Goal: Task Accomplishment & Management: Complete application form

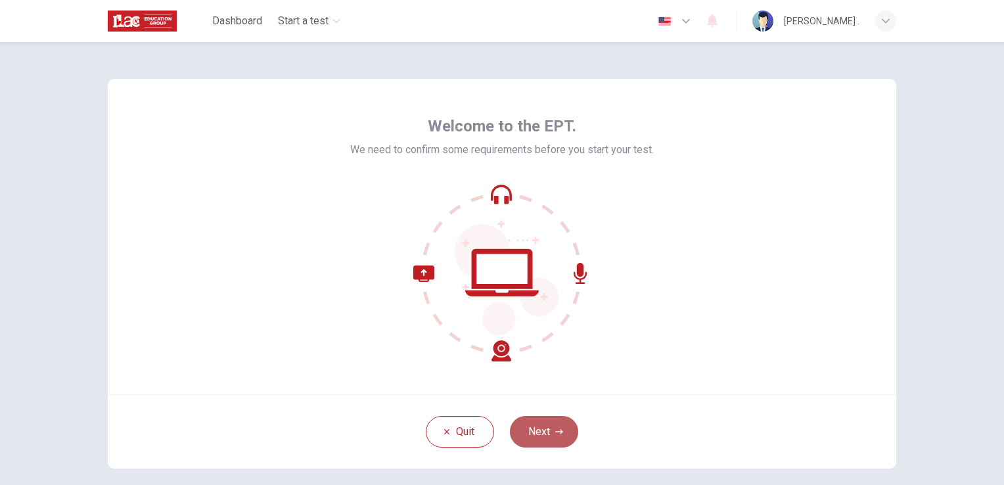
click at [543, 420] on button "Next" at bounding box center [544, 432] width 68 height 32
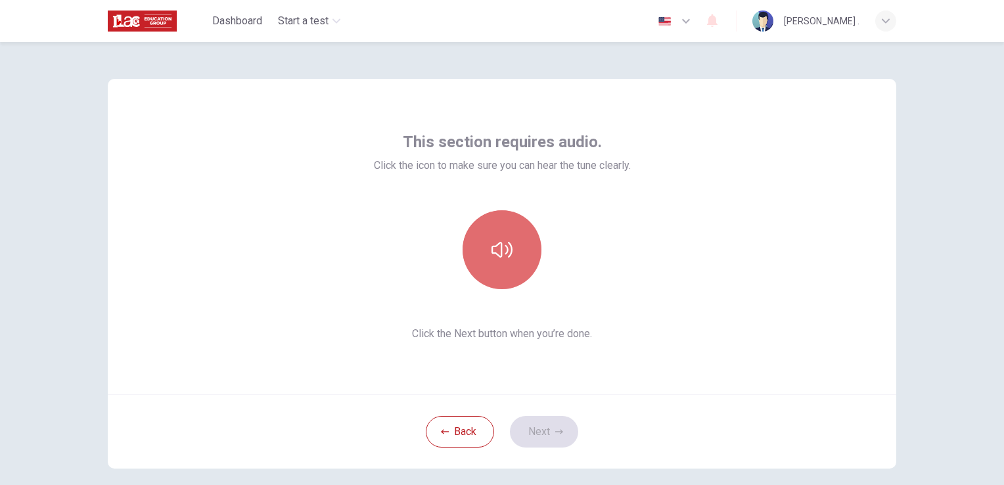
click at [483, 260] on button "button" at bounding box center [502, 249] width 79 height 79
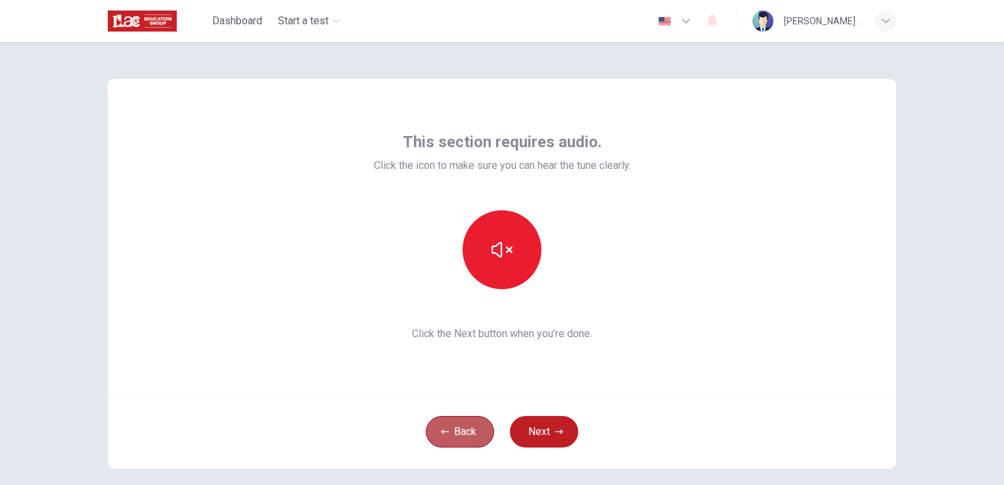
click at [465, 444] on button "Back" at bounding box center [460, 432] width 68 height 32
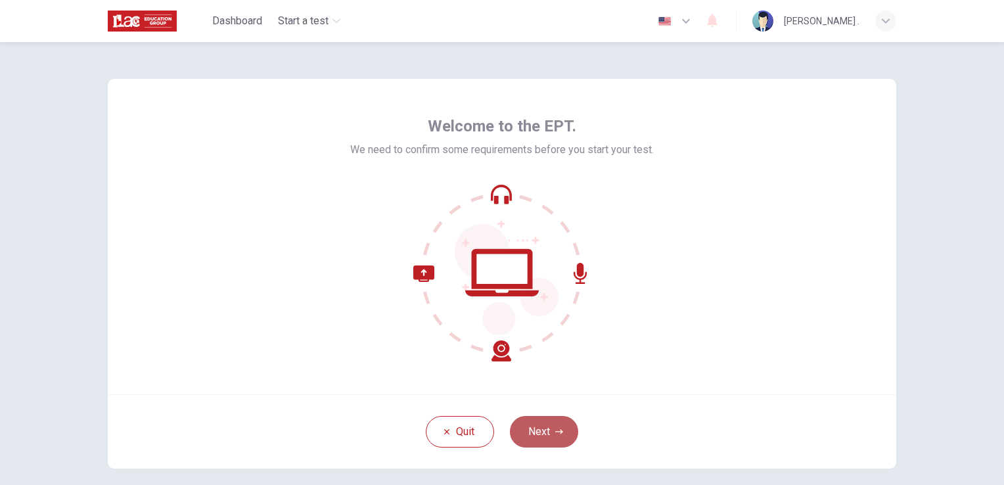
click at [522, 427] on button "Next" at bounding box center [544, 432] width 68 height 32
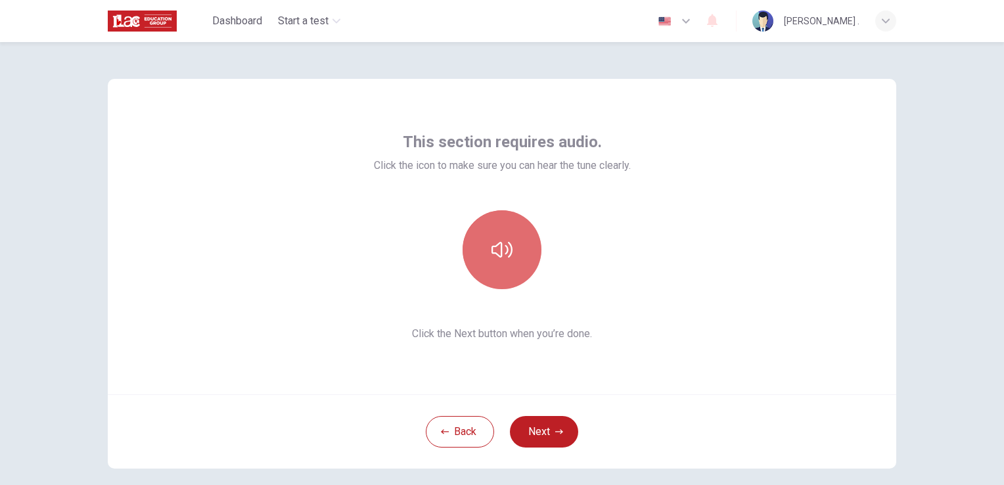
click at [484, 244] on button "button" at bounding box center [502, 249] width 79 height 79
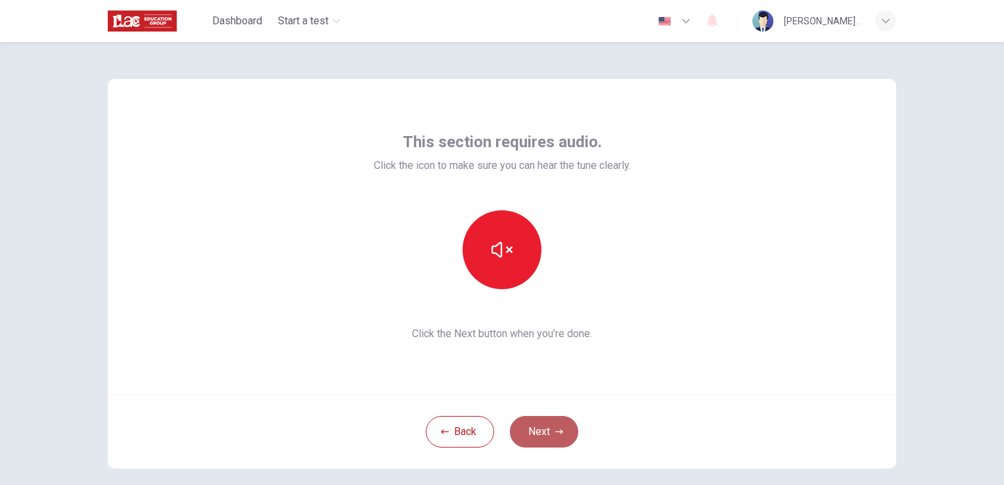
click at [574, 433] on button "Next" at bounding box center [544, 432] width 68 height 32
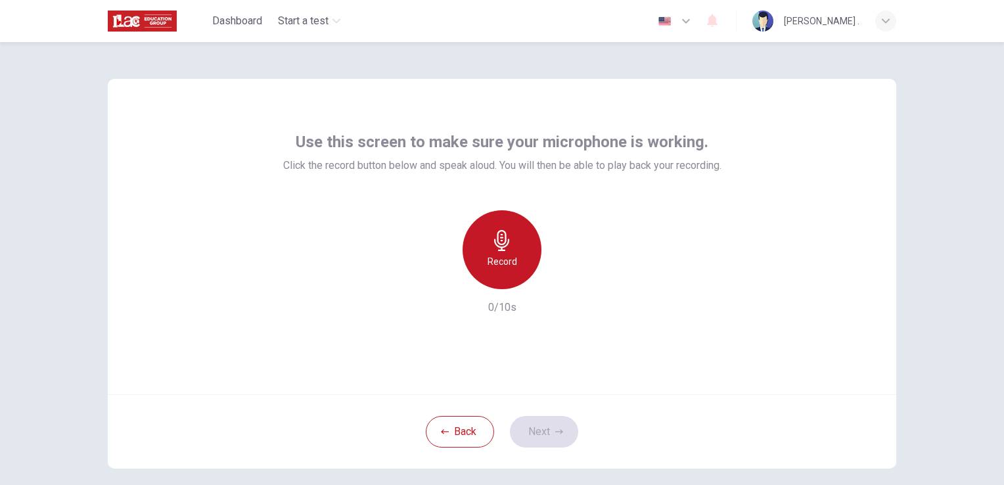
click at [506, 264] on h6 "Record" at bounding box center [503, 262] width 30 height 16
click at [506, 264] on h6 "Stop" at bounding box center [502, 262] width 20 height 16
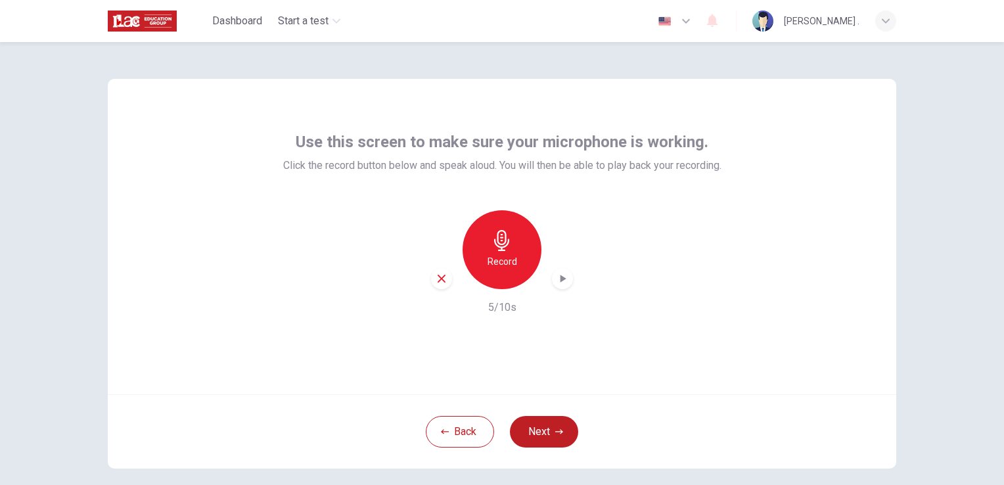
click at [564, 281] on icon "button" at bounding box center [562, 278] width 13 height 13
click at [542, 440] on button "Next" at bounding box center [544, 432] width 68 height 32
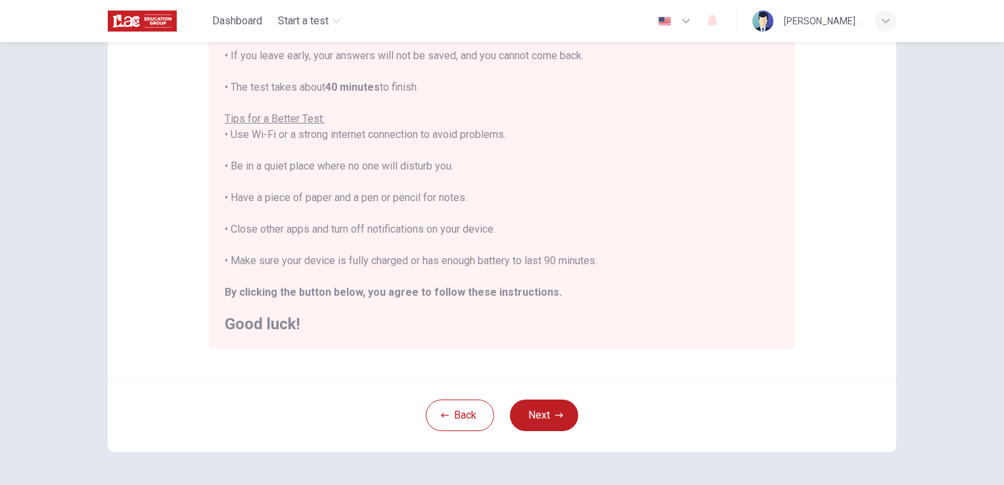
scroll to position [200, 0]
click at [531, 409] on button "Next" at bounding box center [544, 416] width 68 height 32
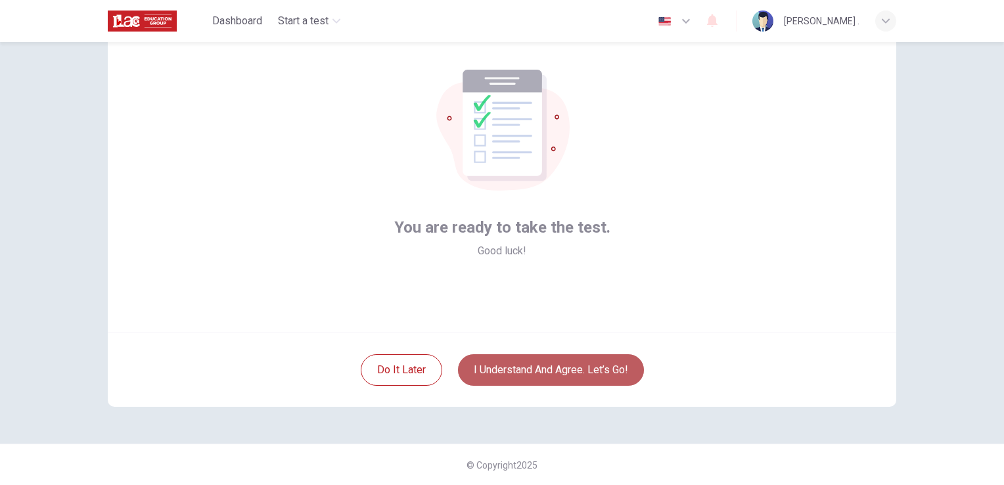
click at [534, 368] on button "I understand and agree. Let’s go!" at bounding box center [551, 370] width 186 height 32
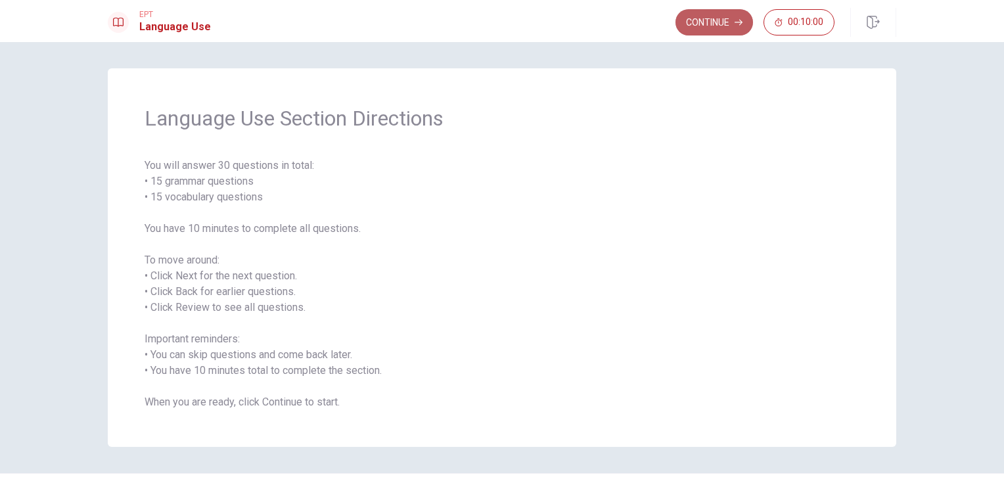
click at [704, 23] on button "Continue" at bounding box center [715, 22] width 78 height 26
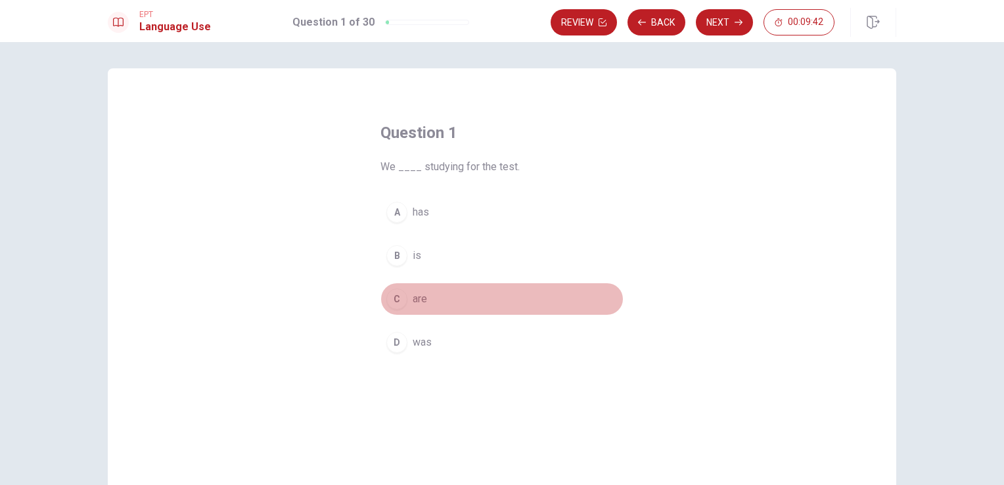
click at [397, 298] on div "C" at bounding box center [396, 298] width 21 height 21
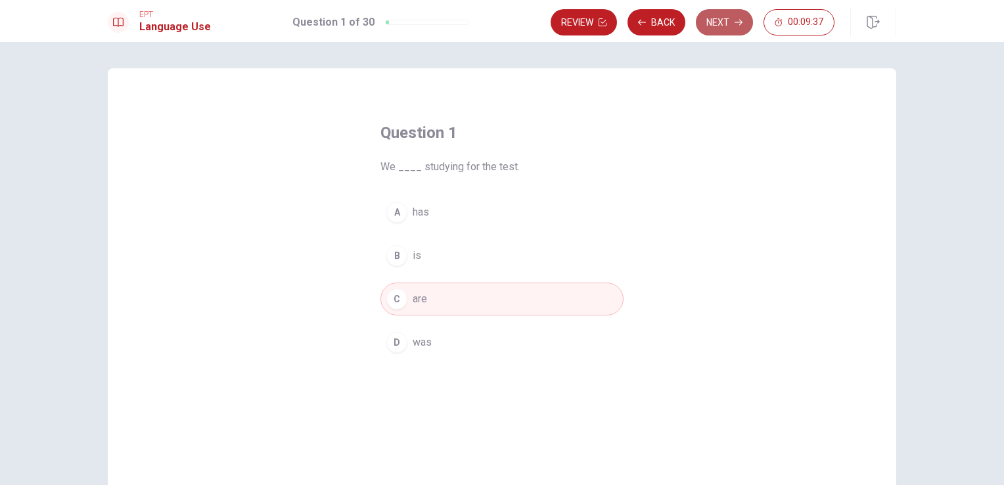
click at [726, 22] on button "Next" at bounding box center [724, 22] width 57 height 26
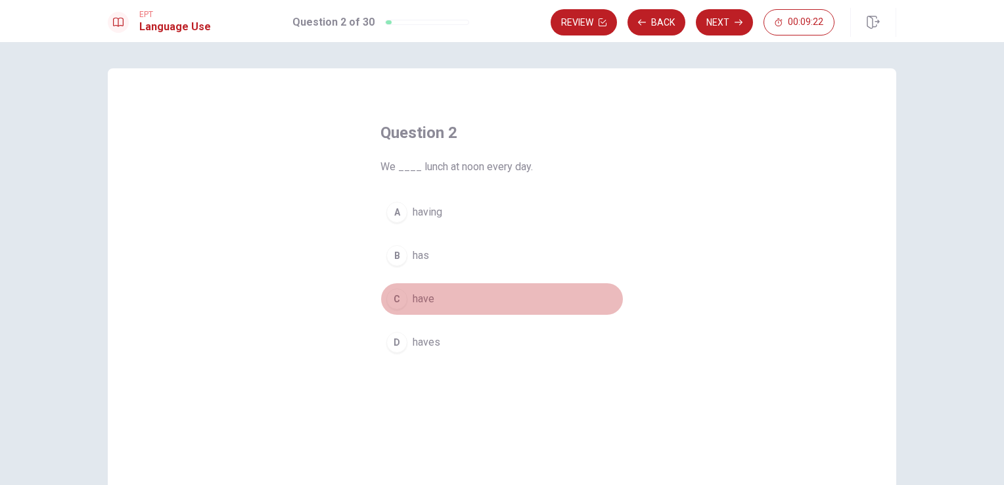
click at [392, 302] on div "C" at bounding box center [396, 298] width 21 height 21
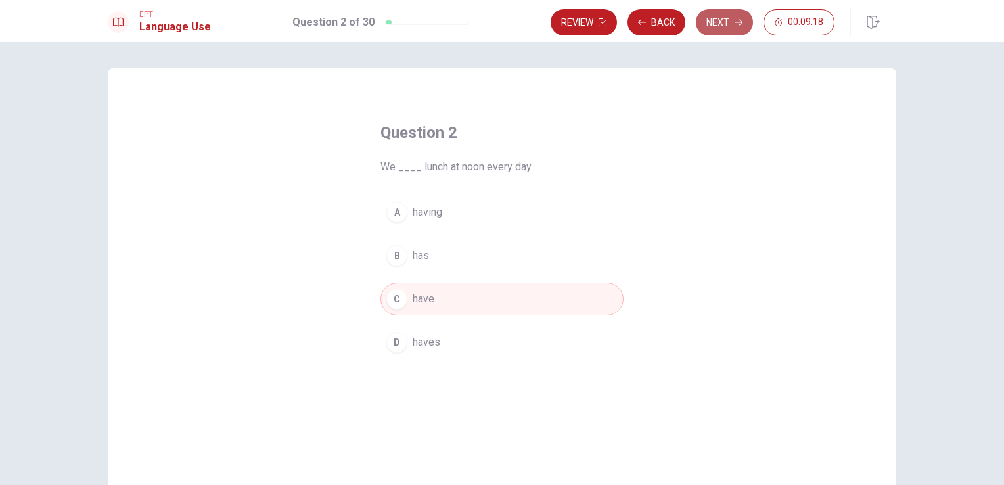
click at [723, 30] on button "Next" at bounding box center [724, 22] width 57 height 26
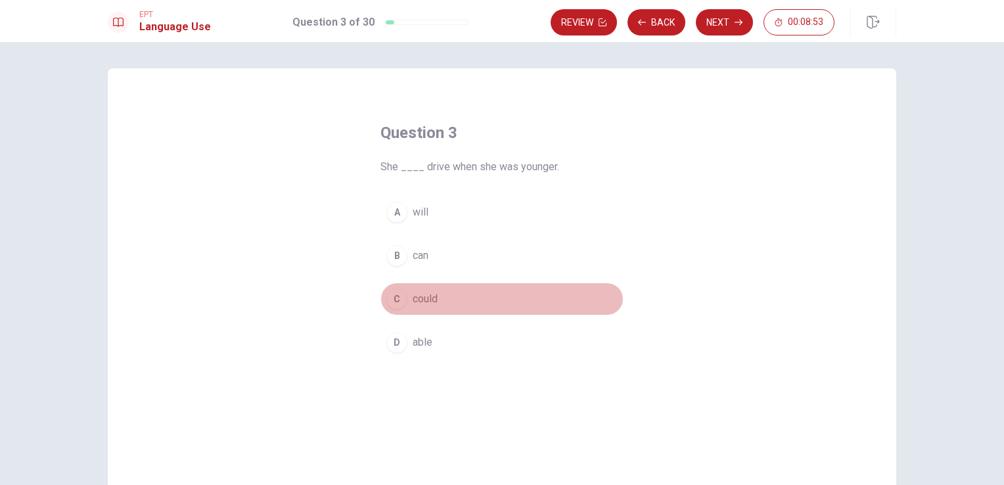
click at [396, 297] on div "C" at bounding box center [396, 298] width 21 height 21
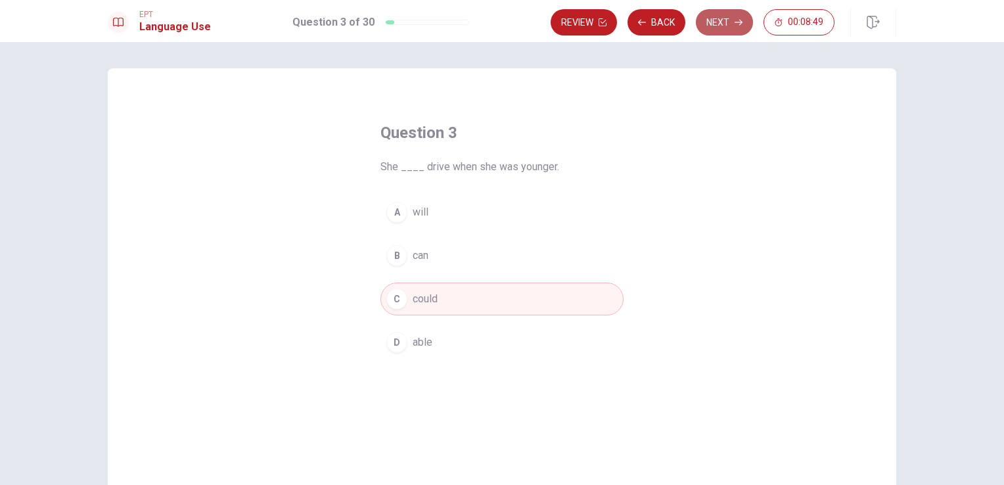
click at [729, 22] on button "Next" at bounding box center [724, 22] width 57 height 26
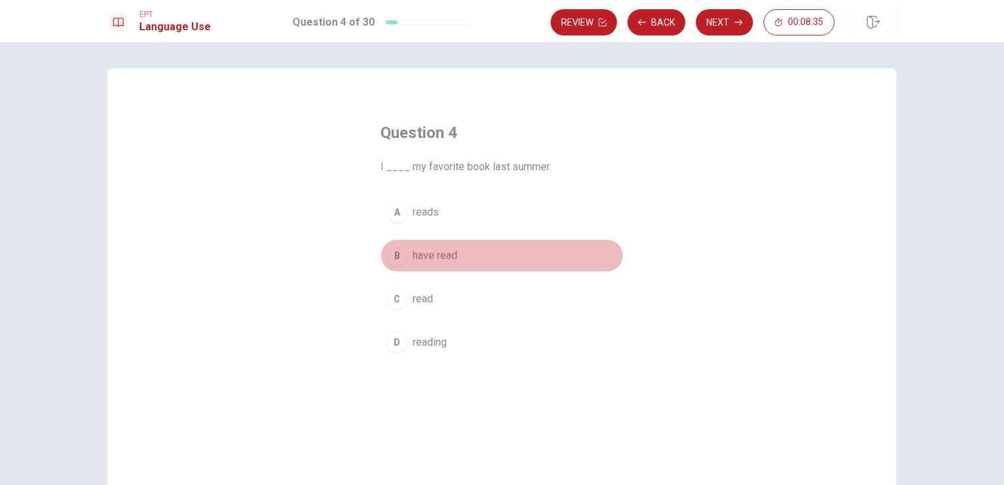
click at [420, 254] on span "have read" at bounding box center [435, 256] width 45 height 16
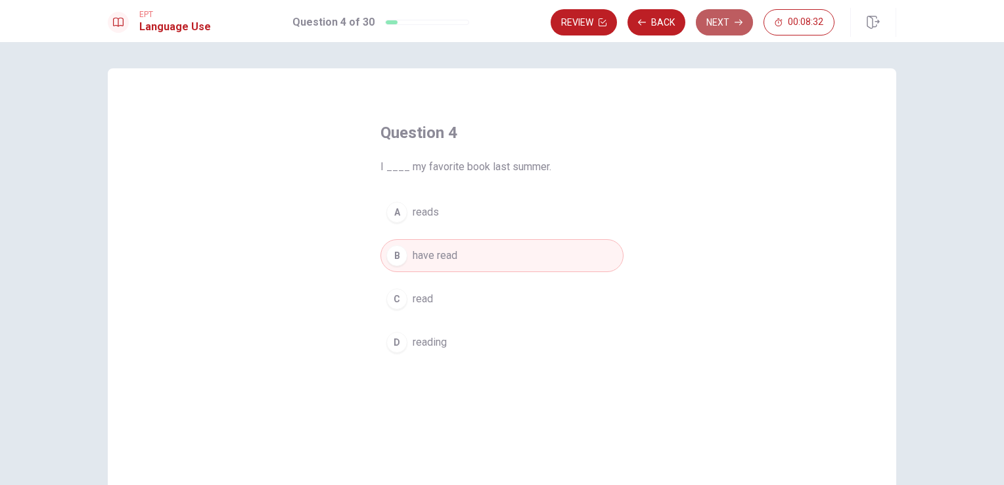
click at [731, 20] on button "Next" at bounding box center [724, 22] width 57 height 26
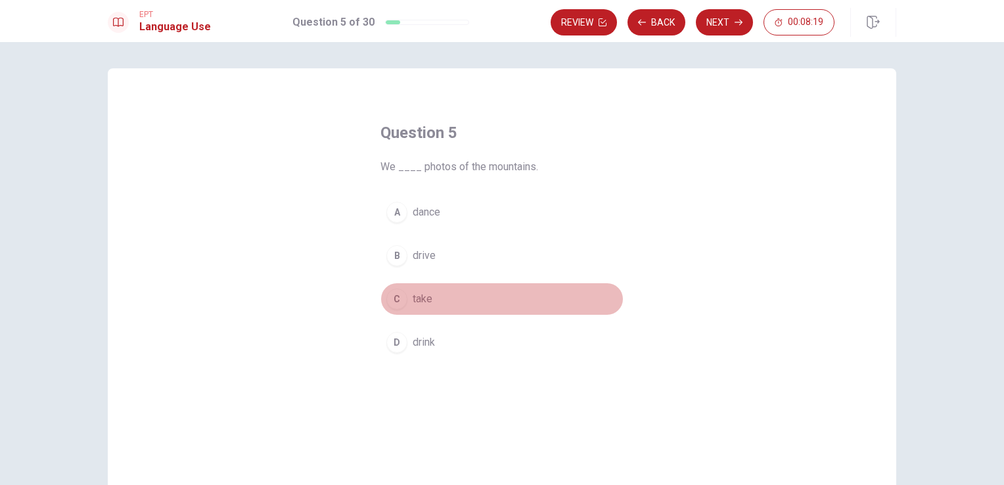
click at [395, 302] on div "C" at bounding box center [396, 298] width 21 height 21
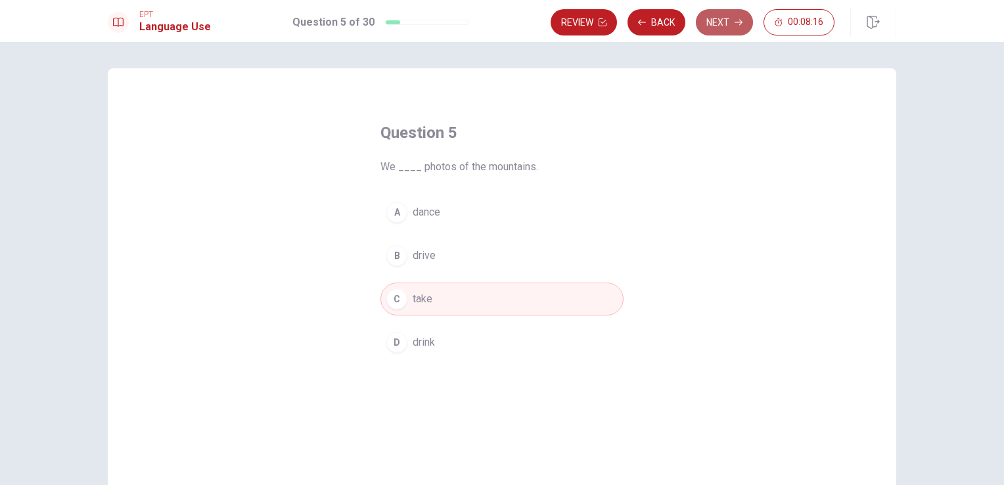
click at [720, 21] on button "Next" at bounding box center [724, 22] width 57 height 26
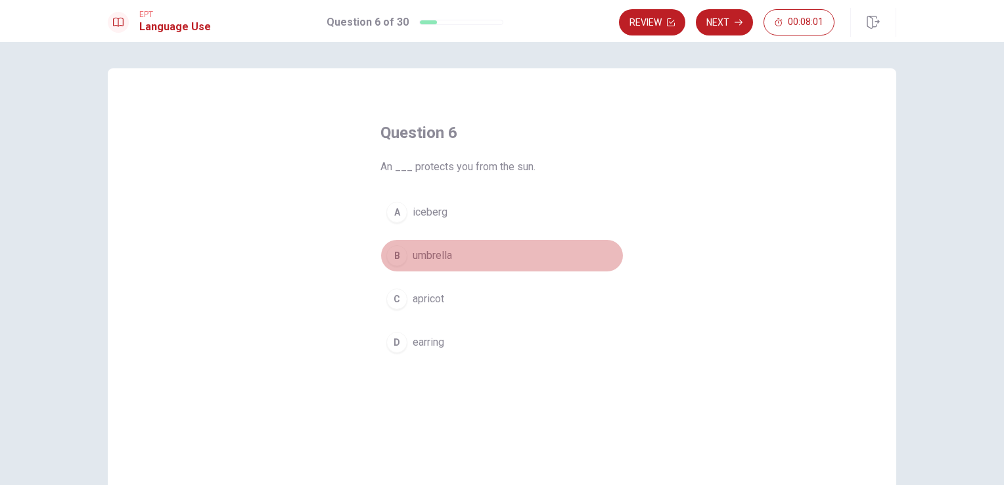
click at [420, 260] on span "umbrella" at bounding box center [432, 256] width 39 height 16
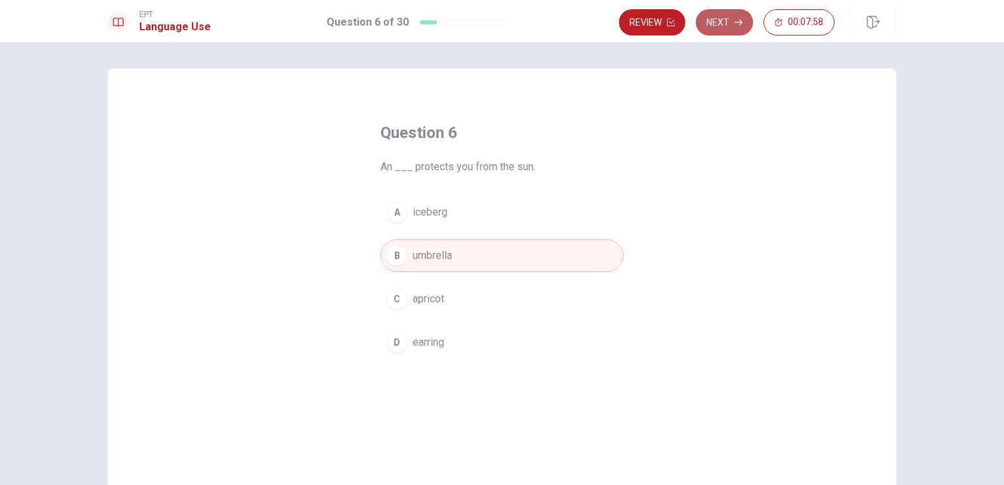
click at [710, 24] on button "Next" at bounding box center [724, 22] width 57 height 26
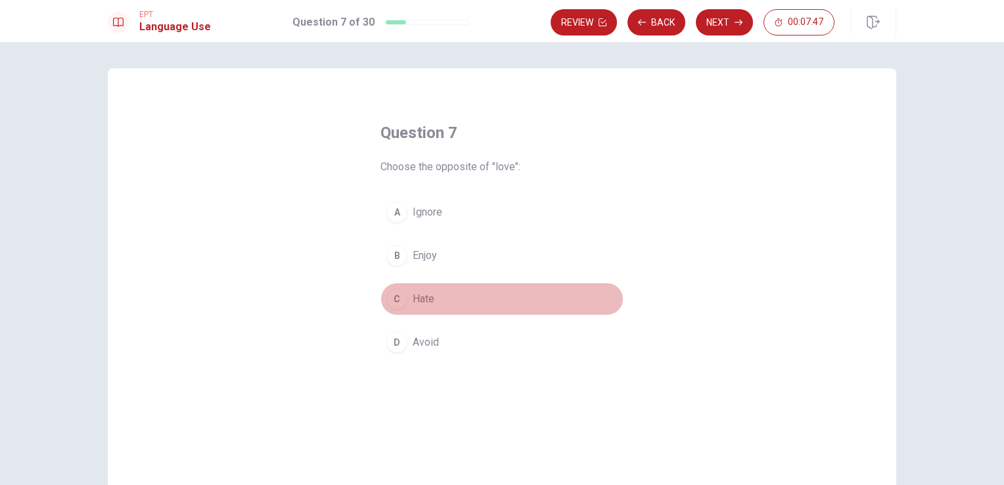
click at [408, 290] on button "C Hate" at bounding box center [501, 299] width 243 height 33
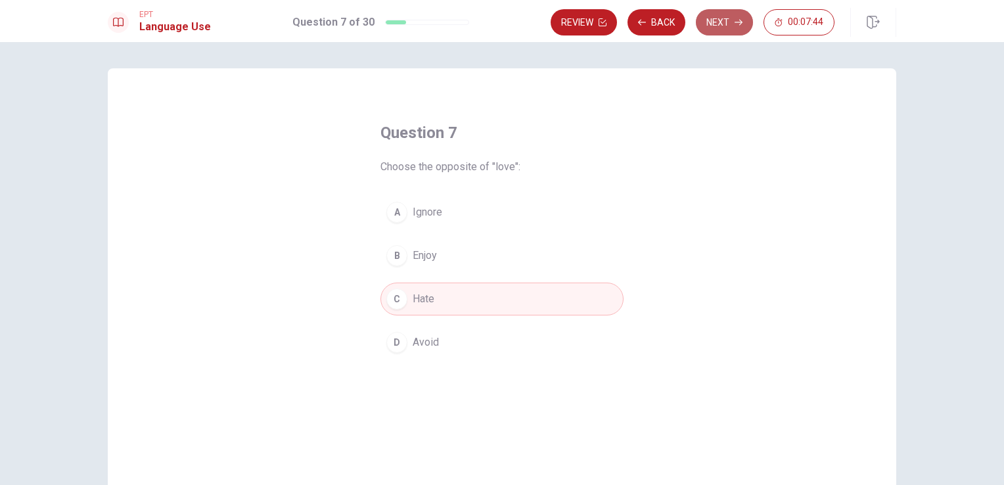
click at [707, 28] on button "Next" at bounding box center [724, 22] width 57 height 26
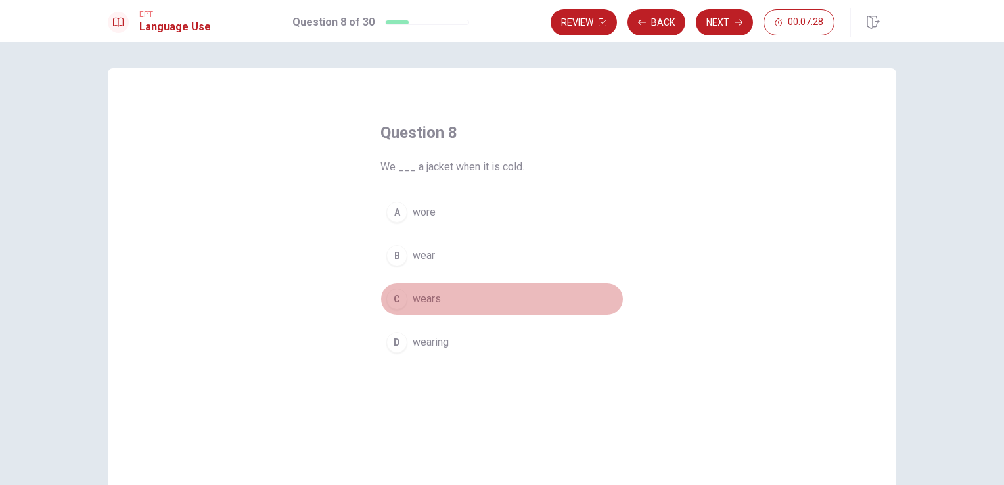
click at [398, 298] on div "C" at bounding box center [396, 298] width 21 height 21
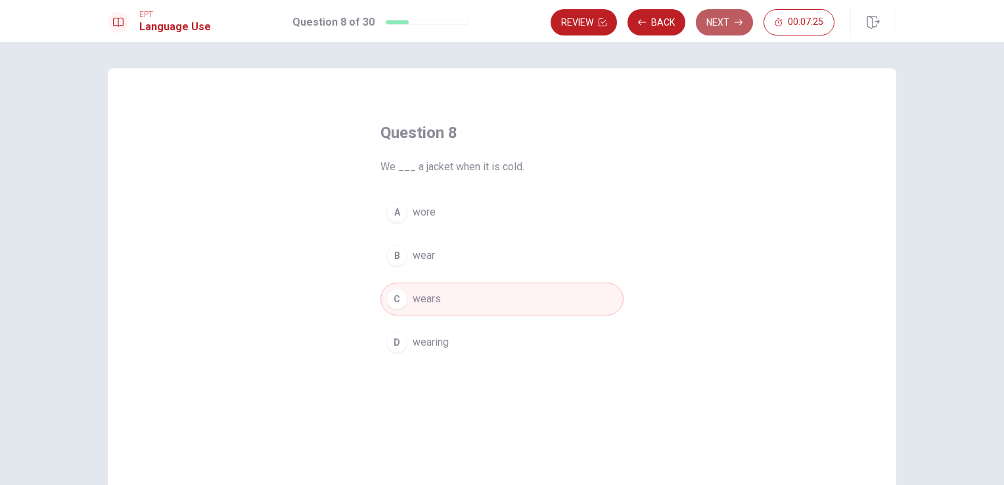
click at [721, 30] on button "Next" at bounding box center [724, 22] width 57 height 26
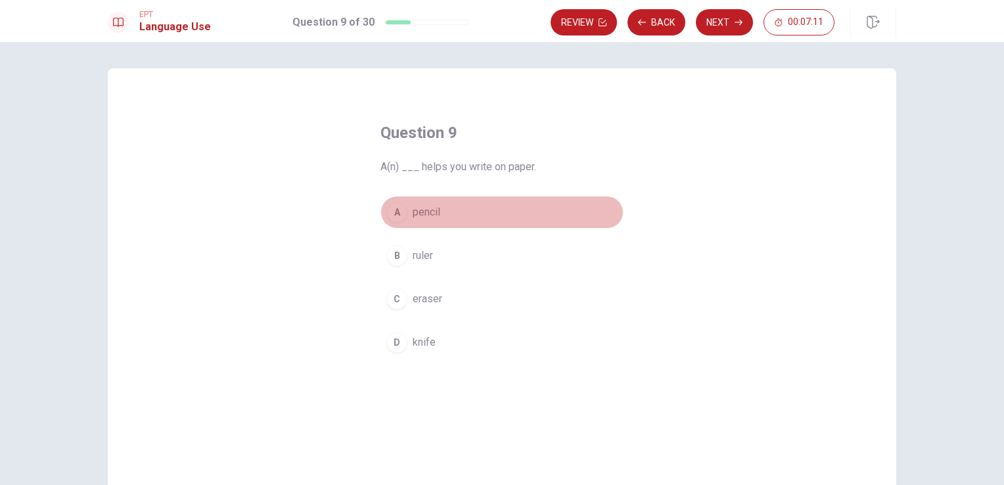
click at [421, 212] on span "pencil" at bounding box center [427, 212] width 28 height 16
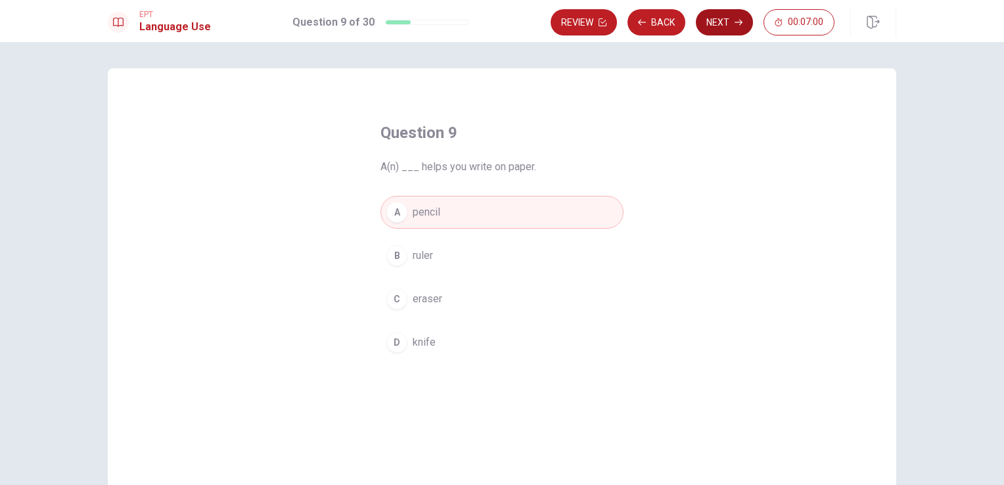
click at [723, 18] on button "Next" at bounding box center [724, 22] width 57 height 26
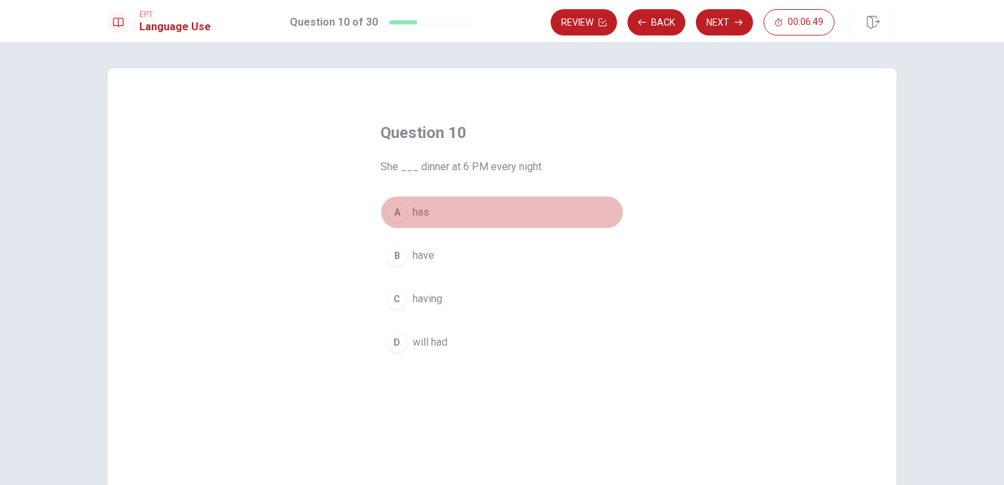
click at [413, 216] on span "has" at bounding box center [421, 212] width 16 height 16
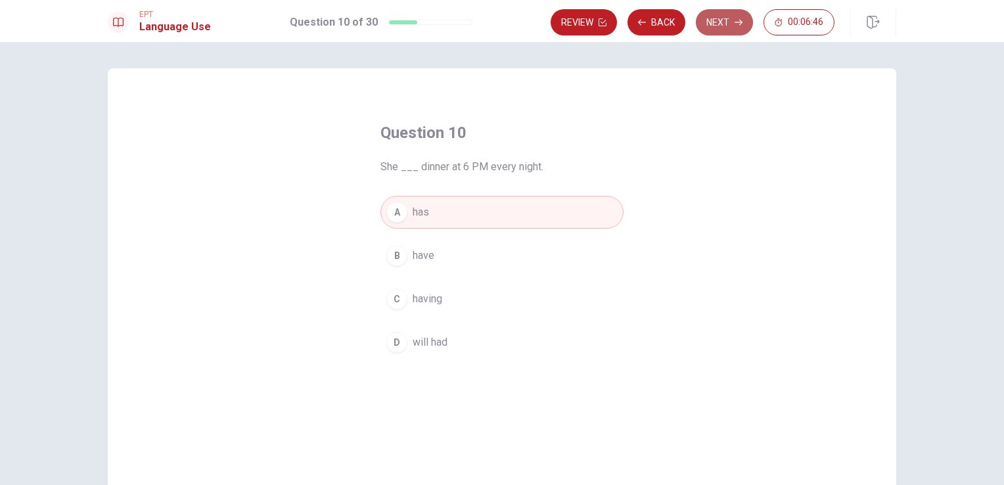
click at [728, 28] on button "Next" at bounding box center [724, 22] width 57 height 26
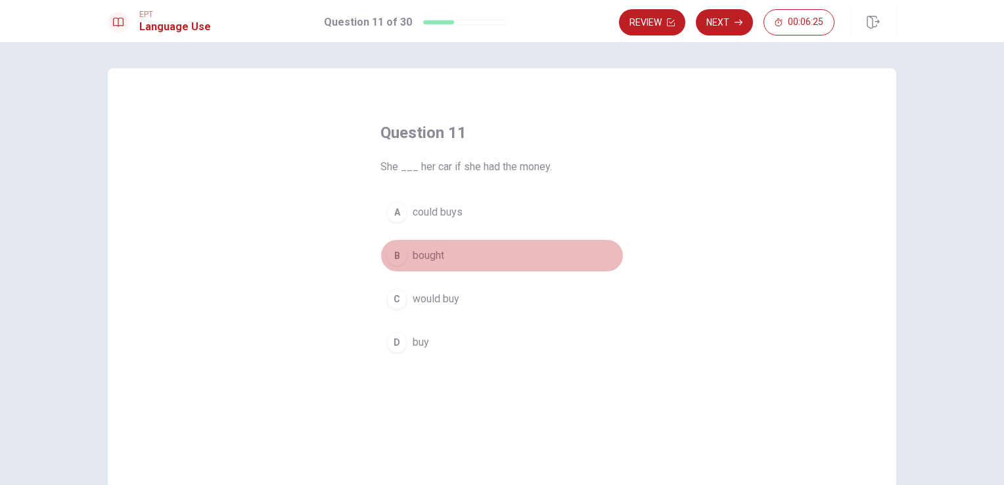
click at [434, 251] on span "bought" at bounding box center [429, 256] width 32 height 16
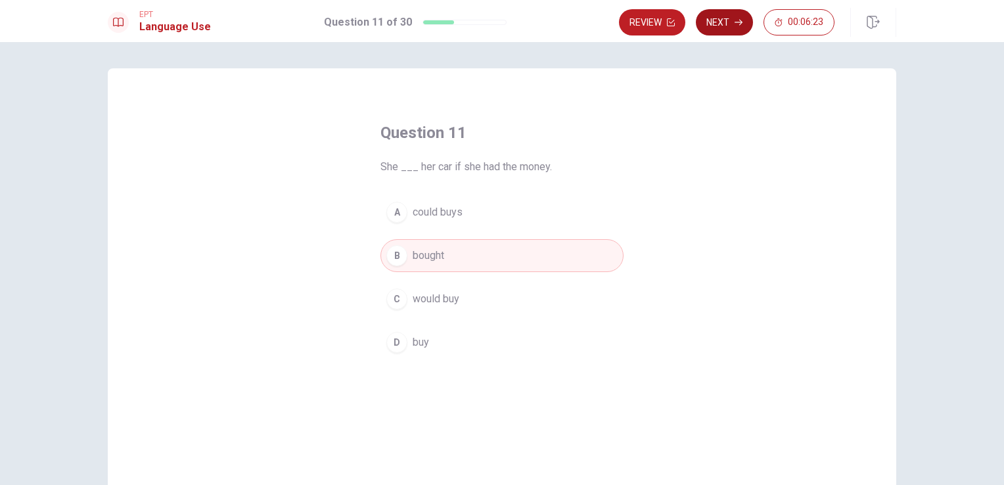
click at [715, 25] on button "Next" at bounding box center [724, 22] width 57 height 26
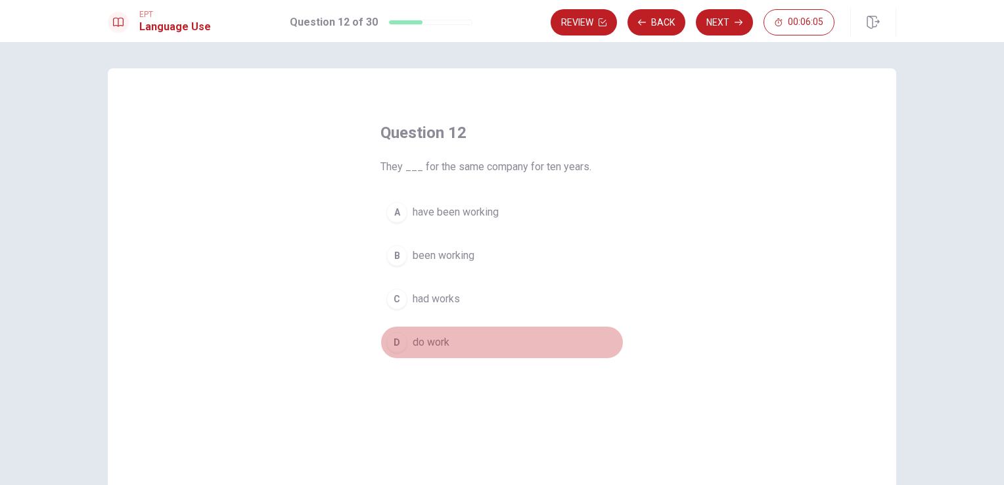
click at [419, 341] on span "do work" at bounding box center [431, 342] width 37 height 16
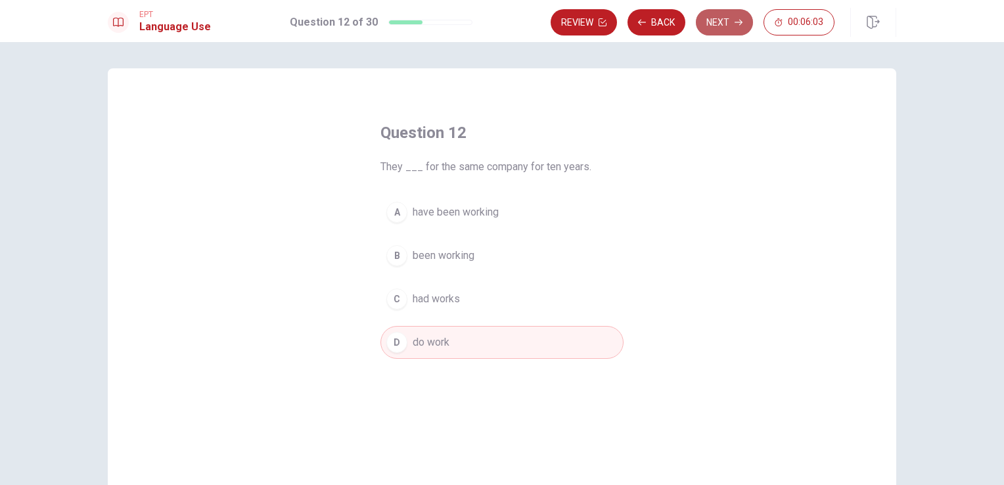
click at [729, 20] on button "Next" at bounding box center [724, 22] width 57 height 26
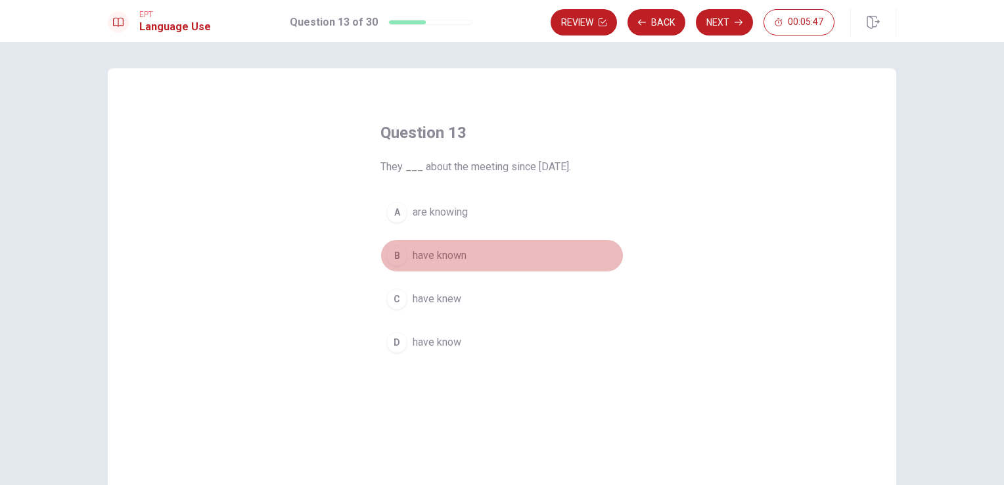
click at [434, 260] on span "have known" at bounding box center [440, 256] width 54 height 16
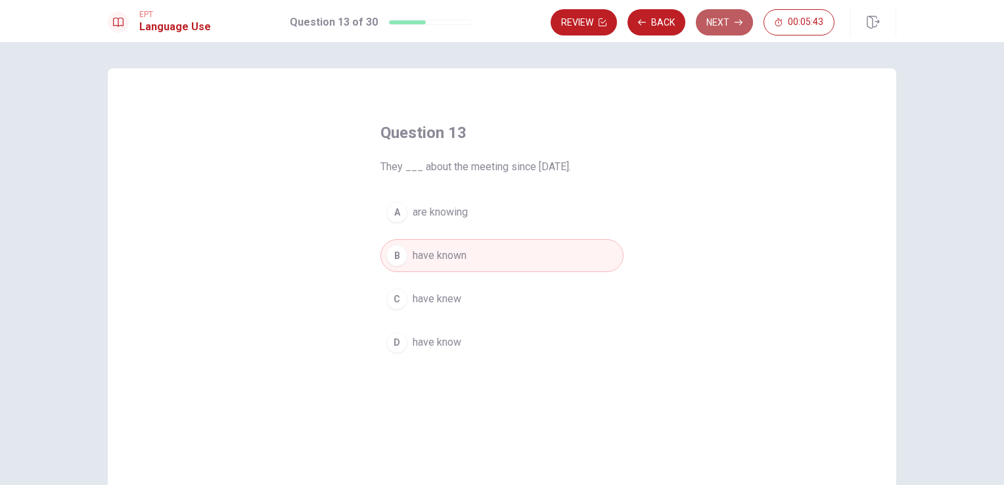
click at [718, 21] on button "Next" at bounding box center [724, 22] width 57 height 26
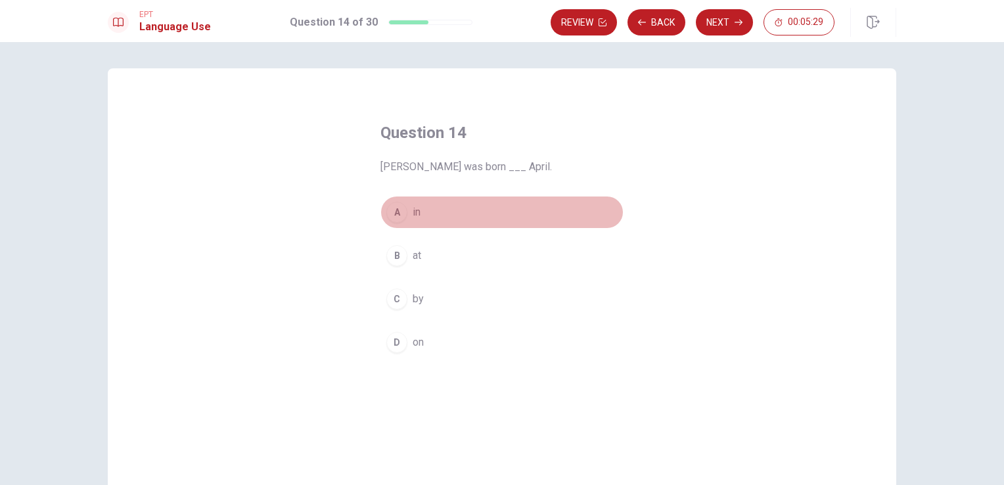
click at [413, 213] on span "in" at bounding box center [417, 212] width 8 height 16
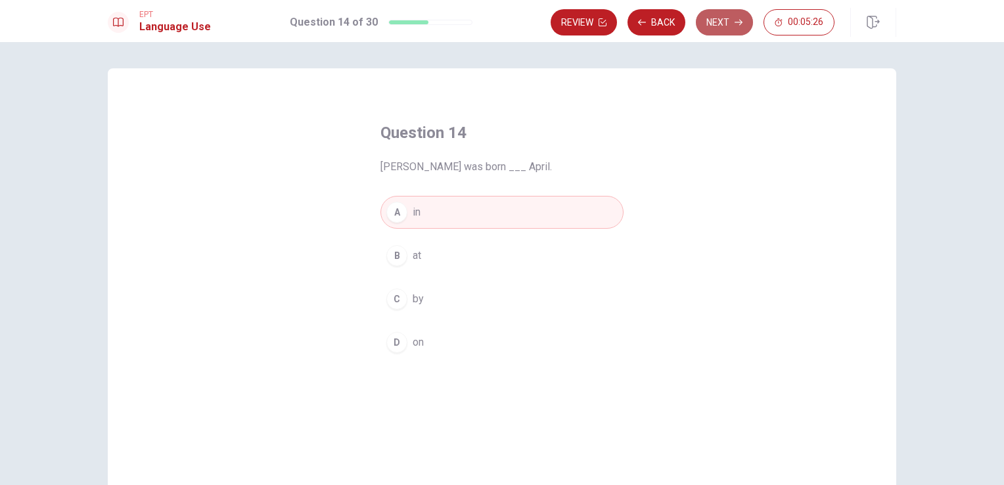
click at [734, 21] on button "Next" at bounding box center [724, 22] width 57 height 26
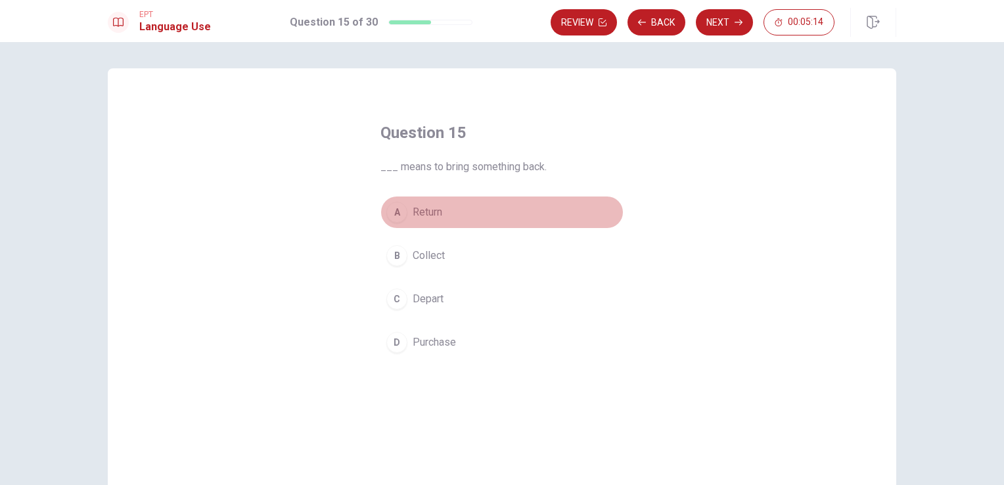
click at [421, 214] on span "Return" at bounding box center [428, 212] width 30 height 16
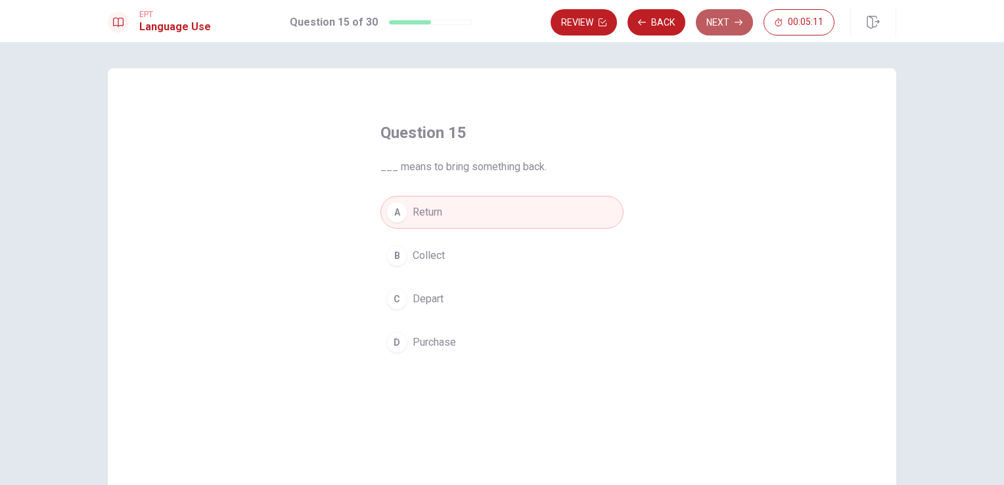
click at [709, 24] on button "Next" at bounding box center [724, 22] width 57 height 26
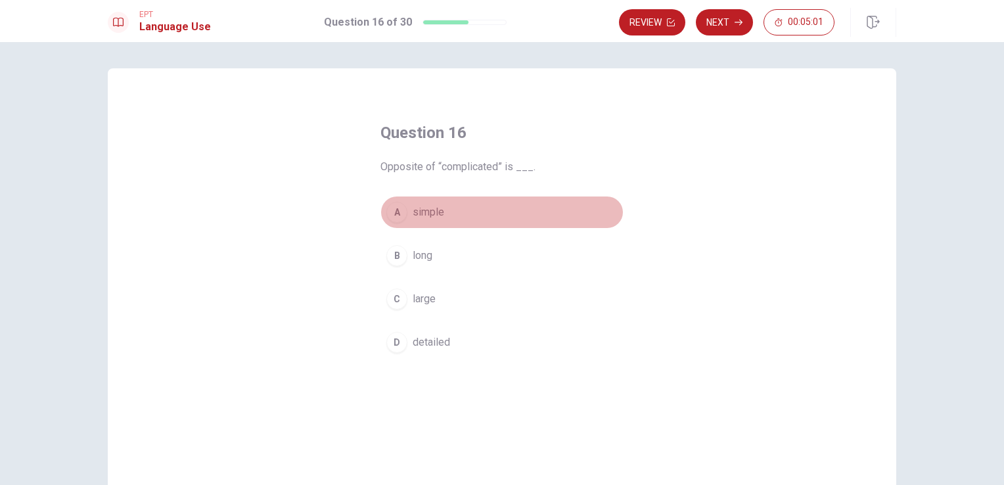
click at [426, 217] on span "simple" at bounding box center [429, 212] width 32 height 16
click at [509, 214] on button "A simple" at bounding box center [501, 212] width 243 height 33
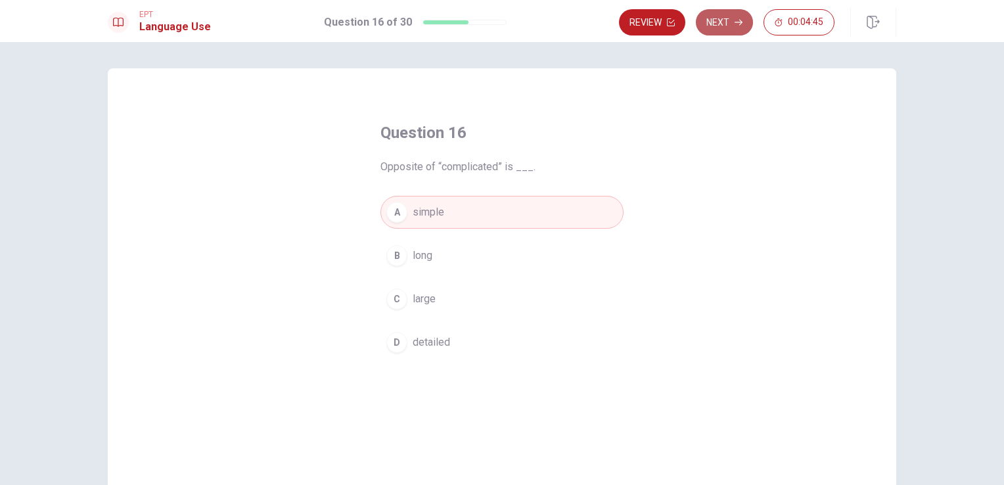
click at [718, 22] on button "Next" at bounding box center [724, 22] width 57 height 26
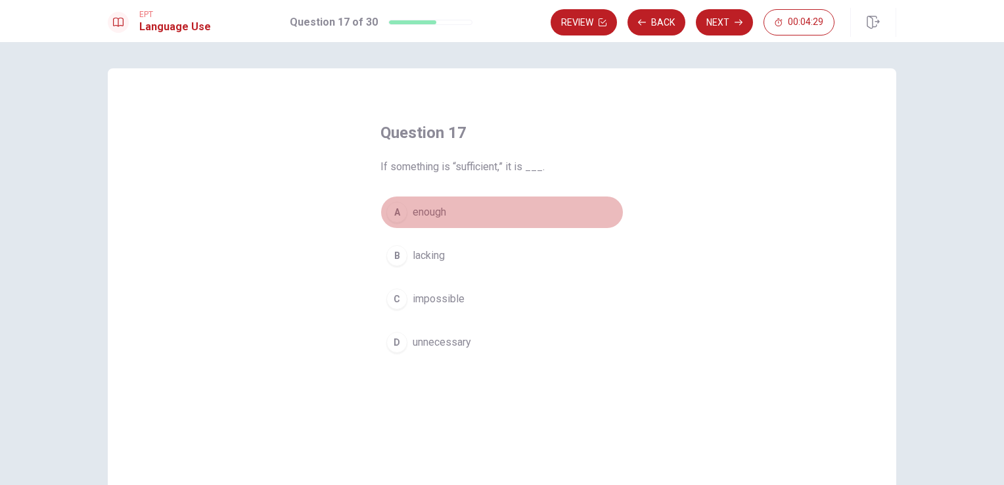
click at [427, 214] on span "enough" at bounding box center [430, 212] width 34 height 16
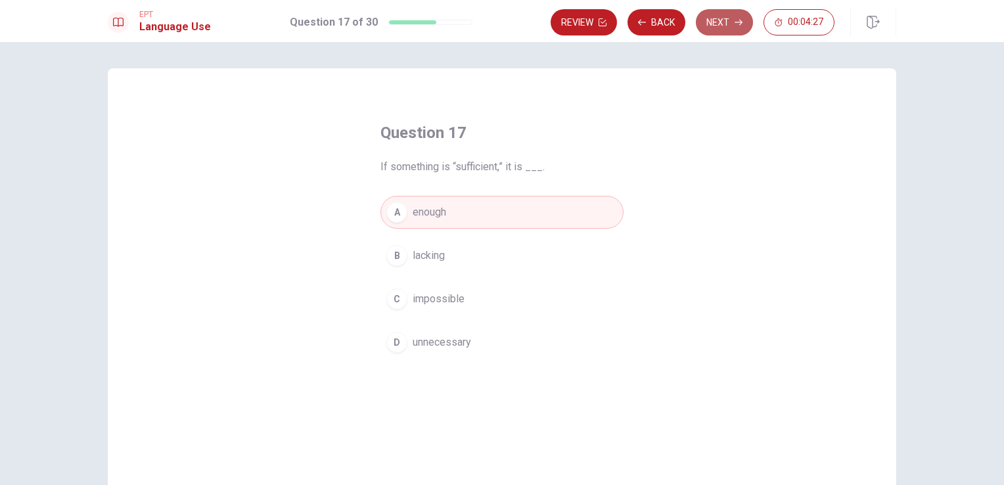
click at [719, 19] on button "Next" at bounding box center [724, 22] width 57 height 26
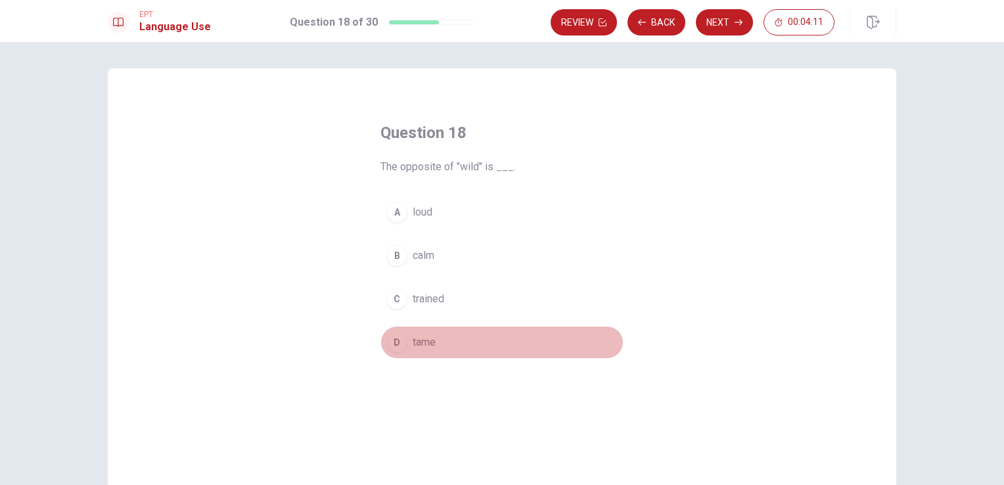
click at [423, 342] on span "tame" at bounding box center [424, 342] width 23 height 16
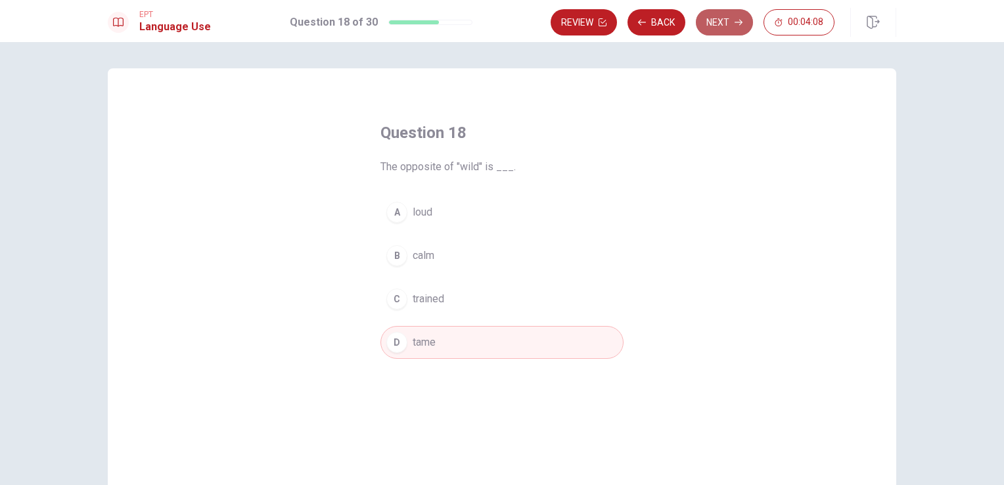
click at [723, 17] on button "Next" at bounding box center [724, 22] width 57 height 26
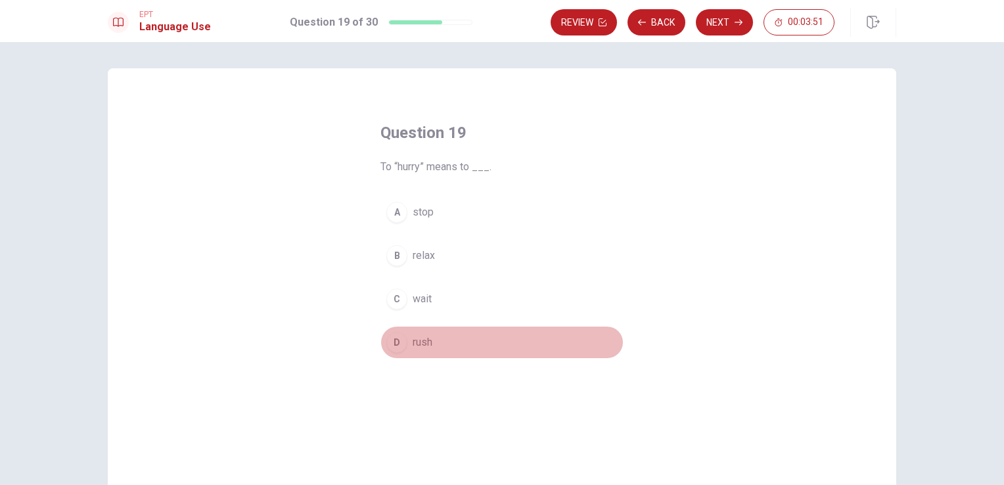
click at [416, 335] on span "rush" at bounding box center [423, 342] width 20 height 16
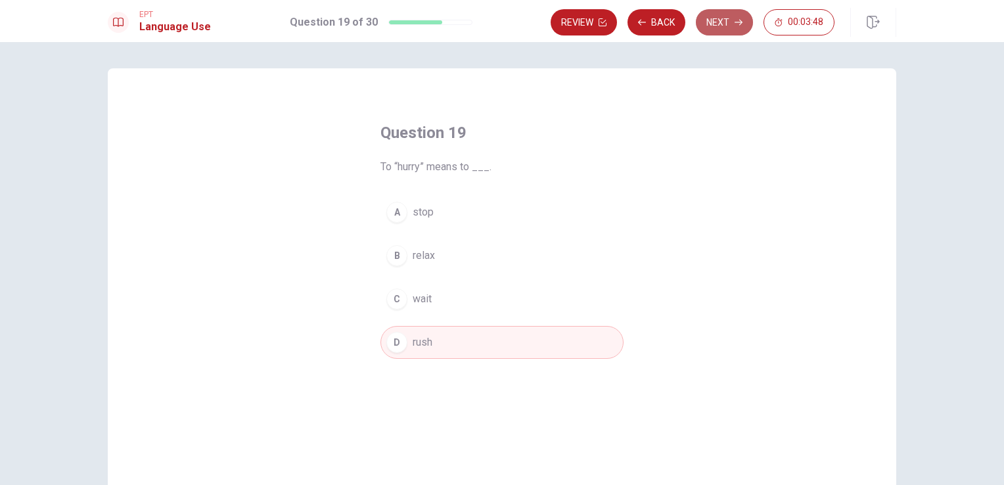
click at [722, 32] on button "Next" at bounding box center [724, 22] width 57 height 26
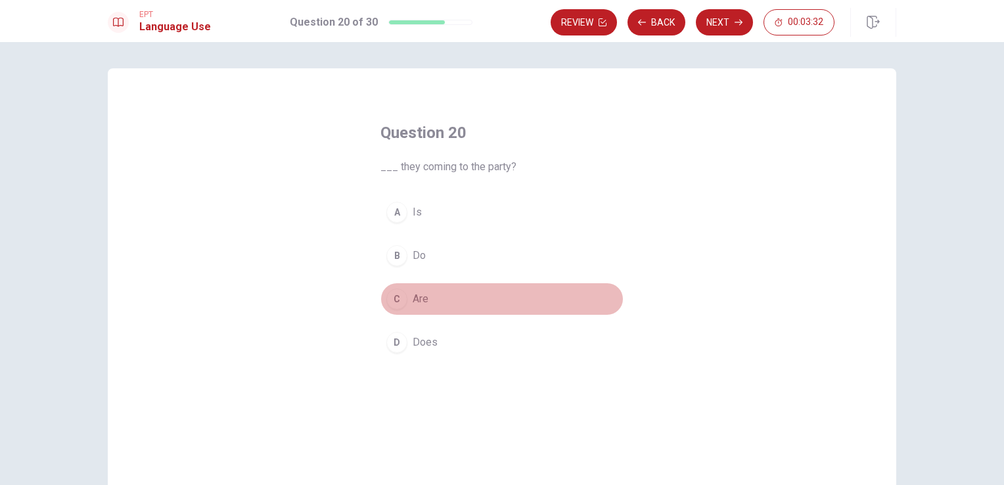
click at [419, 287] on button "C Are" at bounding box center [501, 299] width 243 height 33
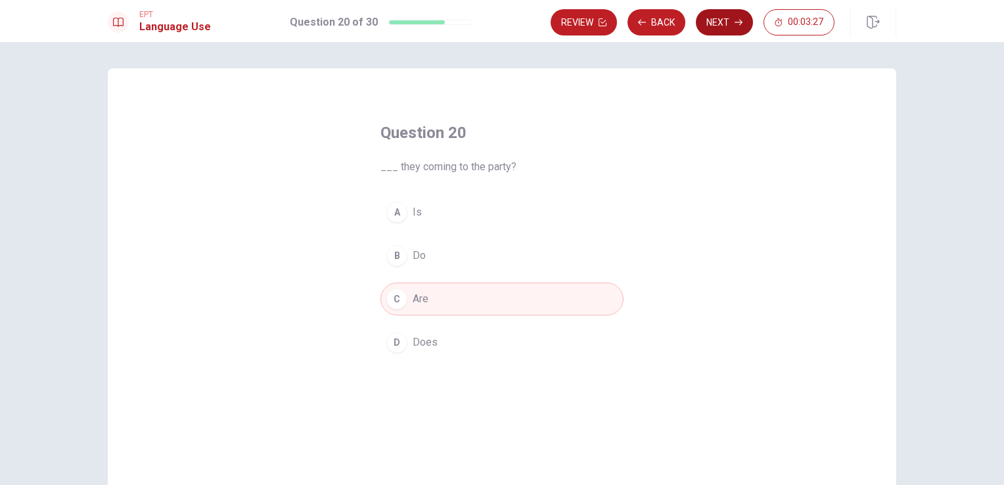
click at [716, 30] on button "Next" at bounding box center [724, 22] width 57 height 26
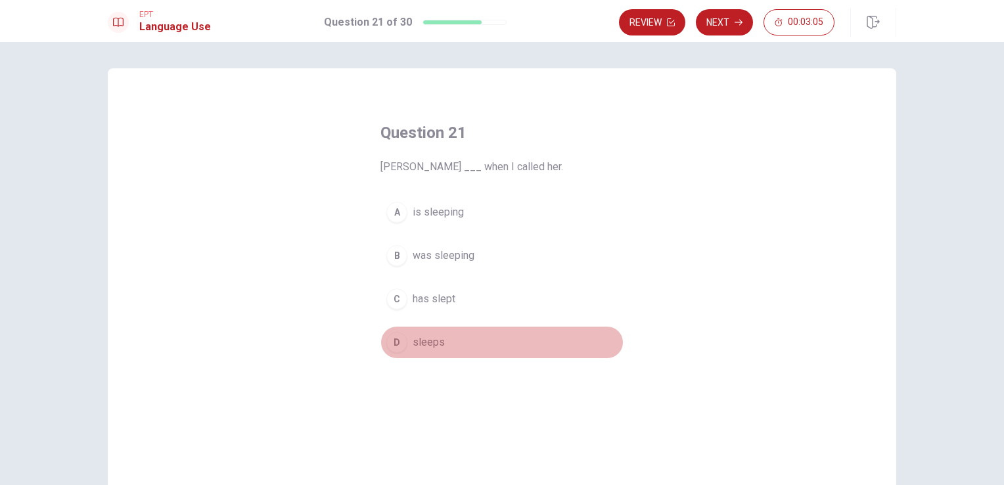
click at [431, 342] on span "sleeps" at bounding box center [429, 342] width 32 height 16
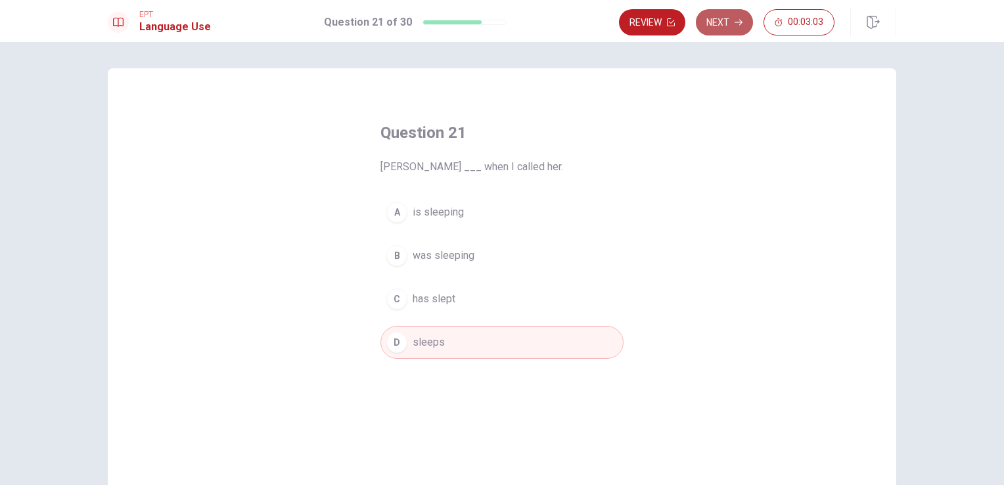
click at [730, 18] on button "Next" at bounding box center [724, 22] width 57 height 26
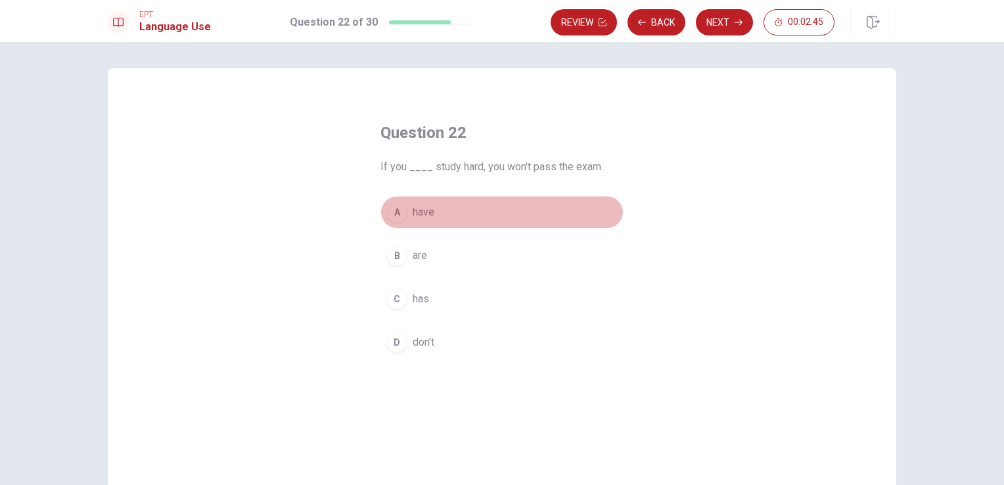
click at [431, 211] on button "A have" at bounding box center [501, 212] width 243 height 33
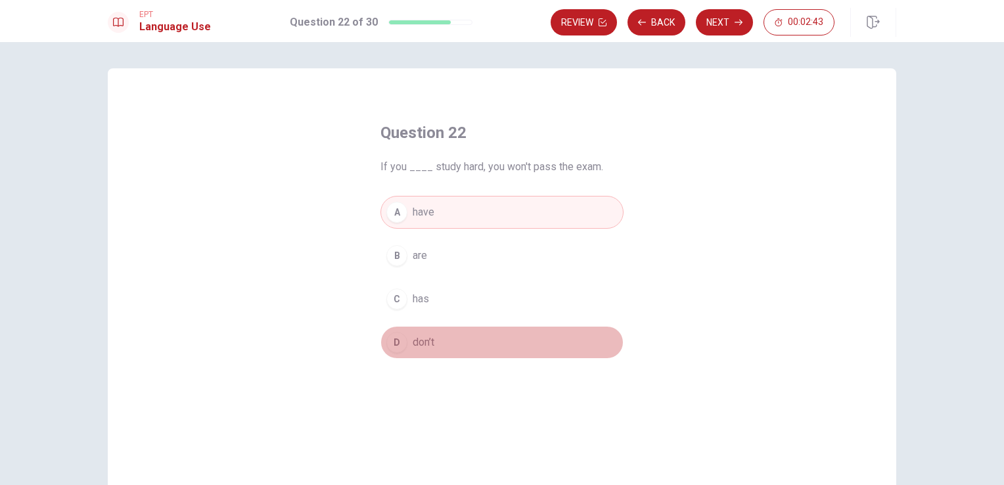
click at [413, 346] on span "don’t" at bounding box center [424, 342] width 22 height 16
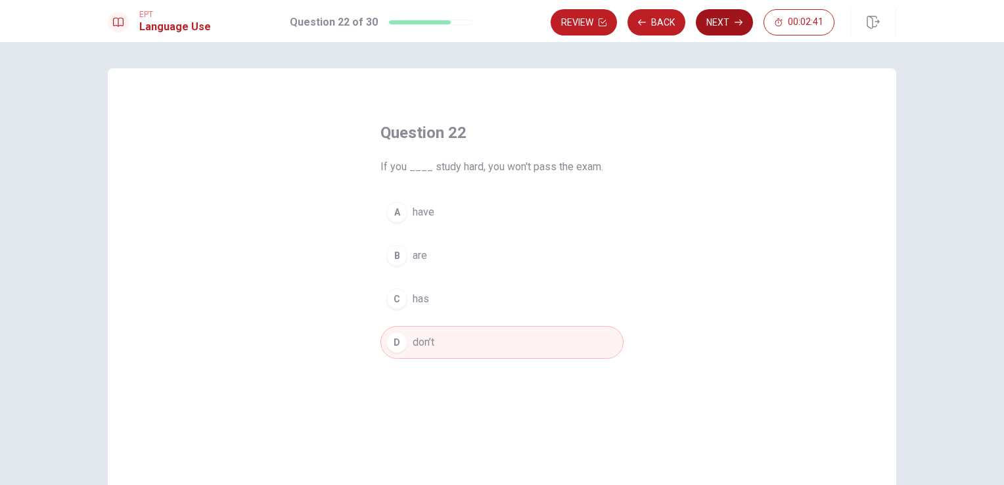
click at [718, 23] on button "Next" at bounding box center [724, 22] width 57 height 26
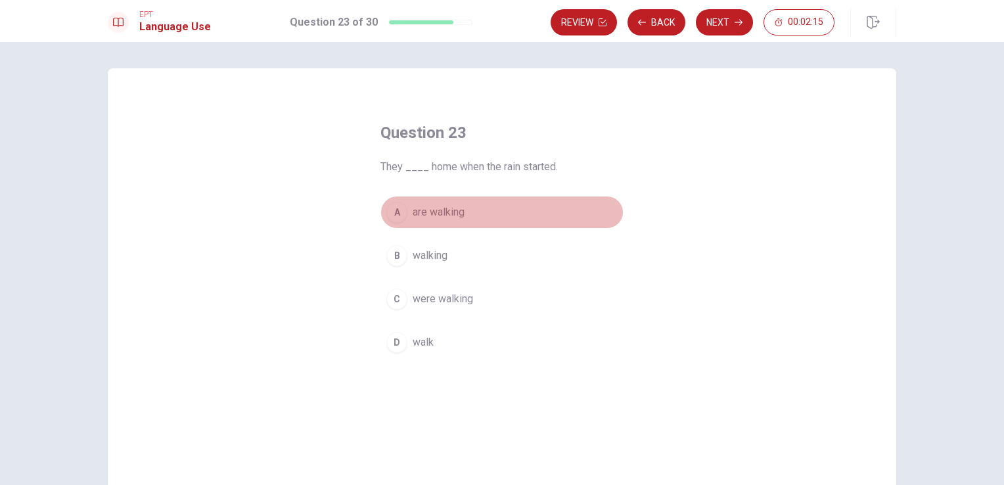
click at [448, 210] on span "are walking" at bounding box center [439, 212] width 52 height 16
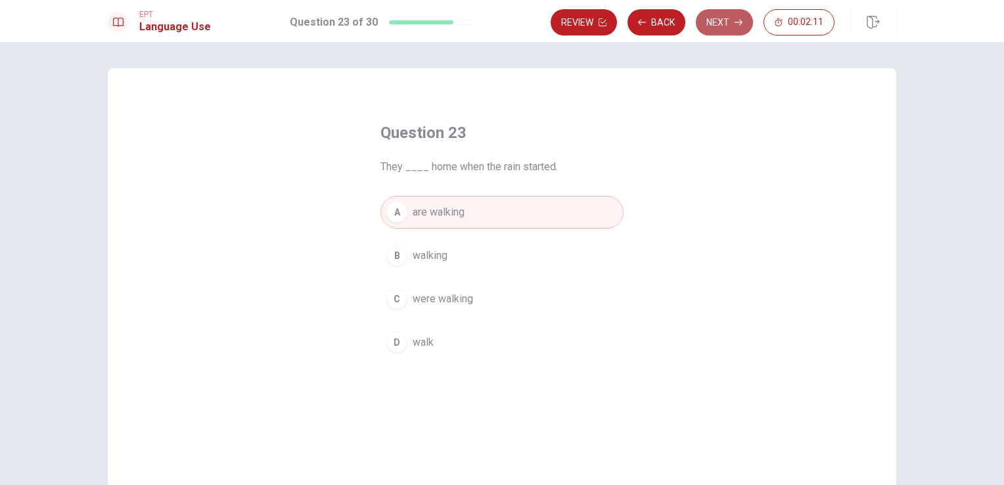
click at [712, 24] on button "Next" at bounding box center [724, 22] width 57 height 26
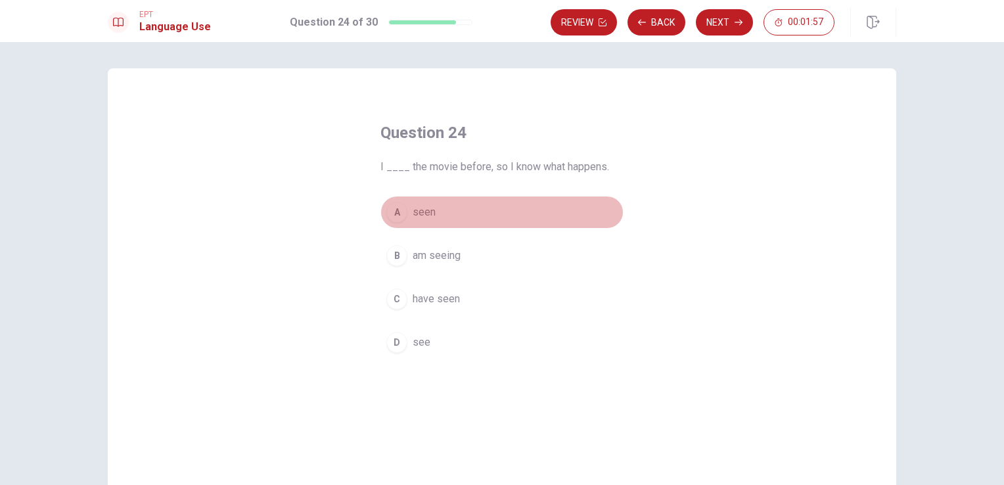
click at [426, 218] on span "seen" at bounding box center [424, 212] width 23 height 16
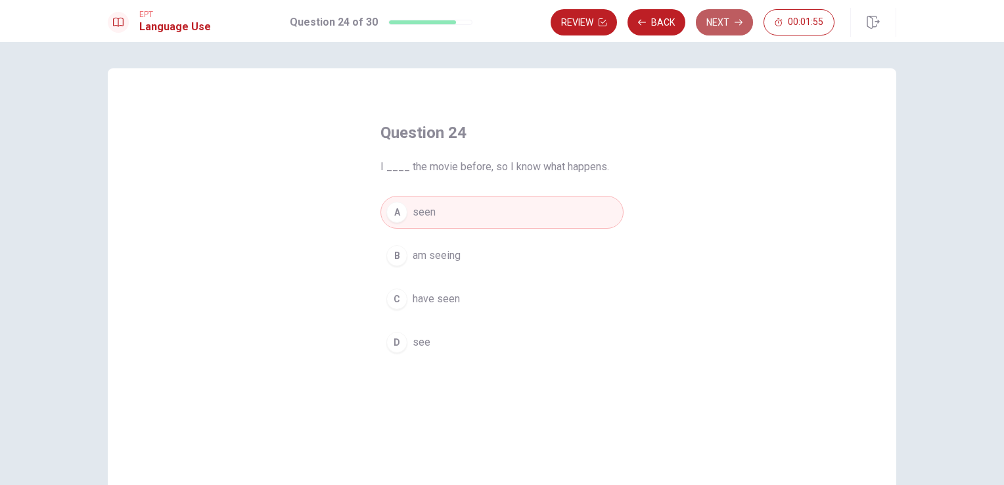
click at [726, 12] on button "Next" at bounding box center [724, 22] width 57 height 26
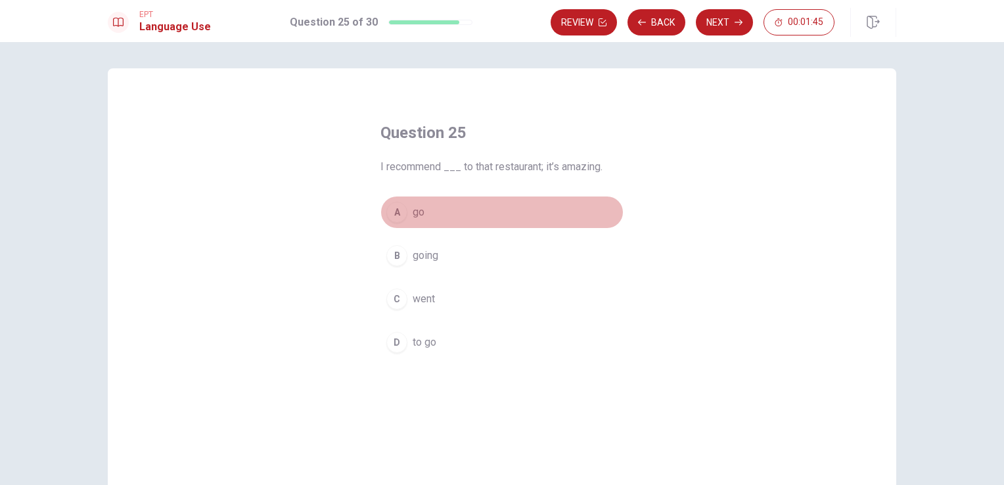
click at [413, 209] on span "go" at bounding box center [419, 212] width 12 height 16
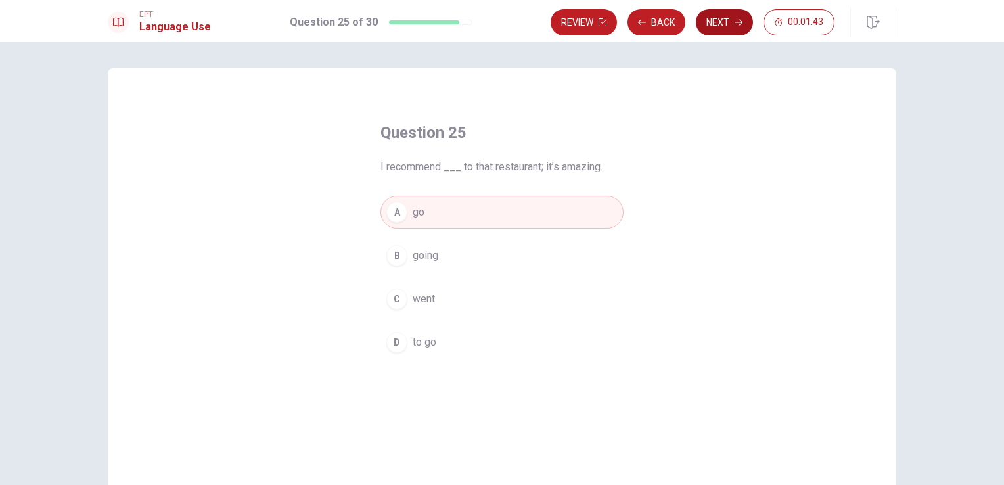
click at [728, 19] on button "Next" at bounding box center [724, 22] width 57 height 26
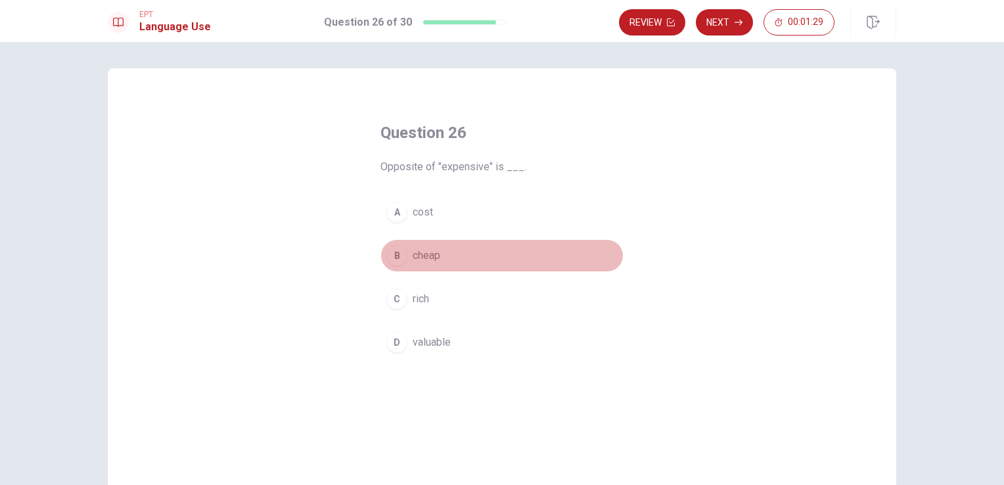
click at [426, 254] on span "cheap" at bounding box center [427, 256] width 28 height 16
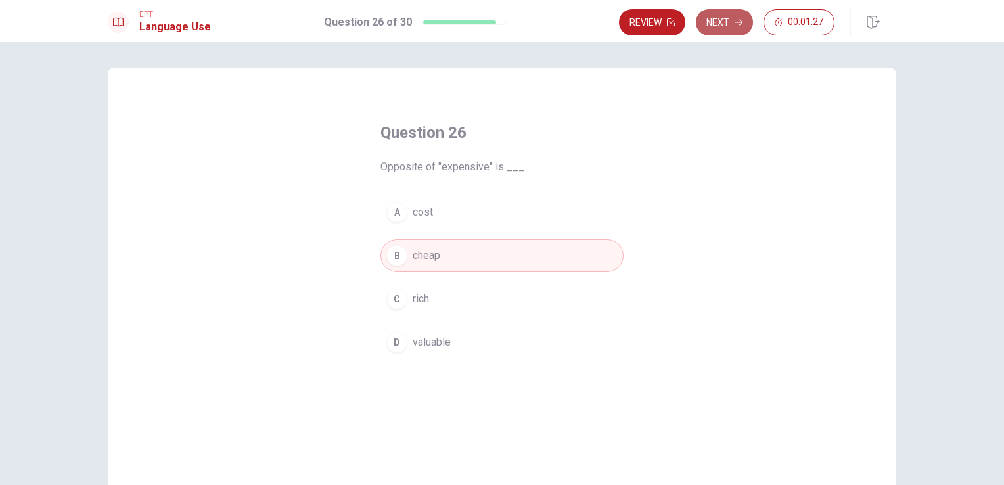
click at [708, 14] on button "Next" at bounding box center [724, 22] width 57 height 26
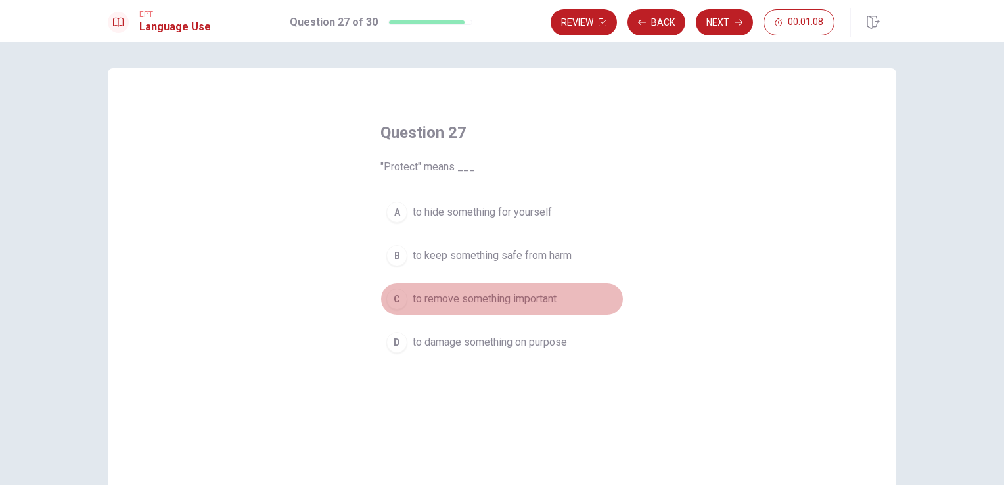
click at [440, 302] on span "to remove something important" at bounding box center [485, 299] width 144 height 16
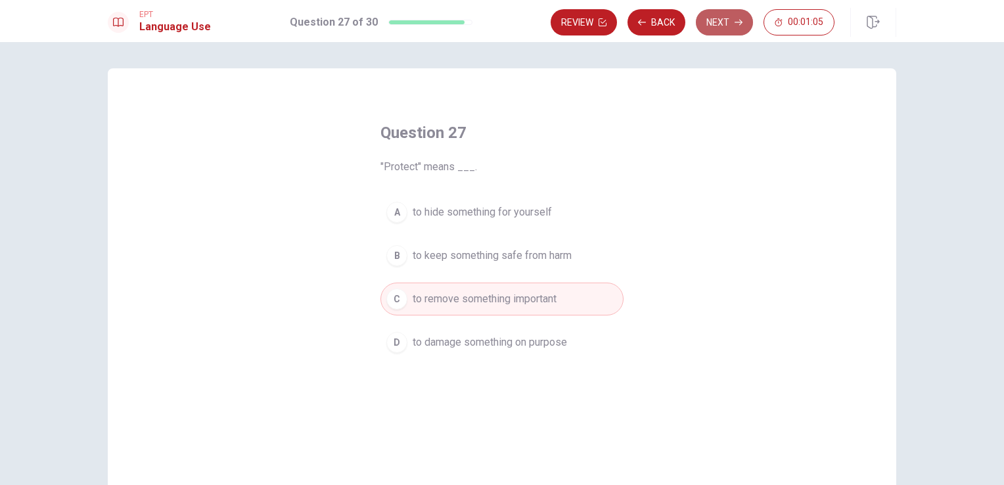
click at [728, 28] on button "Next" at bounding box center [724, 22] width 57 height 26
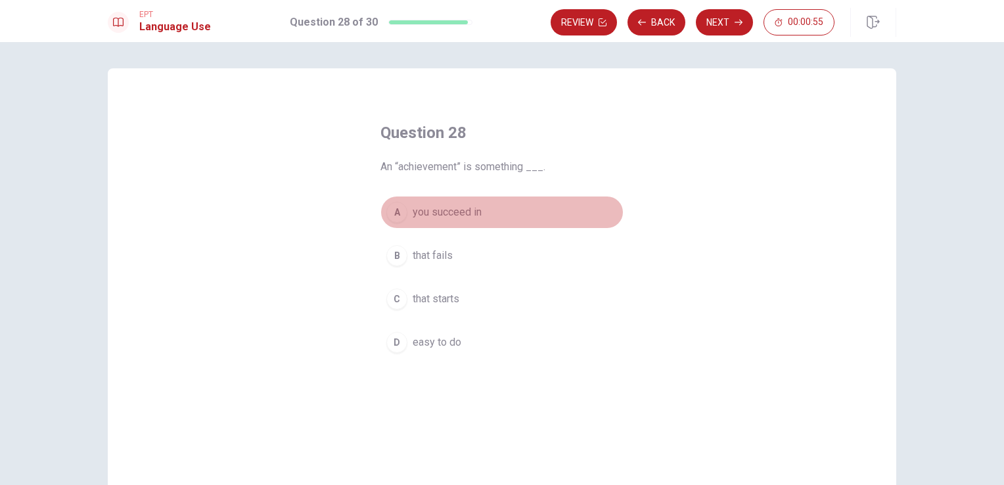
click at [465, 218] on span "you succeed in" at bounding box center [447, 212] width 69 height 16
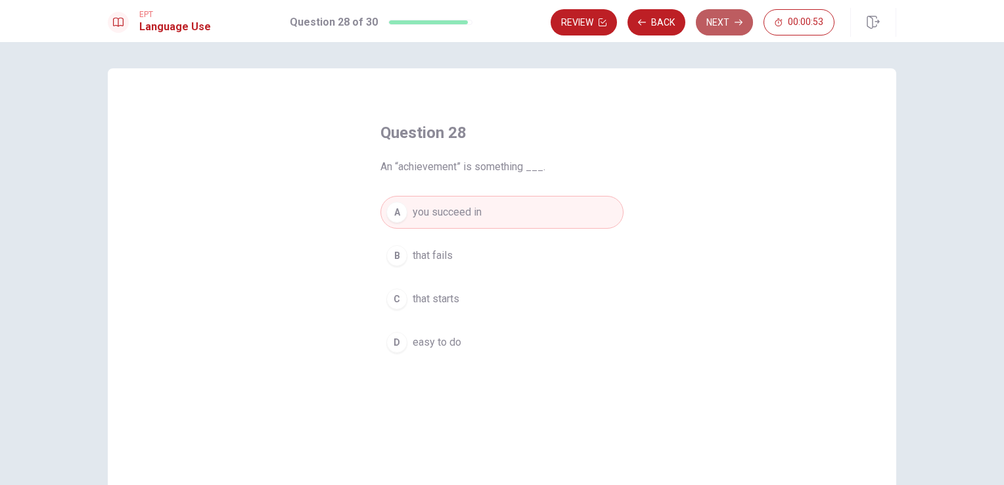
click at [726, 24] on button "Next" at bounding box center [724, 22] width 57 height 26
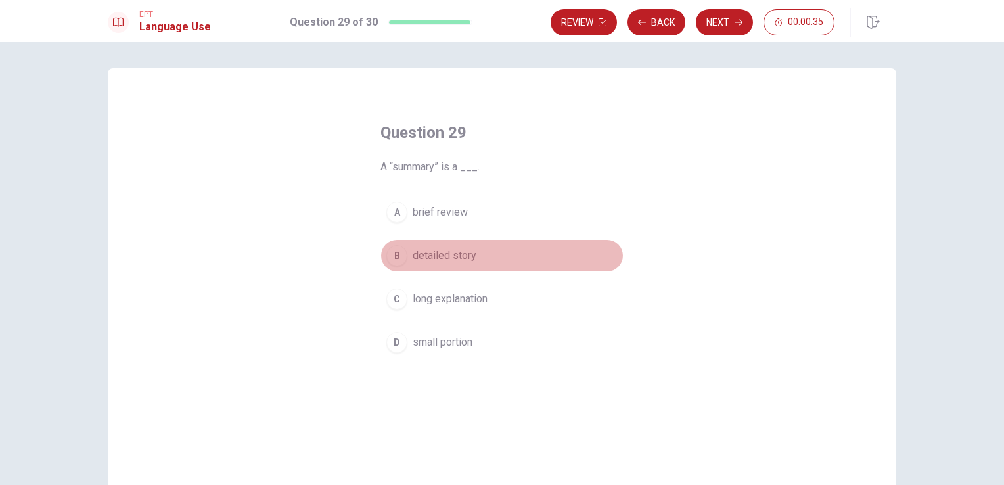
click at [444, 261] on span "detailed story" at bounding box center [445, 256] width 64 height 16
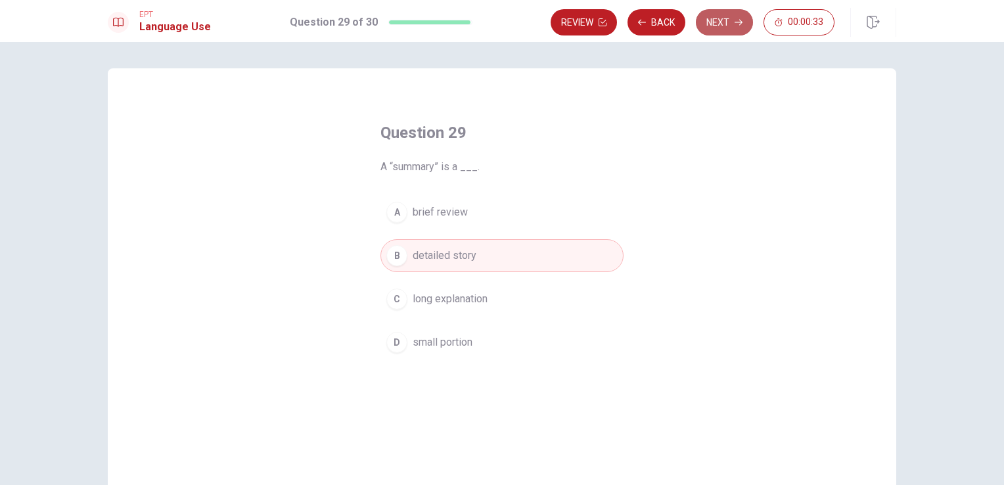
click at [722, 22] on button "Next" at bounding box center [724, 22] width 57 height 26
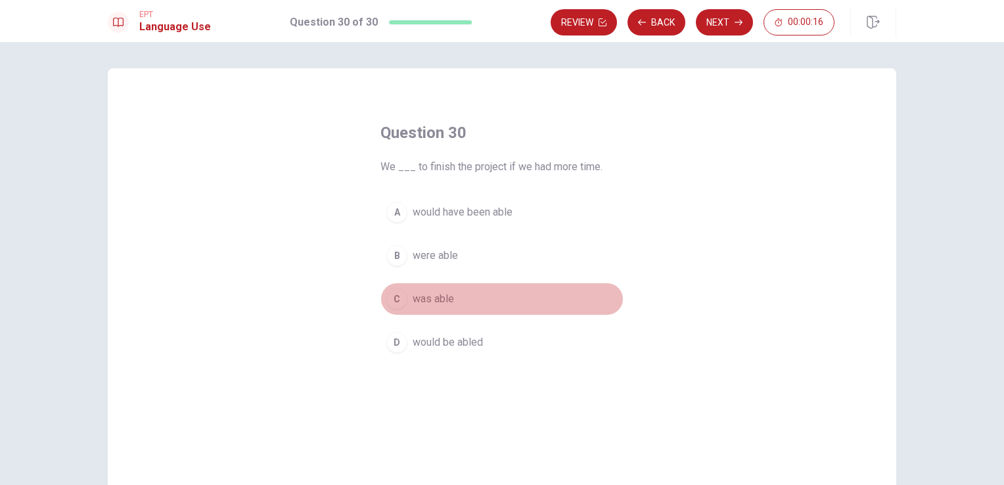
click at [445, 298] on span "was able" at bounding box center [433, 299] width 41 height 16
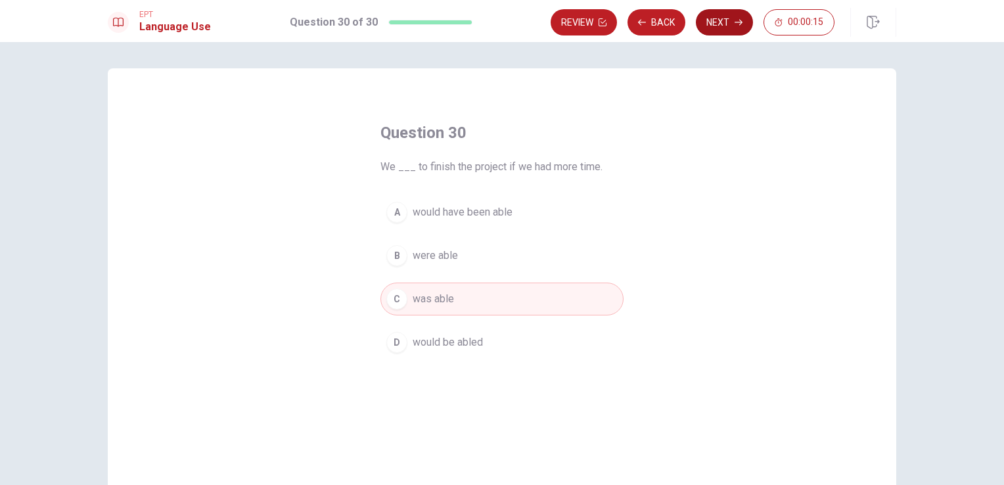
click at [726, 25] on button "Next" at bounding box center [724, 22] width 57 height 26
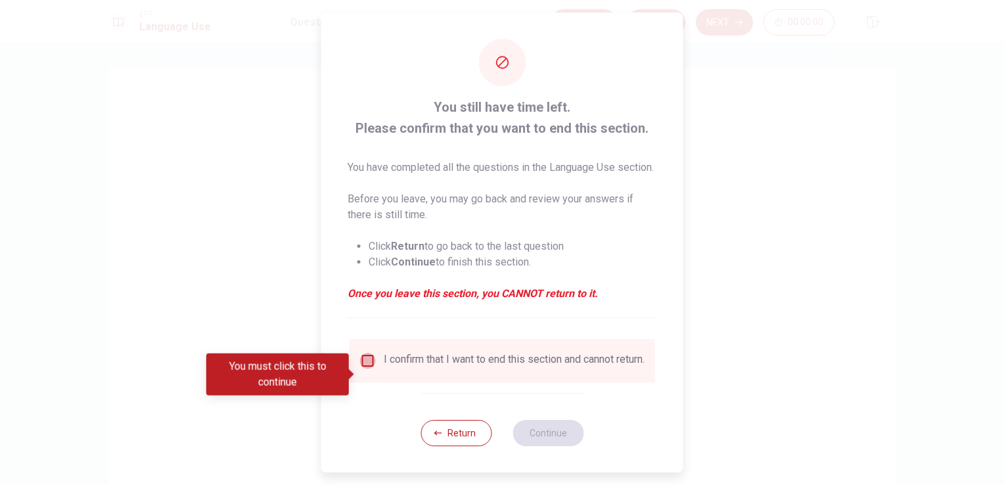
click at [365, 369] on input "You must click this to continue" at bounding box center [368, 361] width 16 height 16
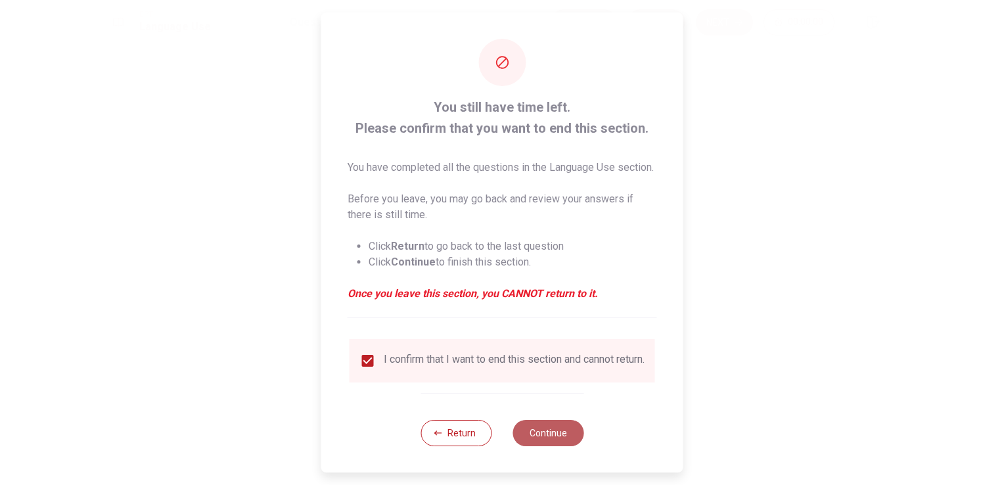
click at [526, 446] on button "Continue" at bounding box center [548, 433] width 71 height 26
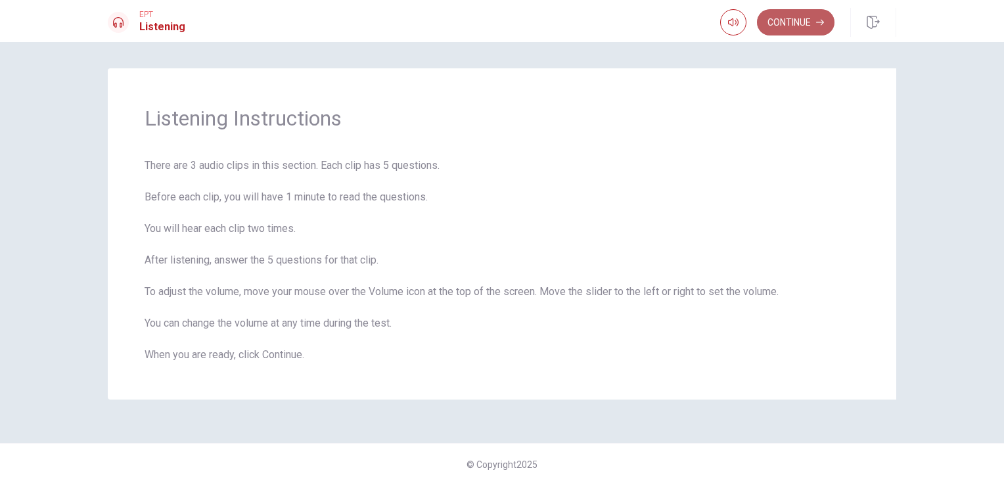
click at [802, 24] on button "Continue" at bounding box center [796, 22] width 78 height 26
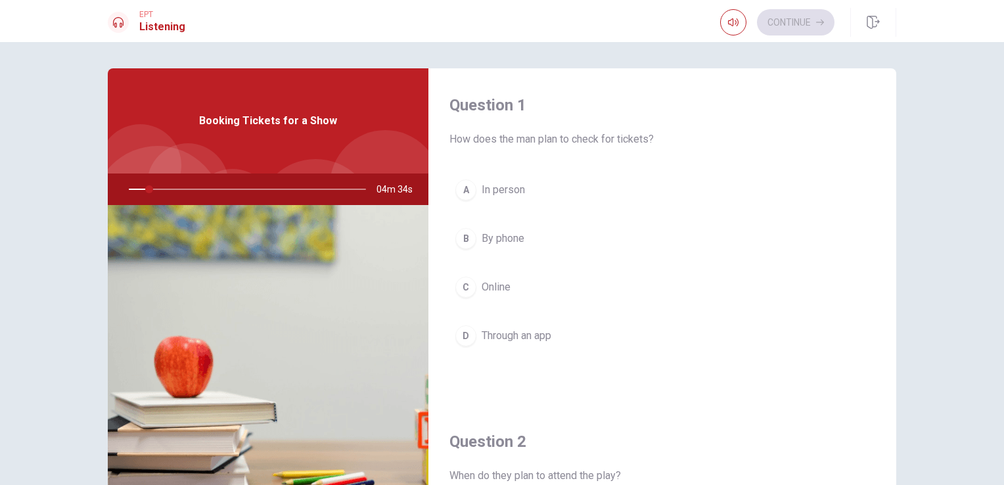
click at [915, 83] on div "Question 1 How does the man plan to check for tickets? A In person B By phone C…" at bounding box center [502, 263] width 1004 height 443
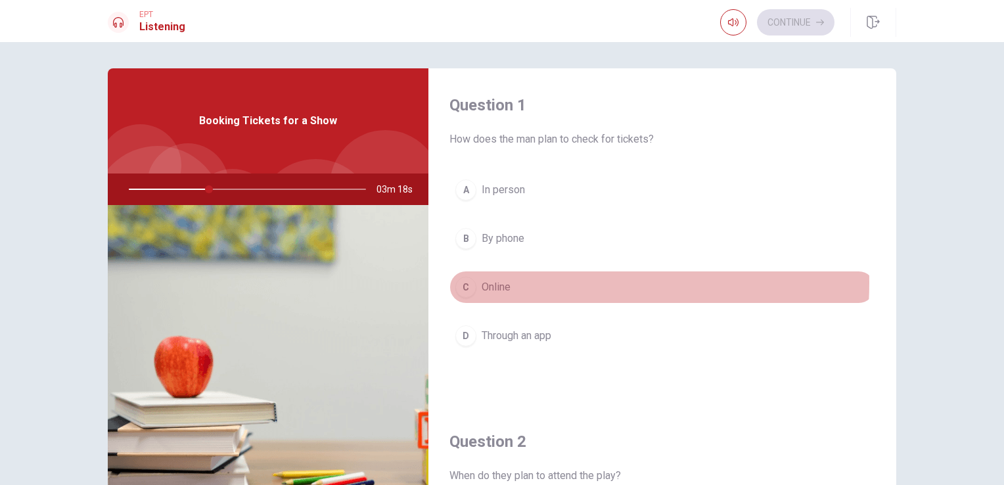
click at [497, 282] on span "Online" at bounding box center [496, 287] width 29 height 16
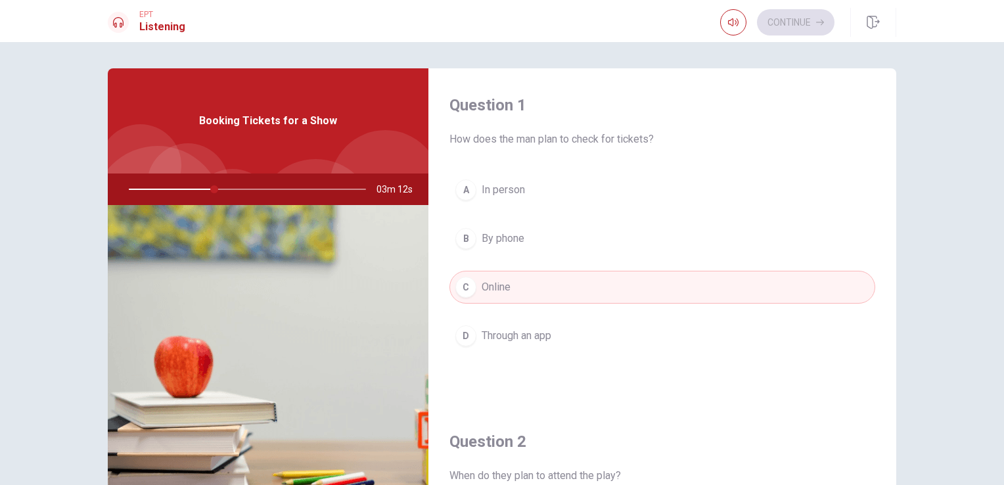
scroll to position [400, 0]
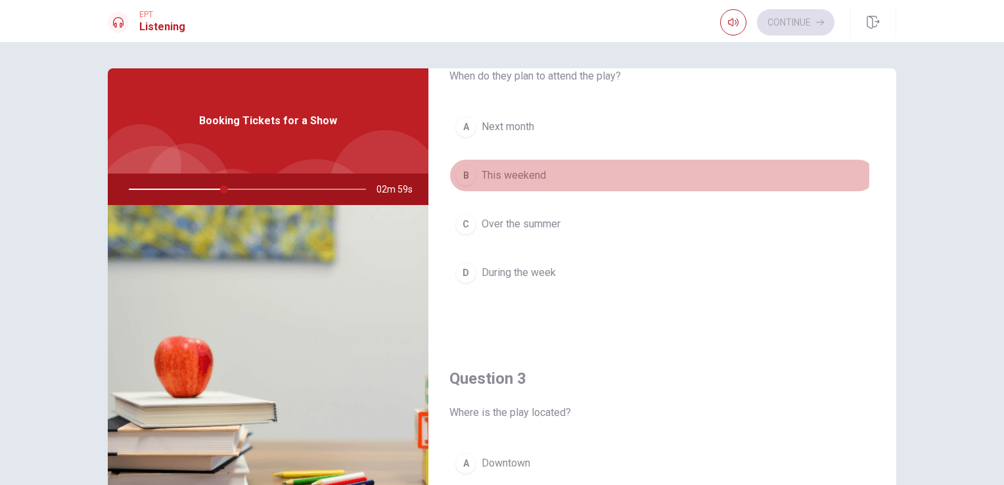
click at [516, 173] on span "This weekend" at bounding box center [514, 176] width 64 height 16
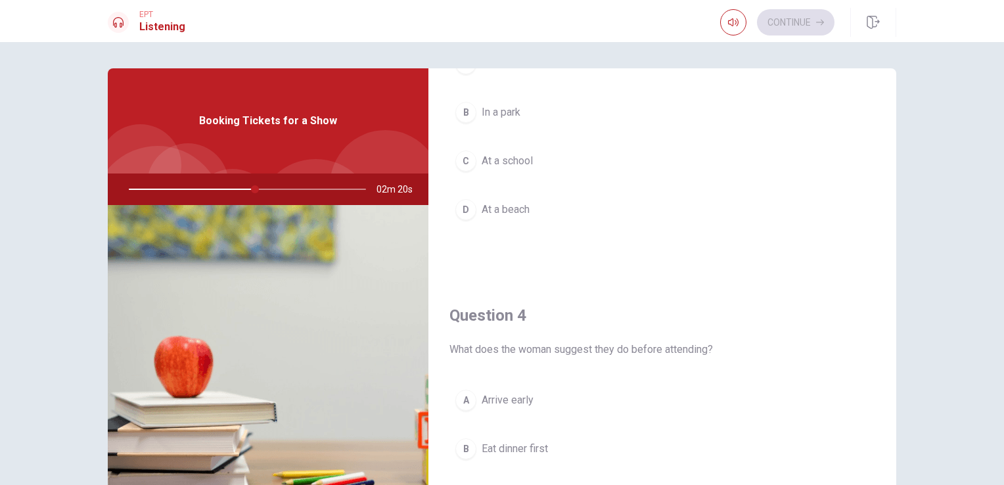
scroll to position [1199, 0]
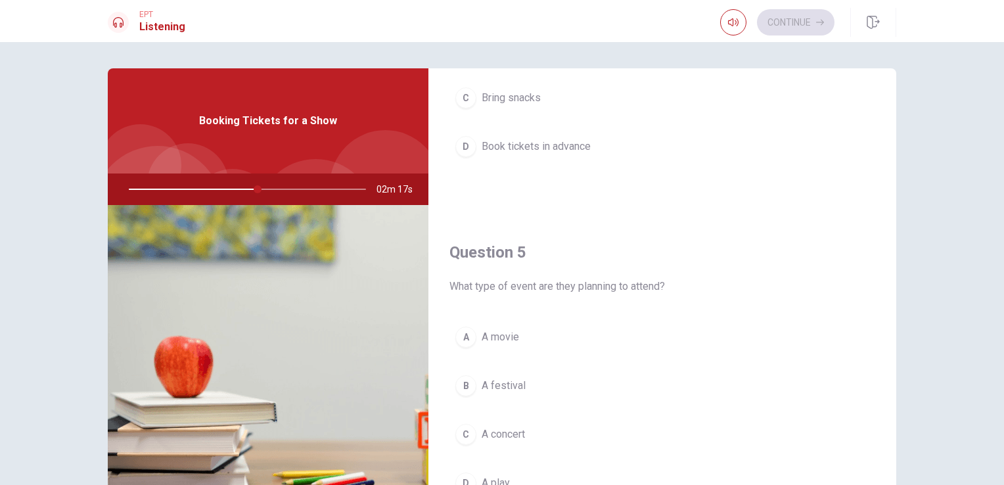
click at [883, 131] on div "Question 4 What does the woman suggest they do before attending? A Arrive early…" at bounding box center [662, 47] width 468 height 336
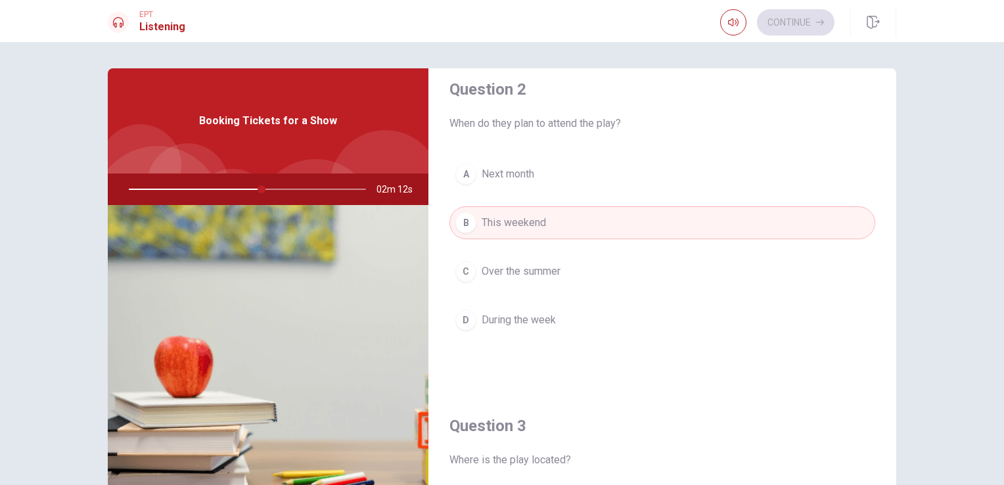
scroll to position [400, 0]
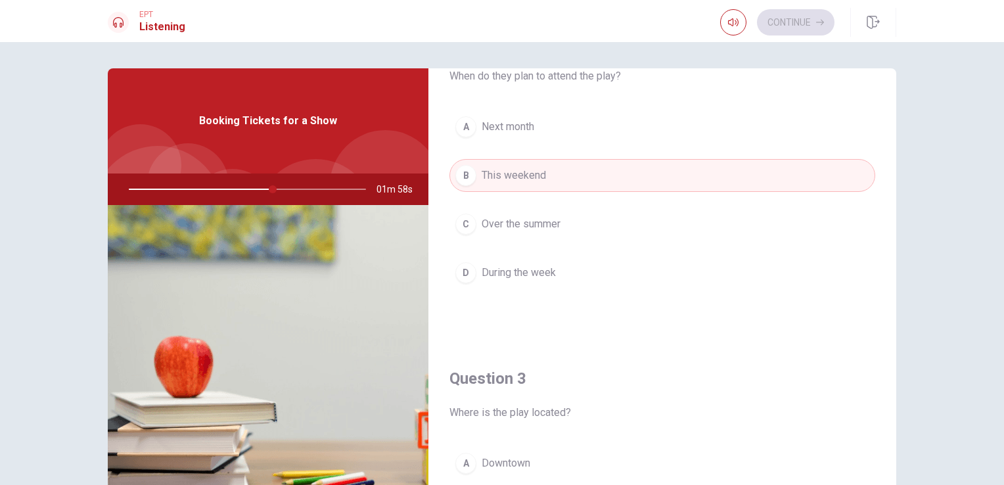
click at [129, 189] on div at bounding box center [245, 189] width 264 height 32
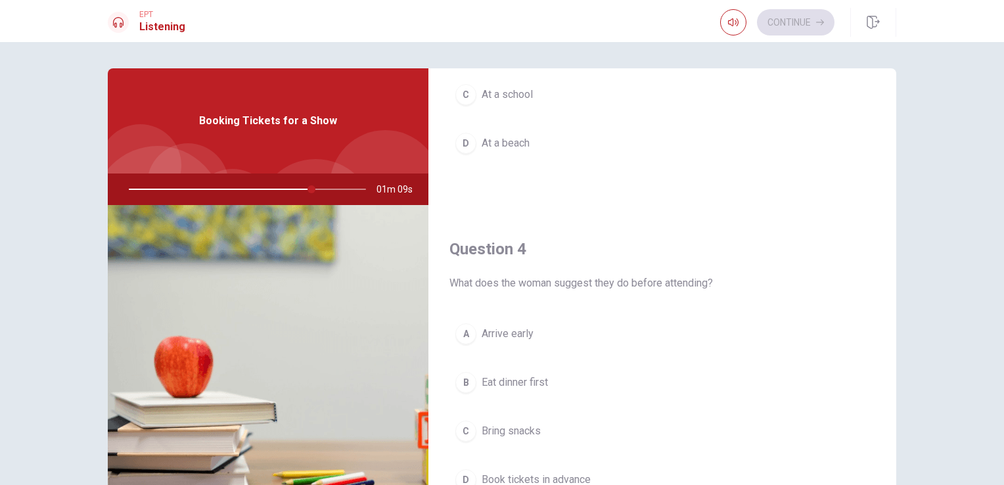
scroll to position [1220, 0]
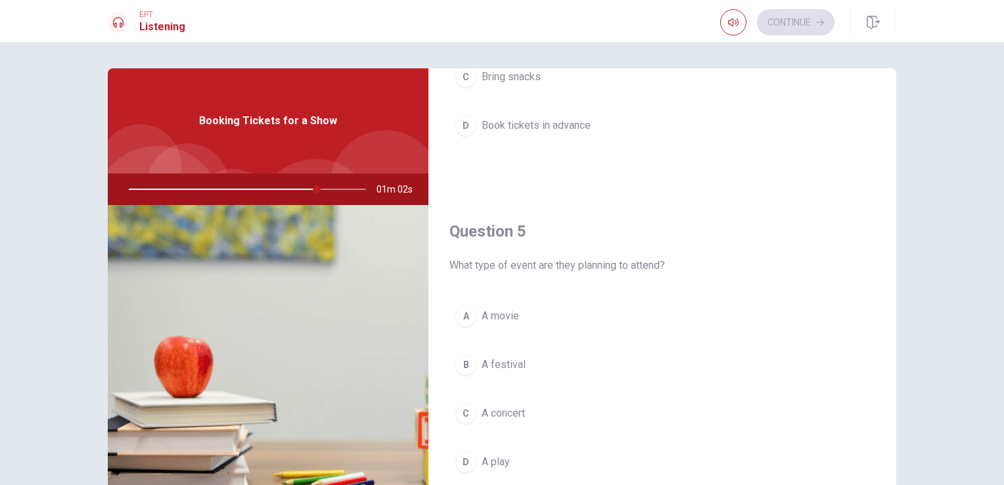
click at [885, 186] on div "Question 4 What does the woman suggest they do before attending? A Arrive early…" at bounding box center [662, 26] width 468 height 336
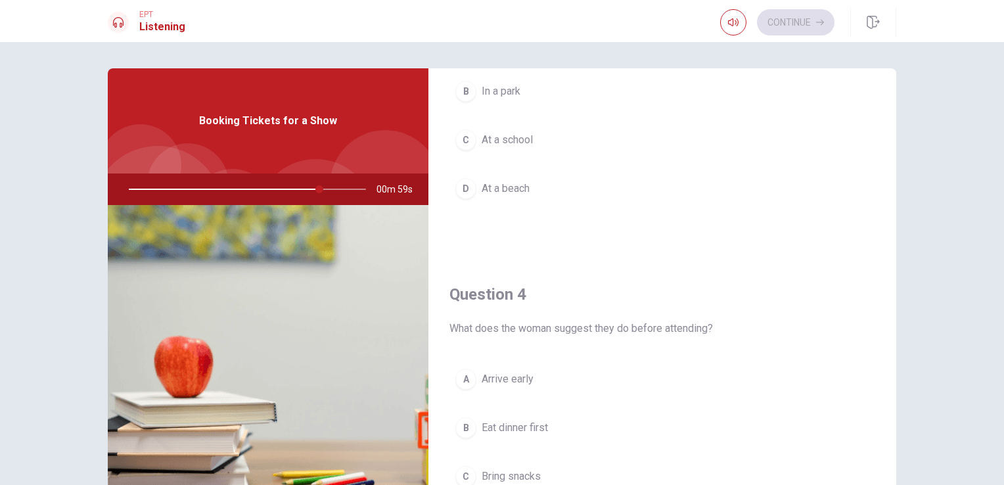
scroll to position [421, 0]
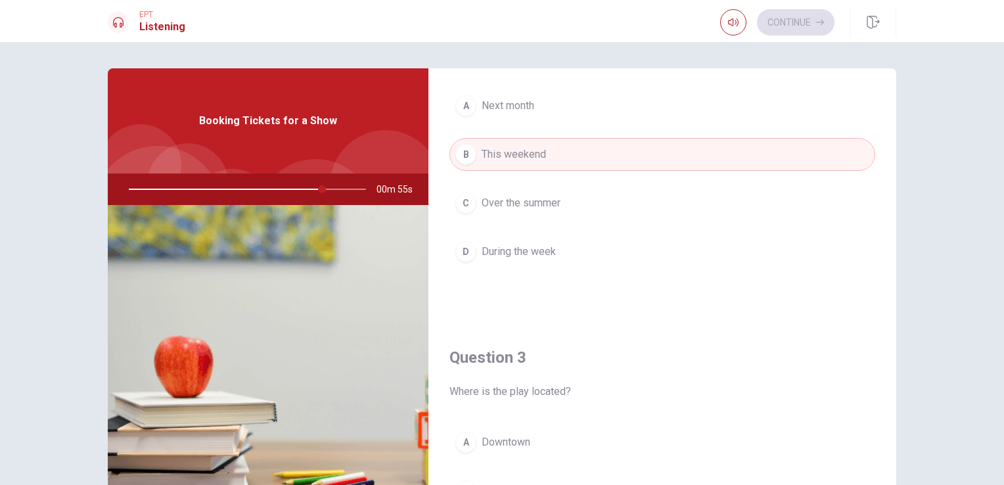
click at [884, 380] on div "Question 3 Where is the play located? A Downtown B In a park C At a school D At…" at bounding box center [662, 489] width 468 height 336
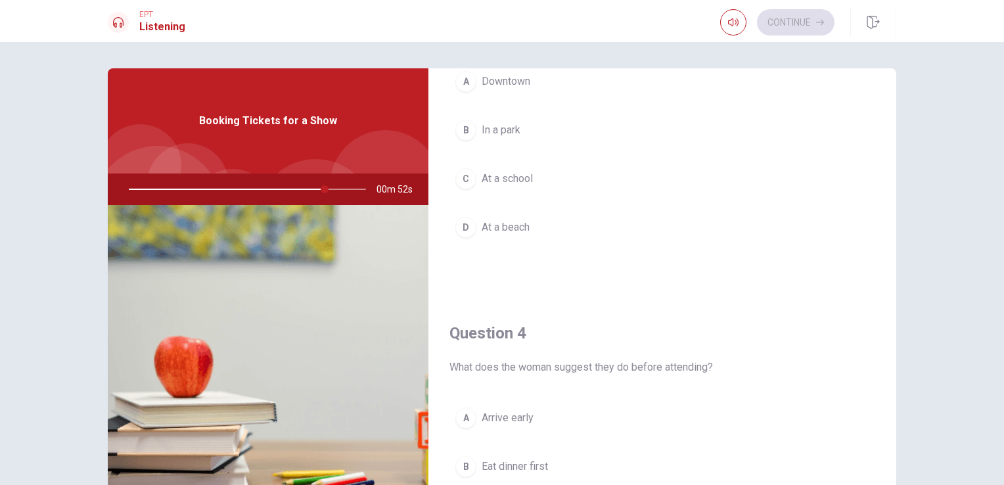
scroll to position [820, 0]
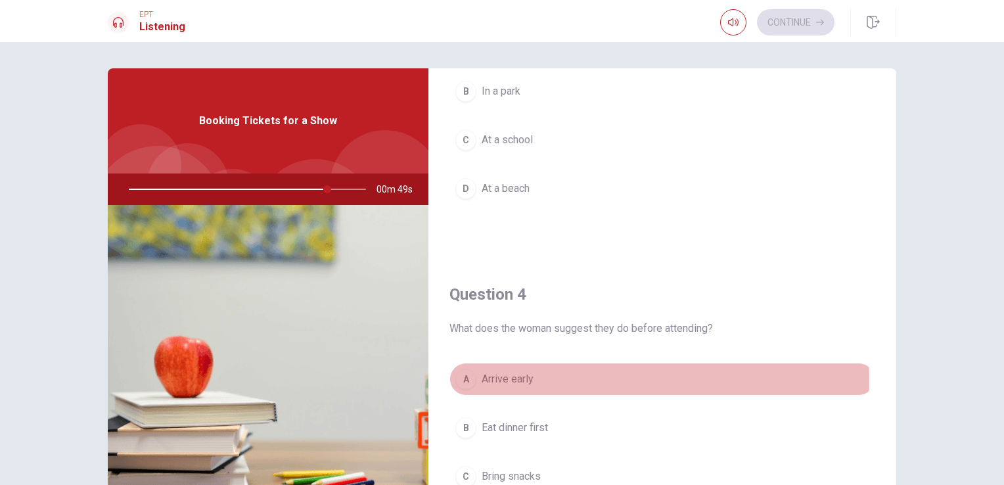
click at [538, 375] on button "A Arrive early" at bounding box center [663, 379] width 426 height 33
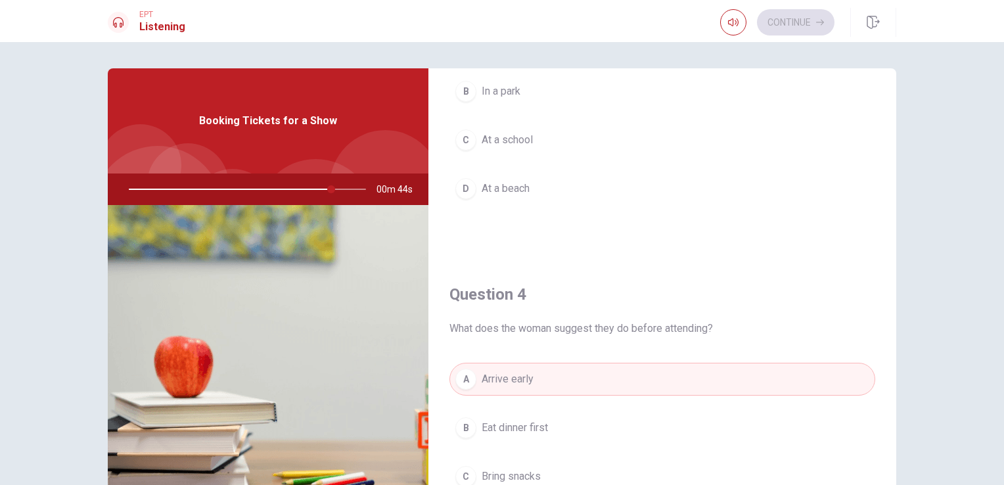
scroll to position [1220, 0]
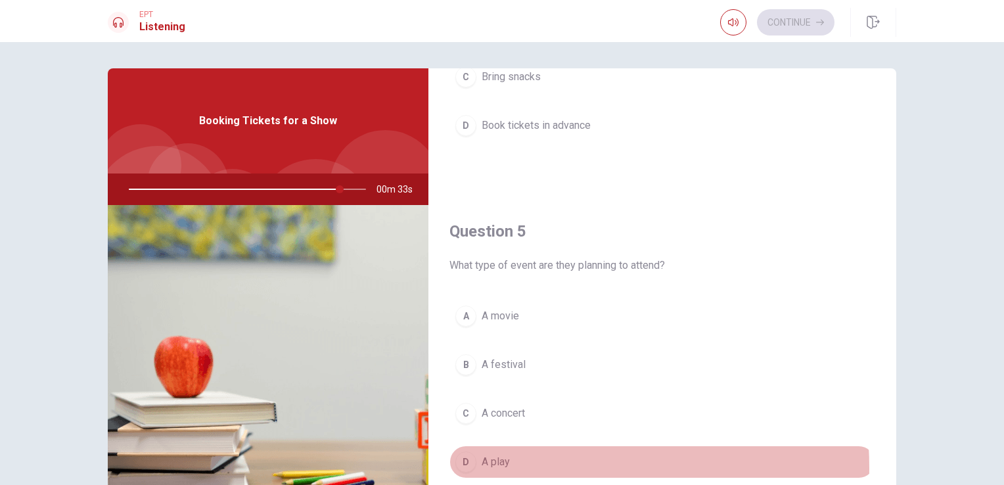
click at [499, 462] on span "A play" at bounding box center [496, 462] width 28 height 16
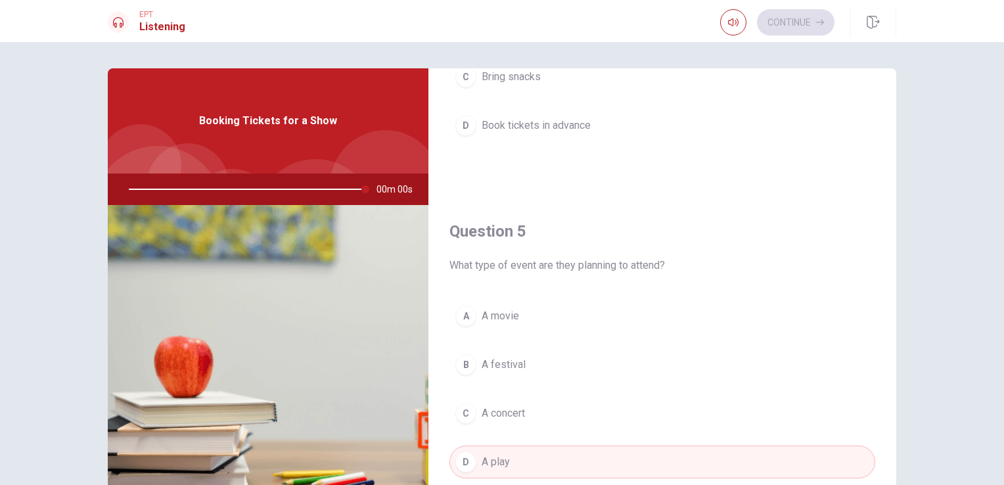
type input "0"
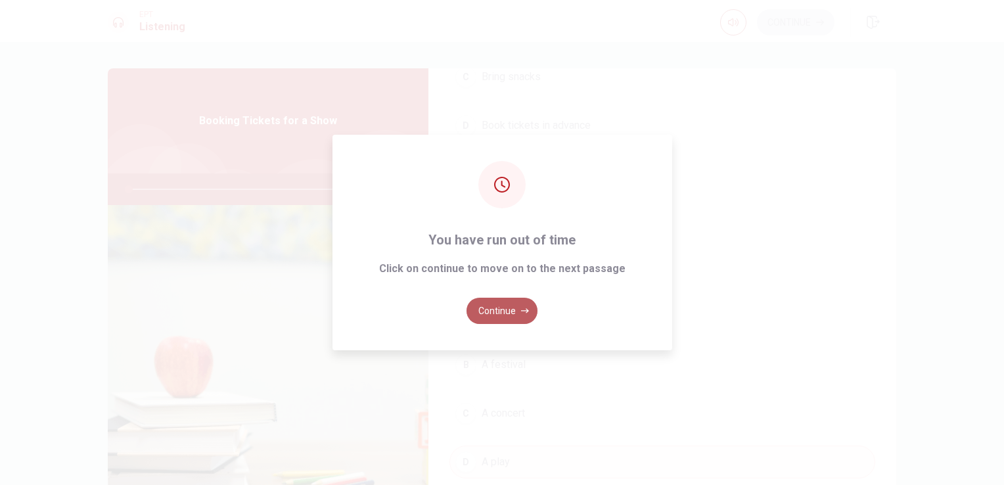
click at [512, 307] on button "Continue" at bounding box center [502, 311] width 71 height 26
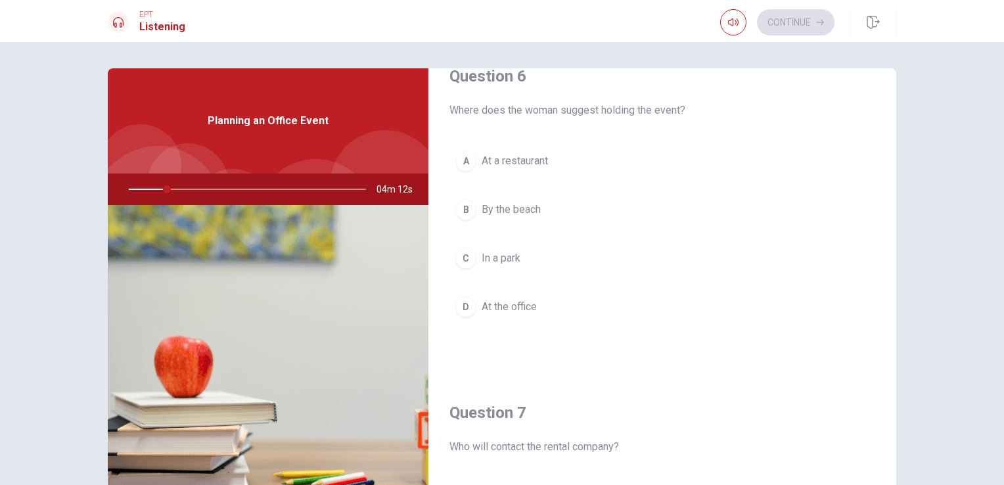
scroll to position [0, 0]
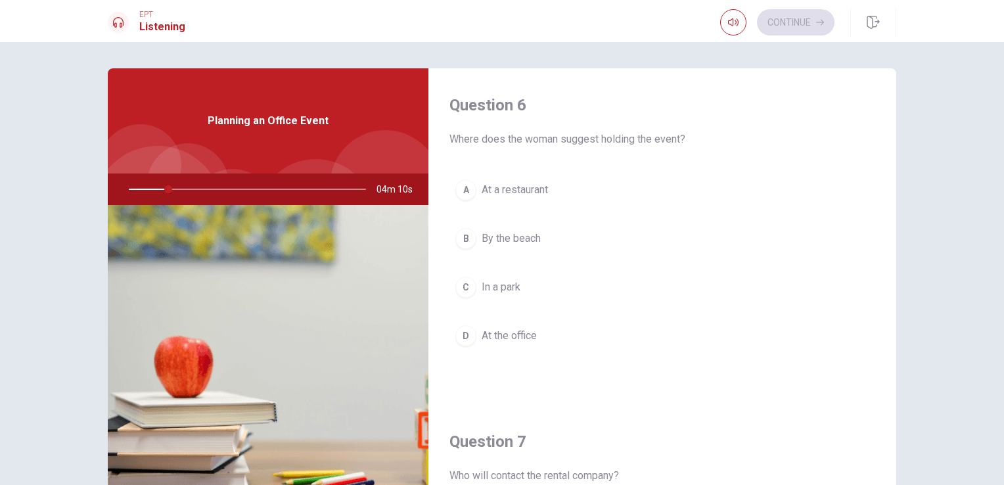
click at [884, 290] on div "Question 6 Where does the woman suggest holding the event? A At a restaurant B …" at bounding box center [662, 236] width 468 height 336
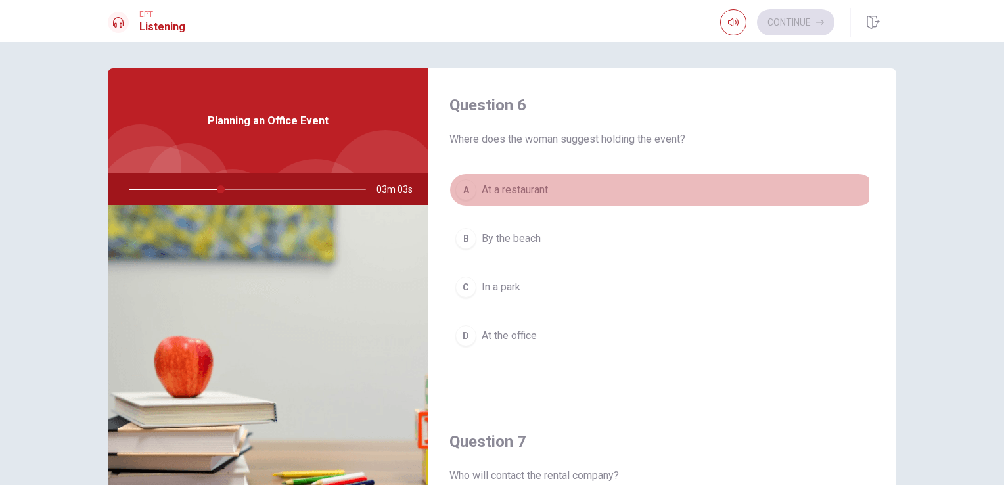
click at [591, 190] on button "A At a restaurant" at bounding box center [663, 189] width 426 height 33
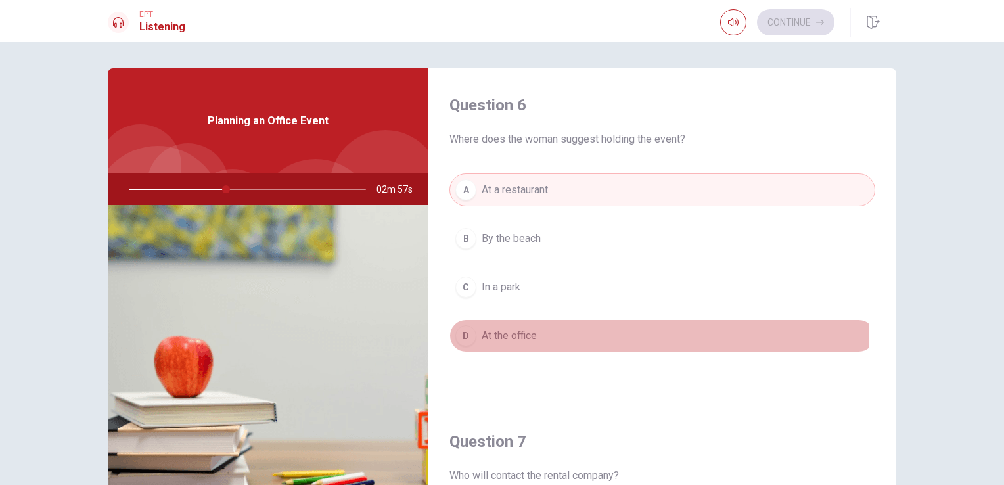
click at [553, 335] on button "D At the office" at bounding box center [663, 335] width 426 height 33
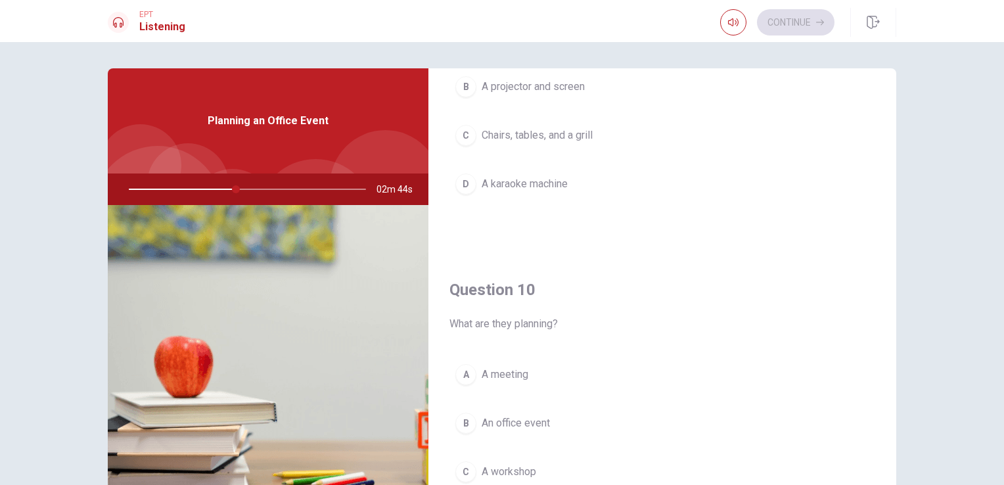
scroll to position [1199, 0]
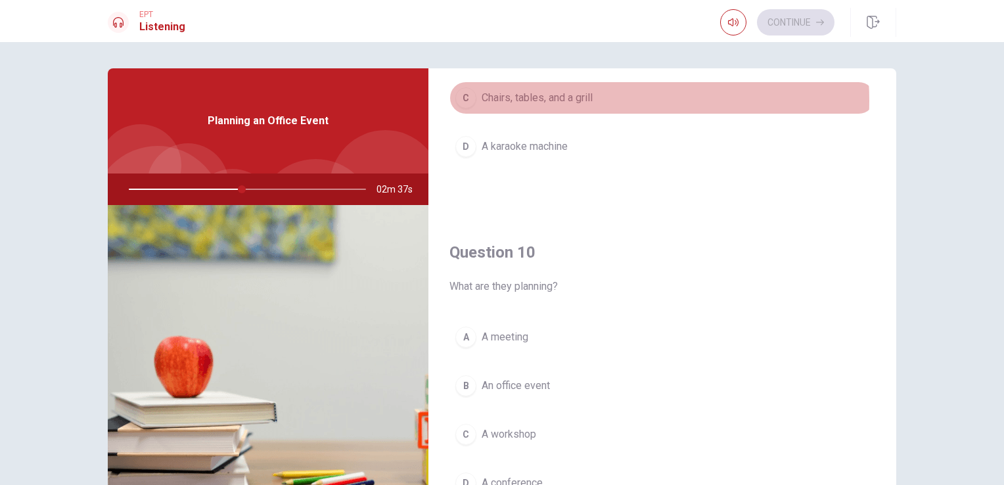
click at [586, 96] on span "Chairs, tables, and a grill" at bounding box center [537, 98] width 111 height 16
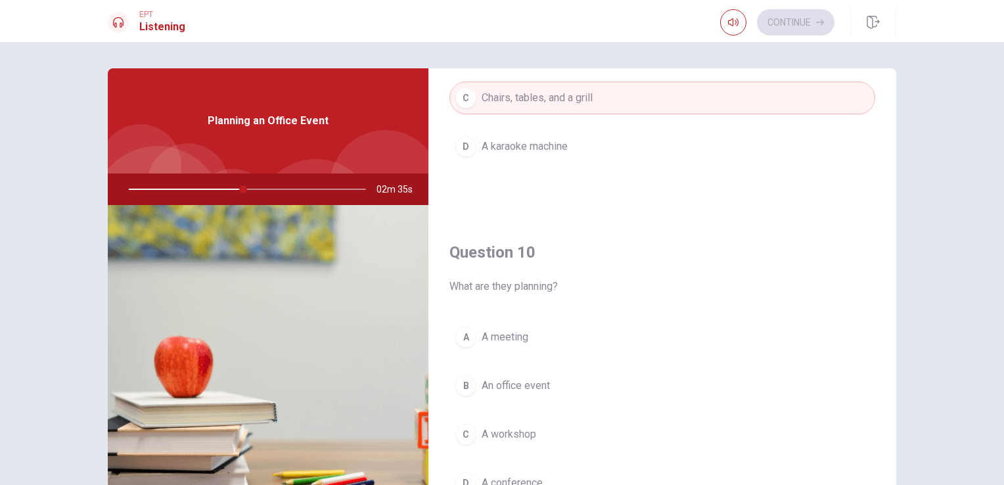
click at [885, 108] on div "Question 9 What equipment might they rent? A Plates and utensils B A projector …" at bounding box center [662, 47] width 468 height 336
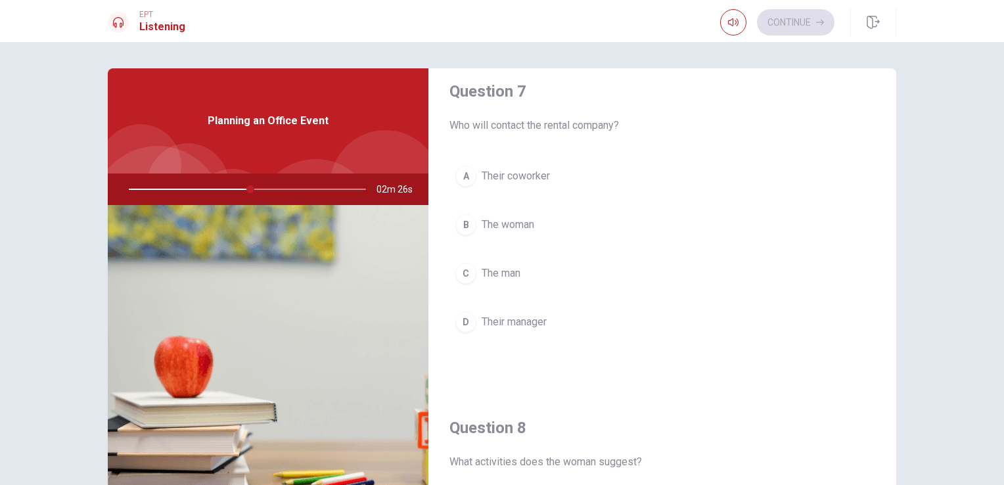
scroll to position [400, 0]
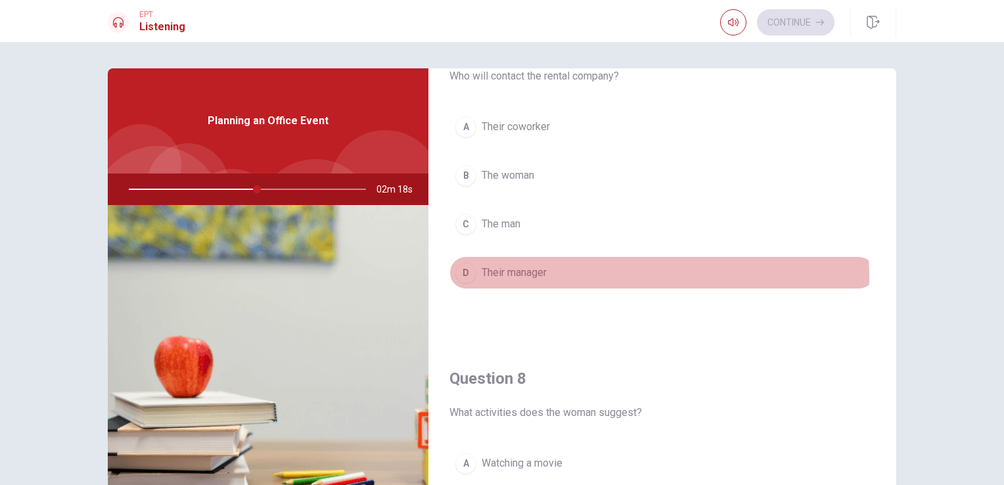
click at [540, 275] on span "Their manager" at bounding box center [514, 273] width 65 height 16
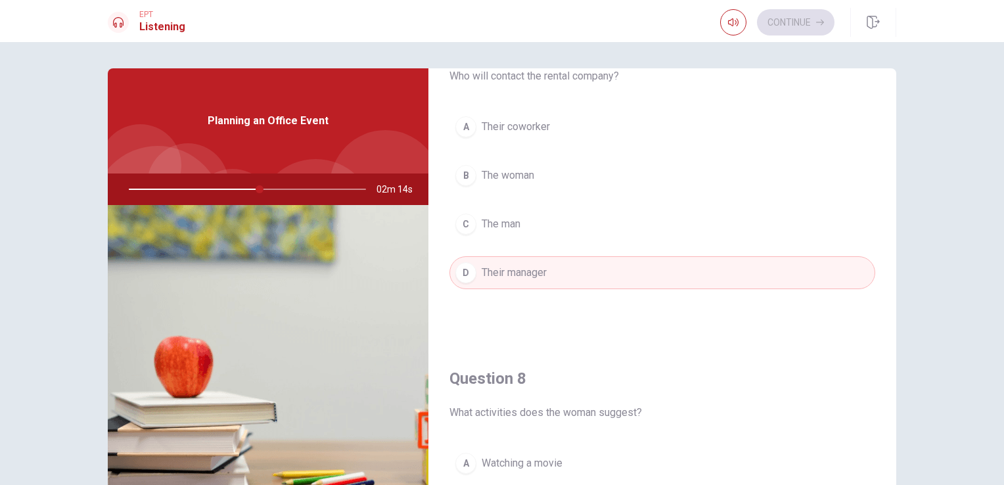
scroll to position [800, 0]
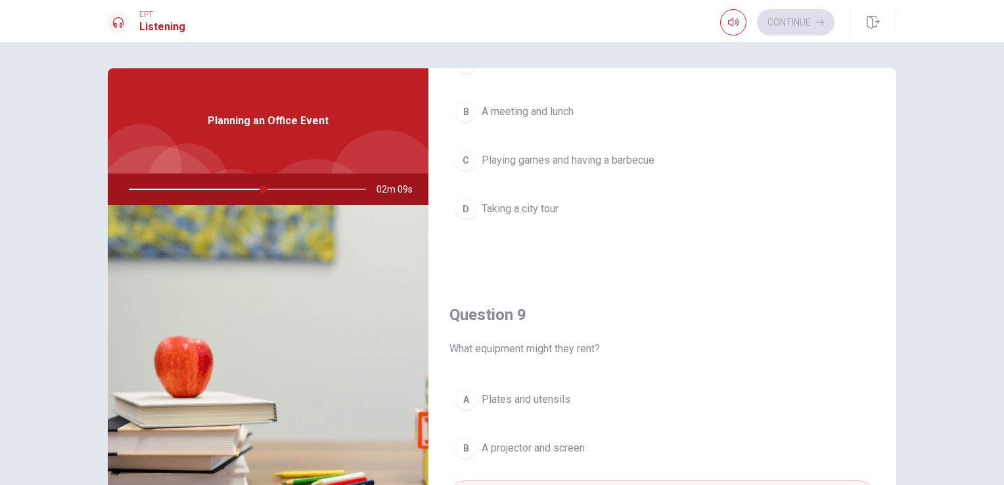
click at [885, 438] on div "Question 9 What equipment might they rent? A Plates and utensils B A projector …" at bounding box center [662, 446] width 468 height 336
drag, startPoint x: 885, startPoint y: 438, endPoint x: 891, endPoint y: 439, distance: 6.6
click at [891, 439] on div "Question 6 Where does the woman suggest holding the event? A At a restaurant B …" at bounding box center [662, 296] width 468 height 457
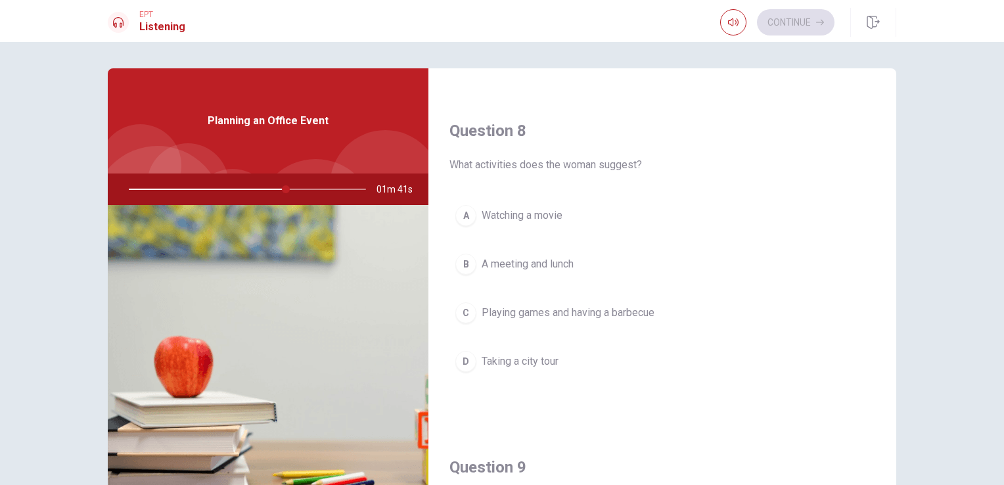
scroll to position [656, 0]
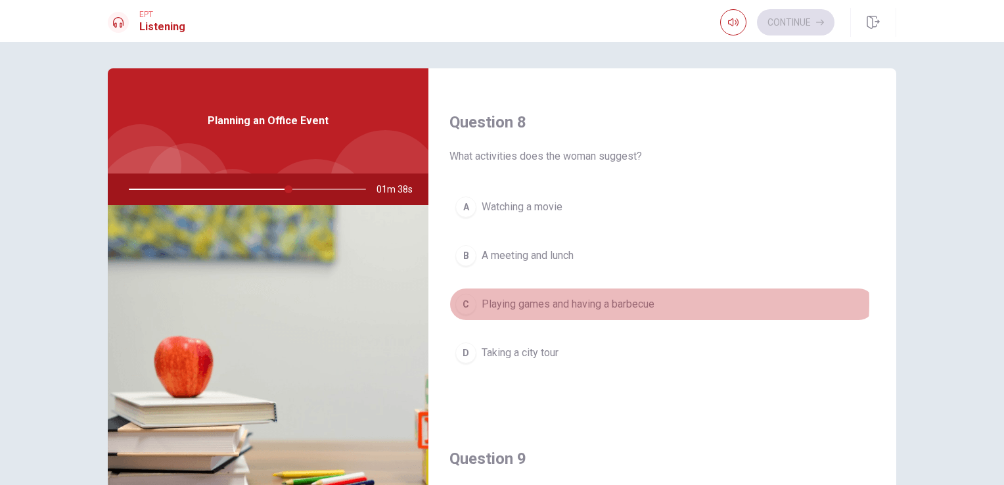
click at [627, 300] on span "Playing games and having a barbecue" at bounding box center [568, 304] width 173 height 16
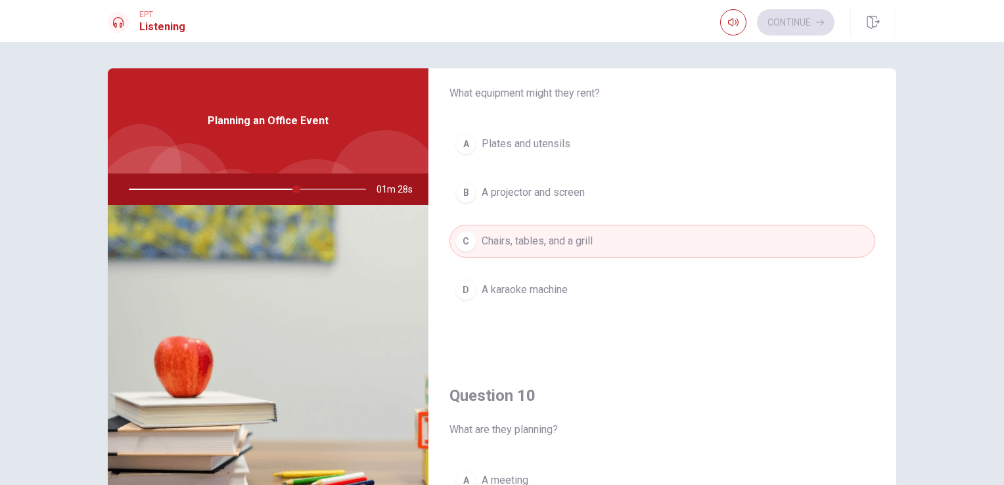
scroll to position [1220, 0]
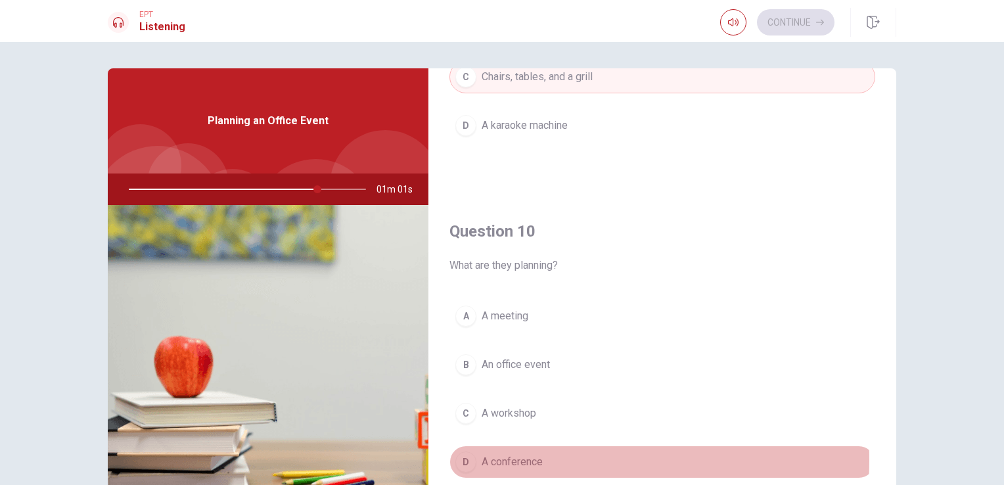
click at [505, 454] on span "A conference" at bounding box center [512, 462] width 61 height 16
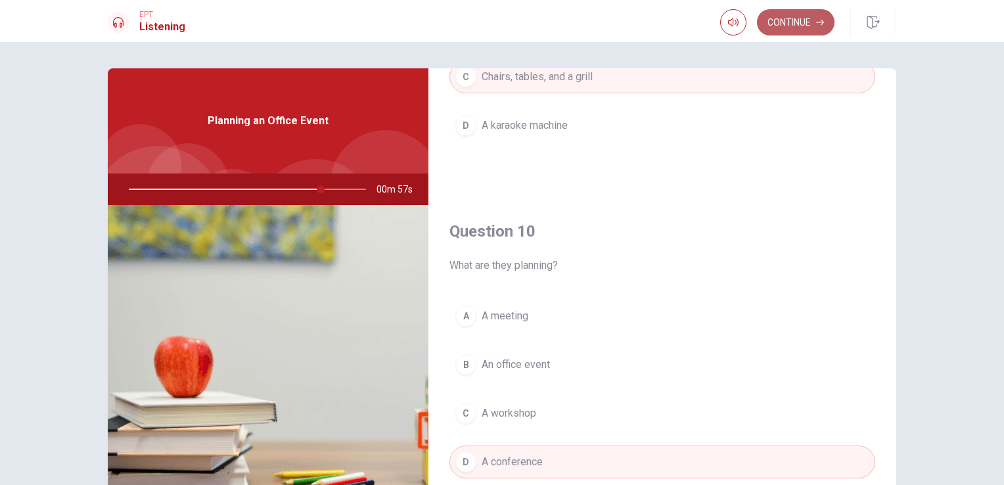
click at [795, 19] on button "Continue" at bounding box center [796, 22] width 78 height 26
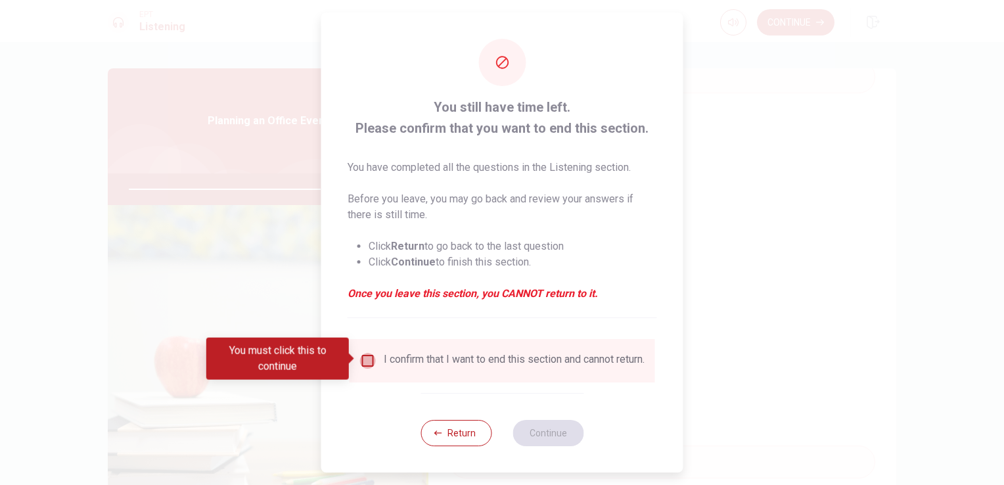
click at [366, 356] on input "You must click this to continue" at bounding box center [368, 361] width 16 height 16
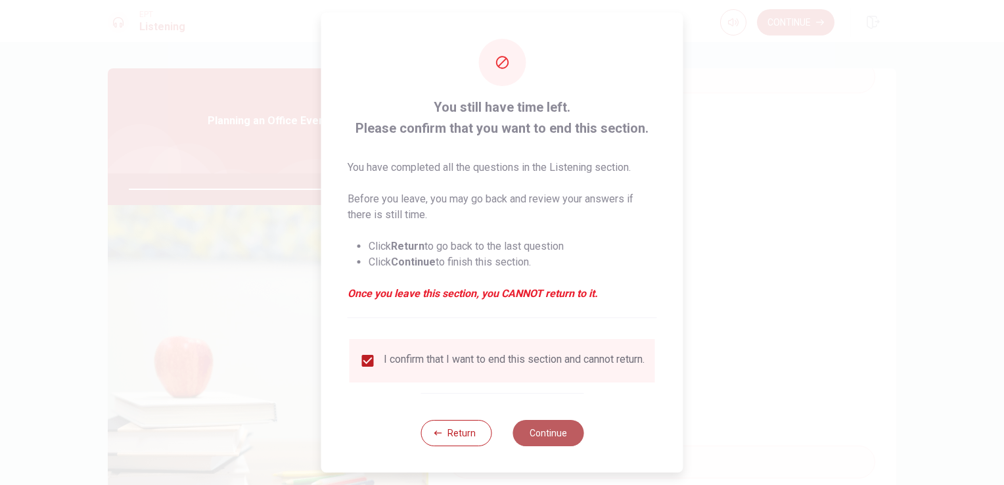
click at [544, 444] on button "Continue" at bounding box center [548, 433] width 71 height 26
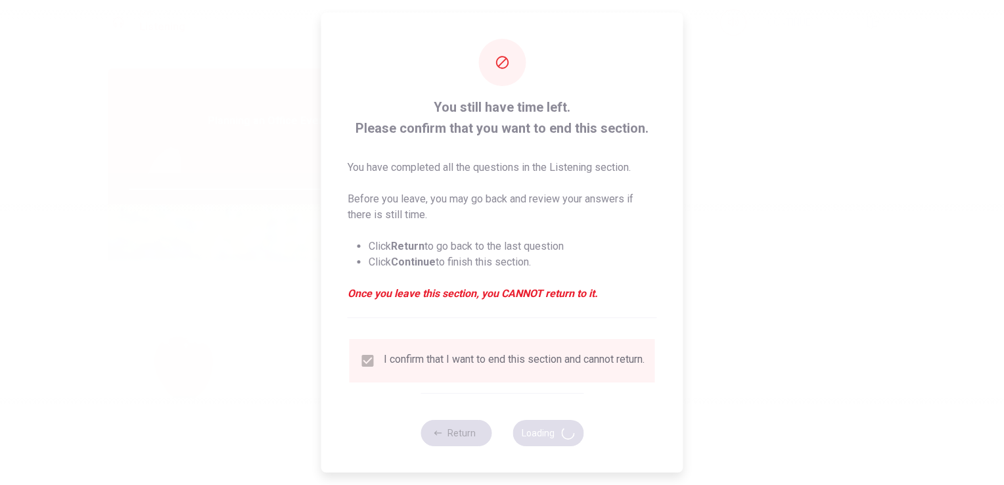
type input "84"
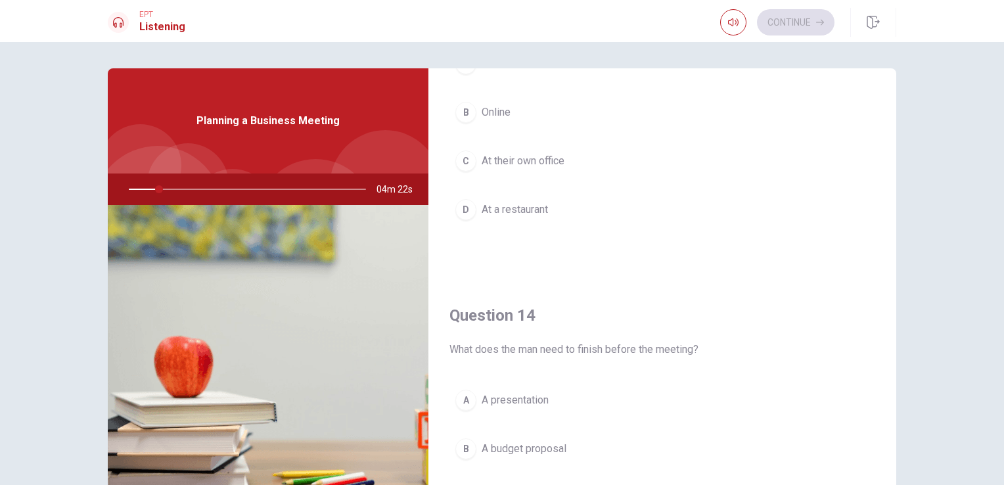
scroll to position [1199, 0]
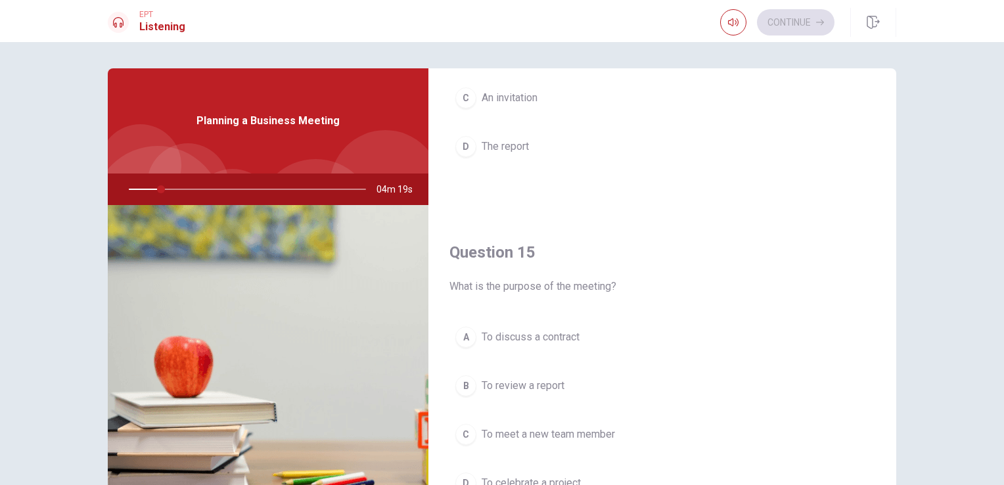
click at [885, 198] on div "Question 14 What does the man need to finish before the meeting? A A presentati…" at bounding box center [662, 47] width 468 height 336
drag, startPoint x: 885, startPoint y: 198, endPoint x: 891, endPoint y: 204, distance: 8.4
click at [891, 204] on div "Question 11 Who will confirm the meeting with the client? A The man B The woman…" at bounding box center [662, 296] width 468 height 457
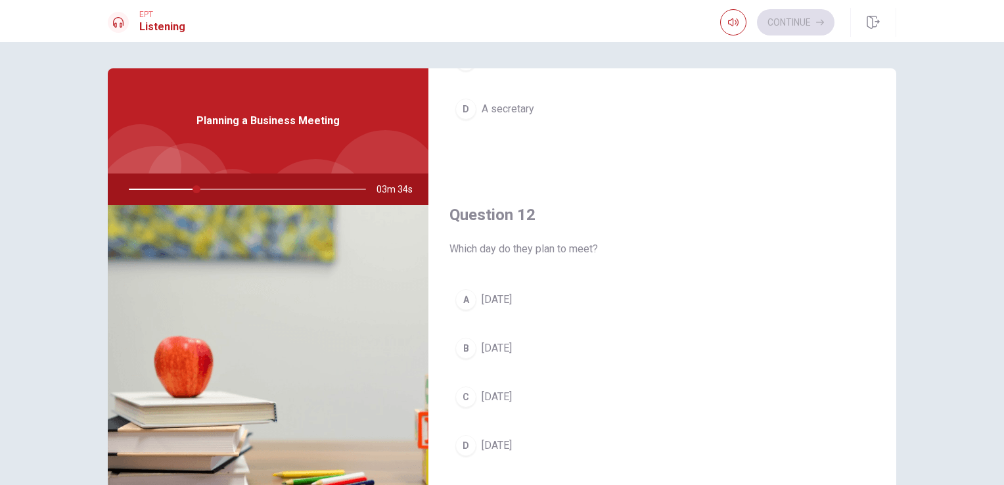
scroll to position [226, 0]
click at [927, 70] on div "Question 11 Who will confirm the meeting with the client? A The man B The woman…" at bounding box center [502, 263] width 1004 height 443
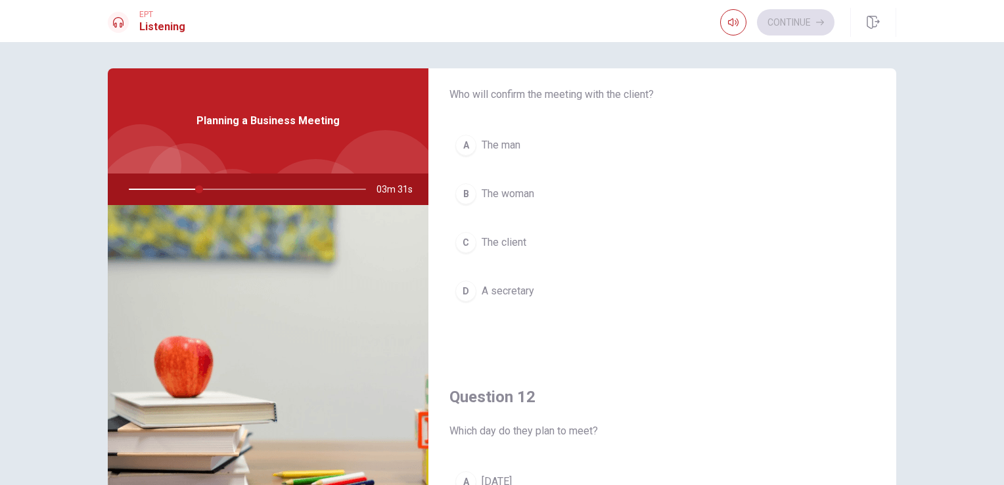
scroll to position [0, 0]
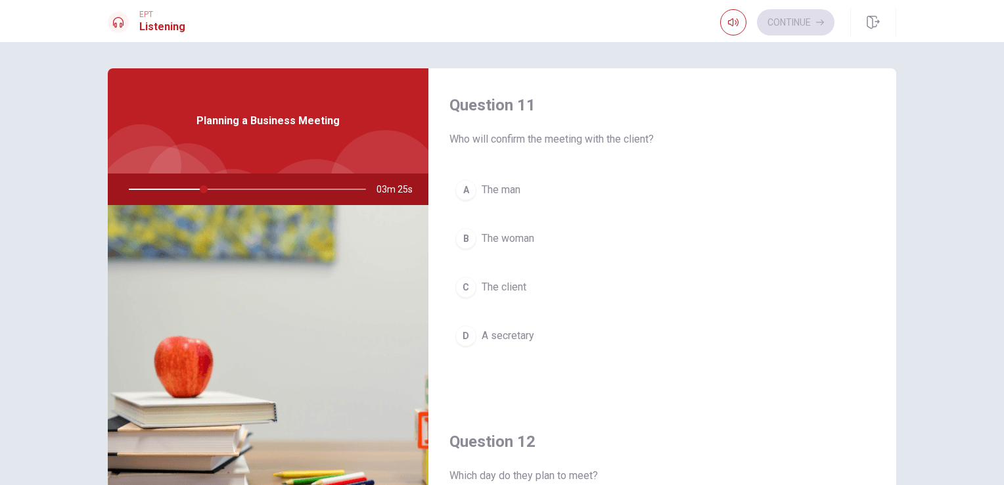
click at [512, 289] on span "The client" at bounding box center [504, 287] width 45 height 16
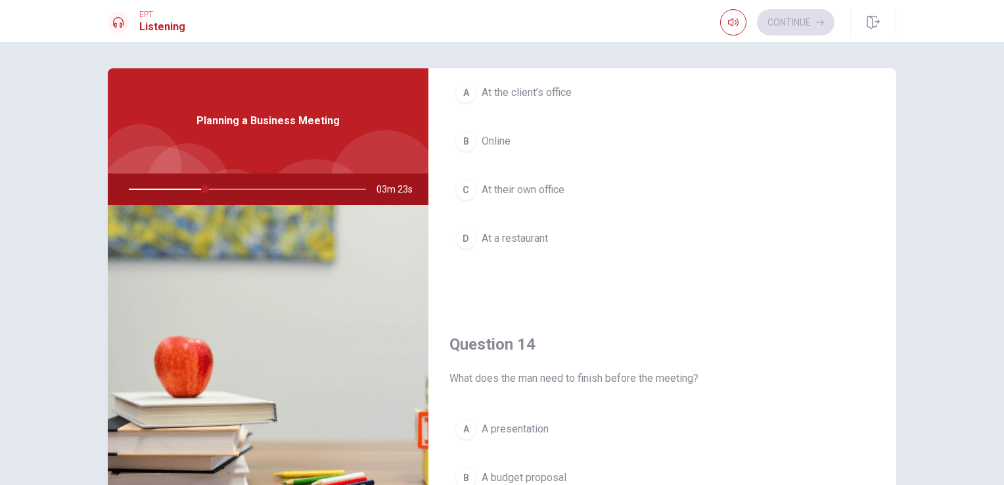
scroll to position [799, 0]
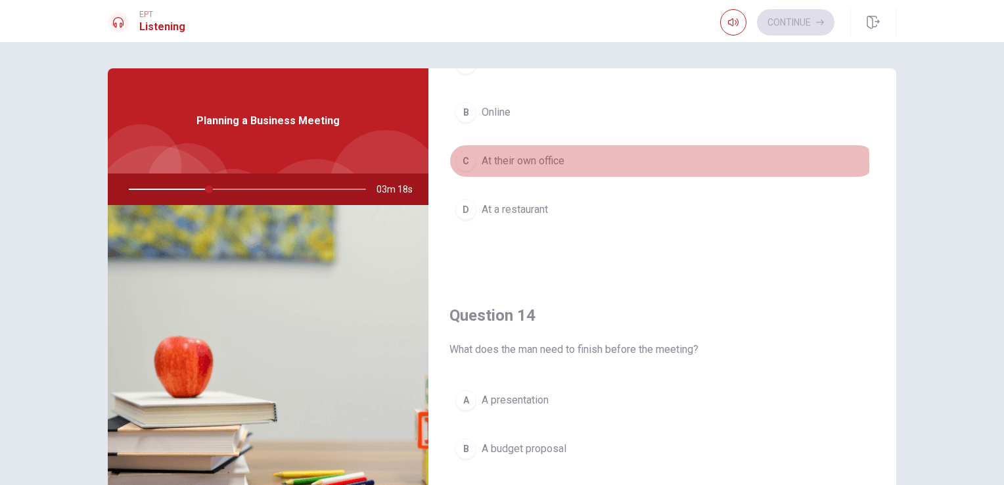
click at [563, 162] on span "At their own office" at bounding box center [523, 161] width 83 height 16
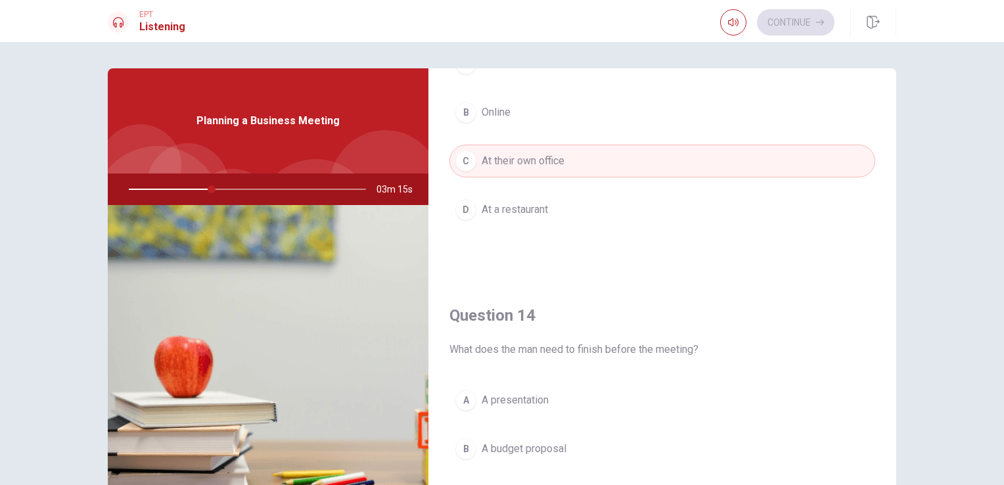
scroll to position [1199, 0]
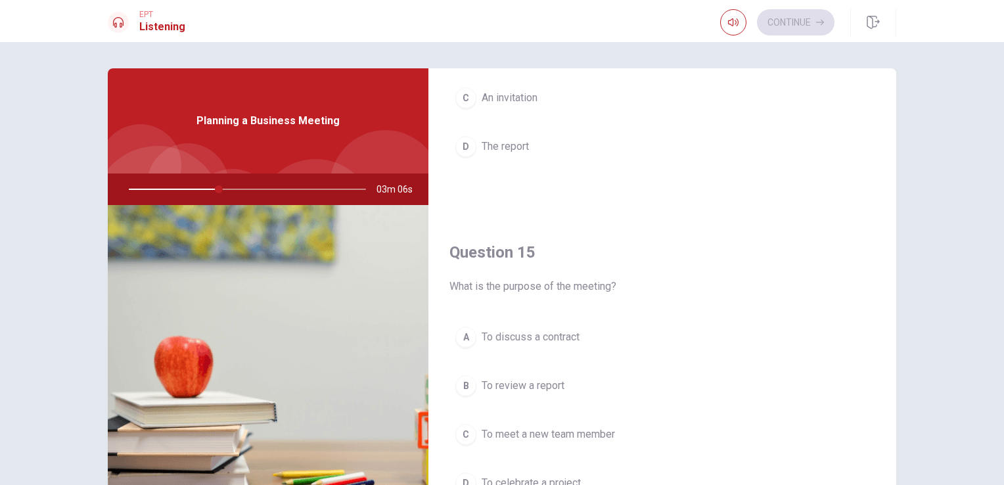
drag, startPoint x: 883, startPoint y: 185, endPoint x: 888, endPoint y: 197, distance: 13.5
click at [888, 197] on div "Question 11 Who will confirm the meeting with the client? A The man B The woman…" at bounding box center [662, 296] width 468 height 457
click at [556, 335] on span "To discuss a contract" at bounding box center [531, 337] width 98 height 16
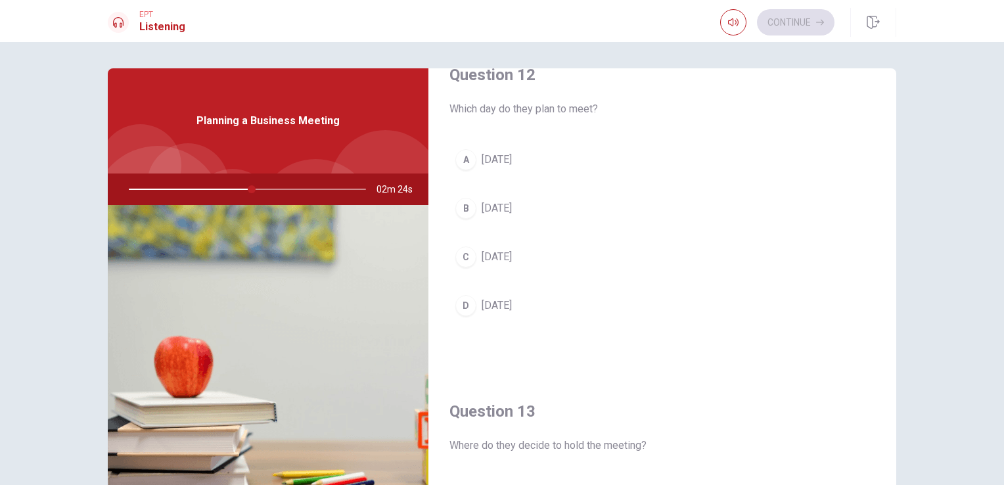
scroll to position [400, 0]
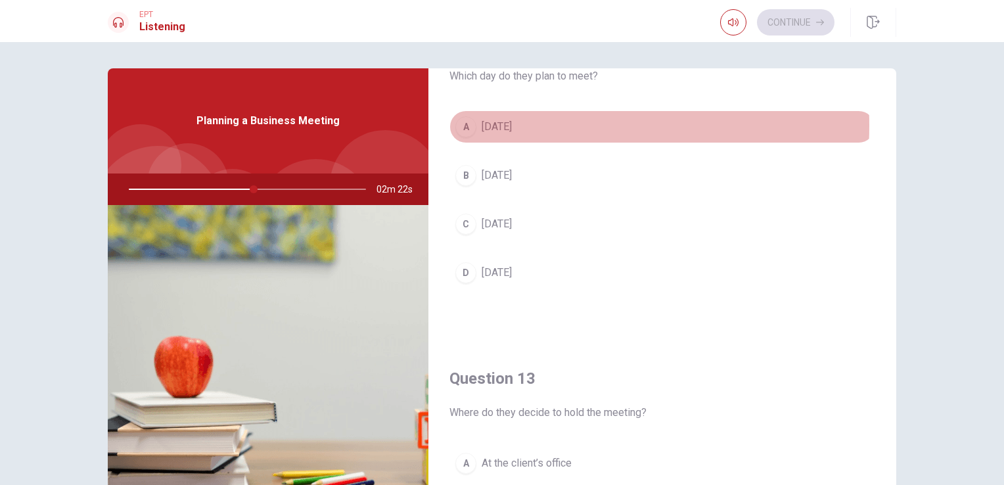
click at [501, 124] on span "[DATE]" at bounding box center [497, 127] width 30 height 16
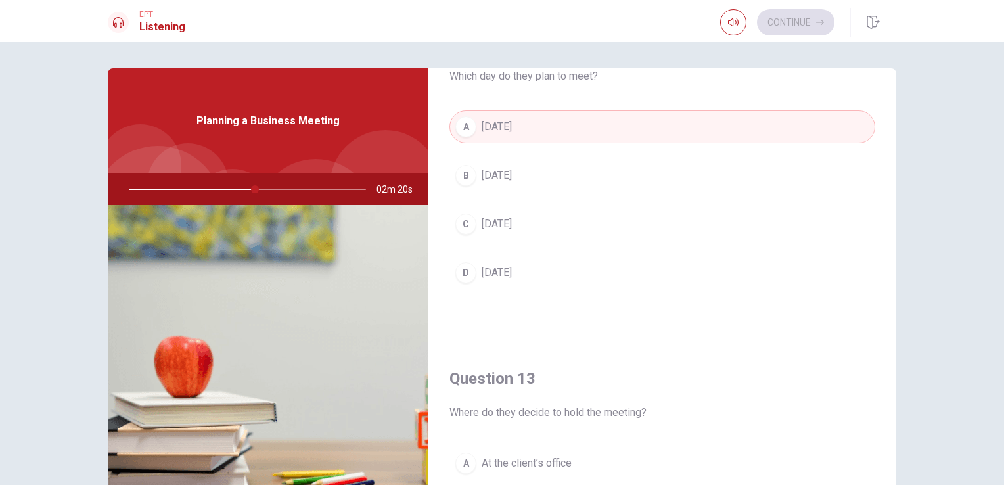
click at [849, 398] on div "Question 13 Where do they decide to hold the meeting?" at bounding box center [663, 394] width 426 height 53
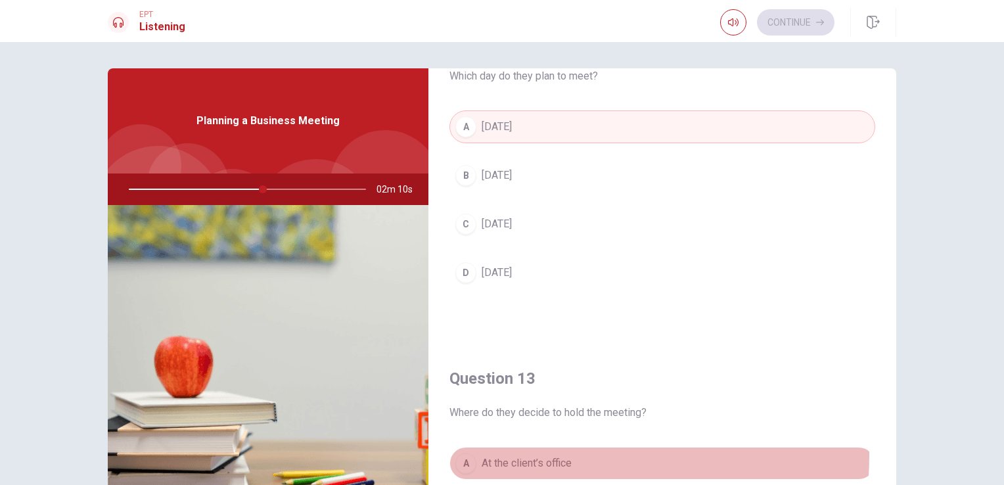
click at [539, 455] on span "At the client’s office" at bounding box center [527, 463] width 90 height 16
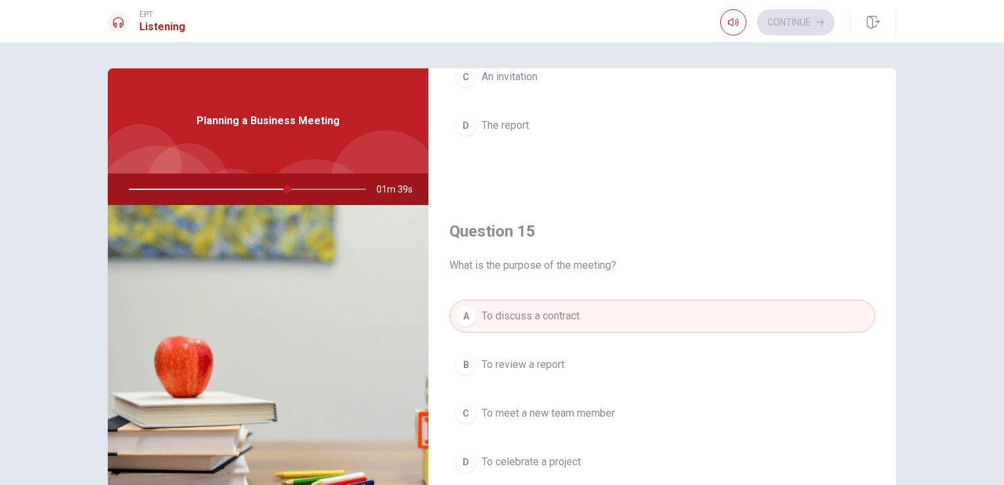
scroll to position [820, 0]
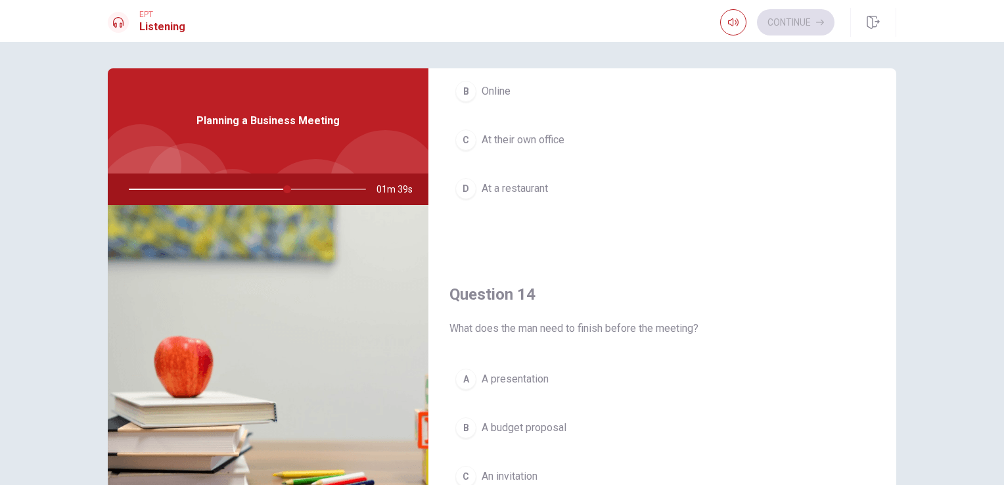
click at [892, 212] on div "Question 11 Who will confirm the meeting with the client? A The man B The woman…" at bounding box center [662, 296] width 468 height 457
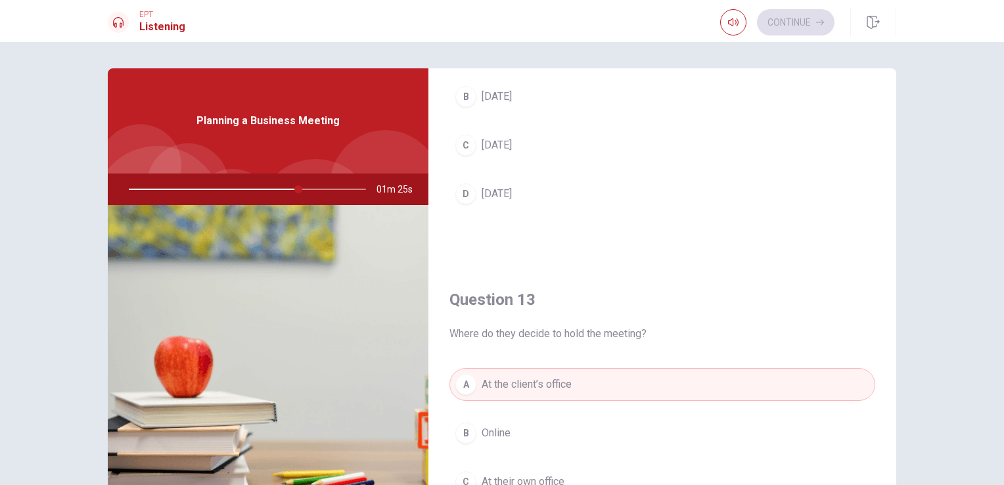
scroll to position [878, 0]
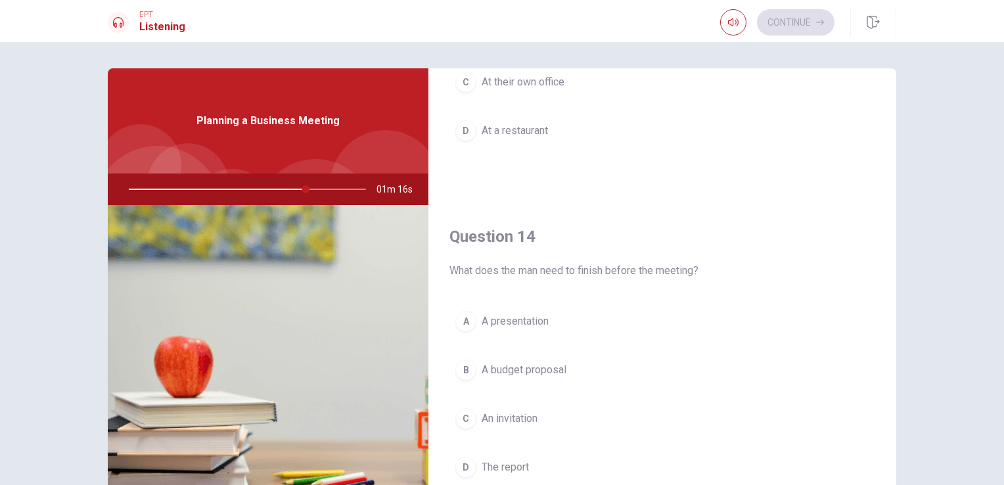
click at [520, 411] on span "An invitation" at bounding box center [510, 419] width 56 height 16
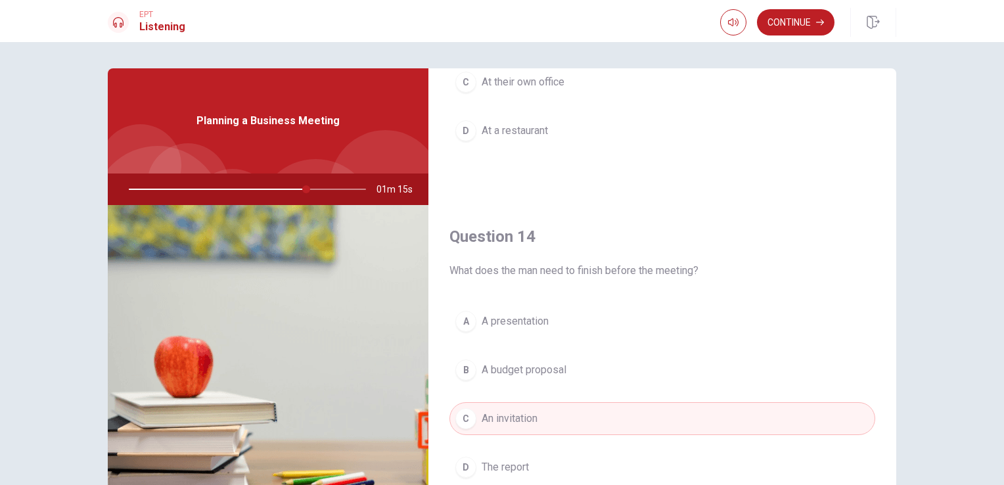
type input "75"
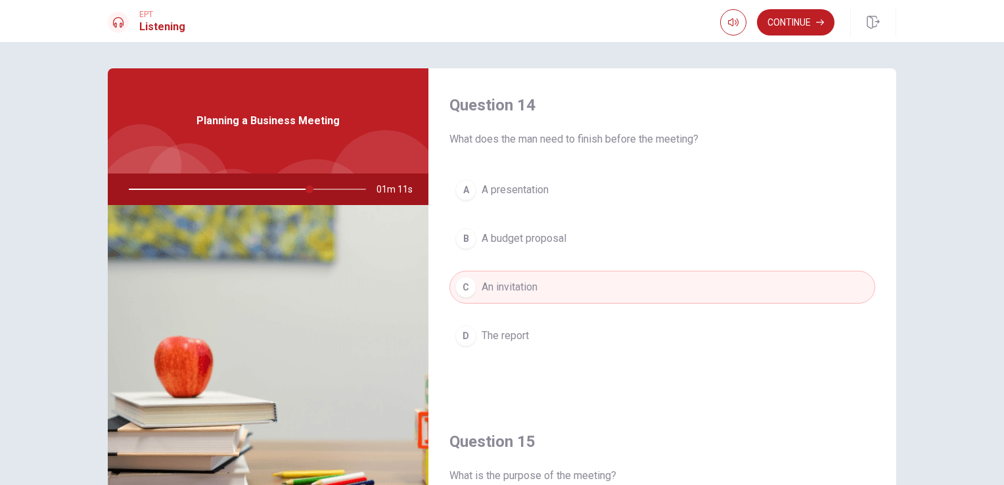
scroll to position [983, 0]
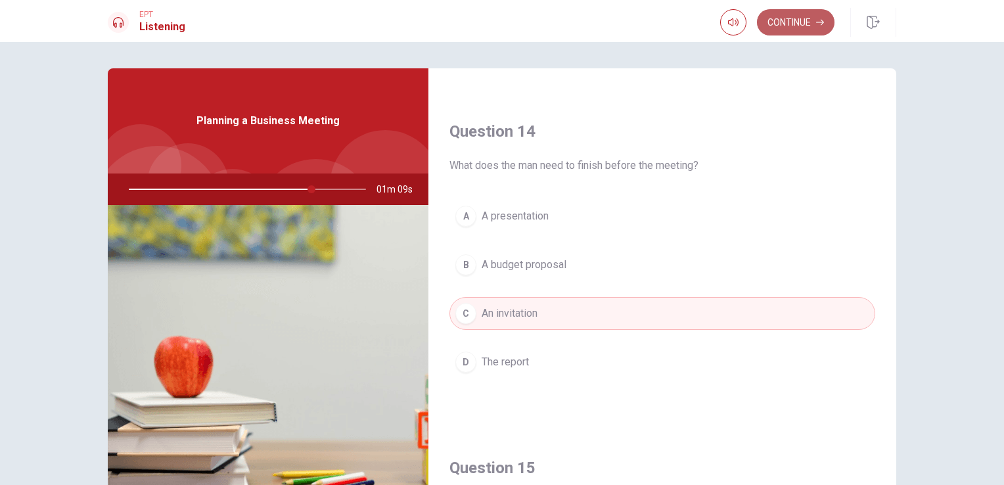
click at [797, 17] on button "Continue" at bounding box center [796, 22] width 78 height 26
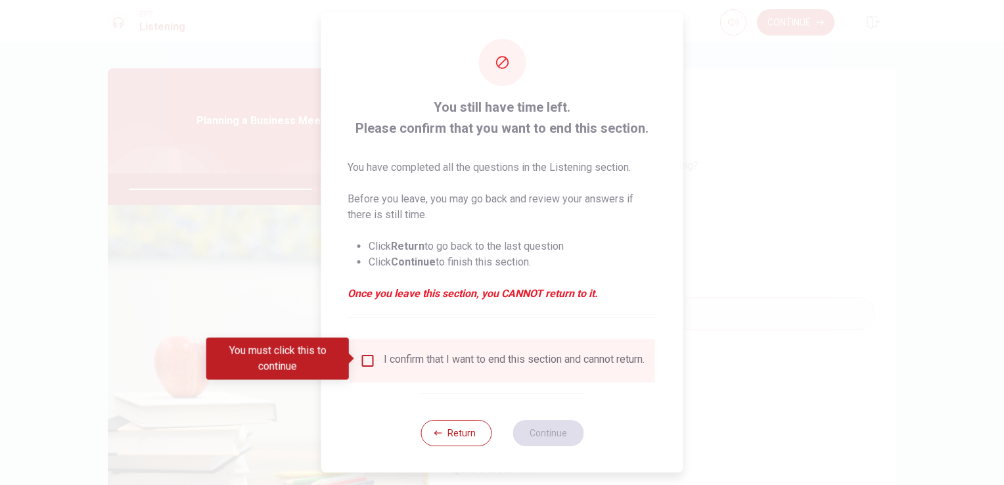
click at [360, 363] on input "You must click this to continue" at bounding box center [368, 361] width 16 height 16
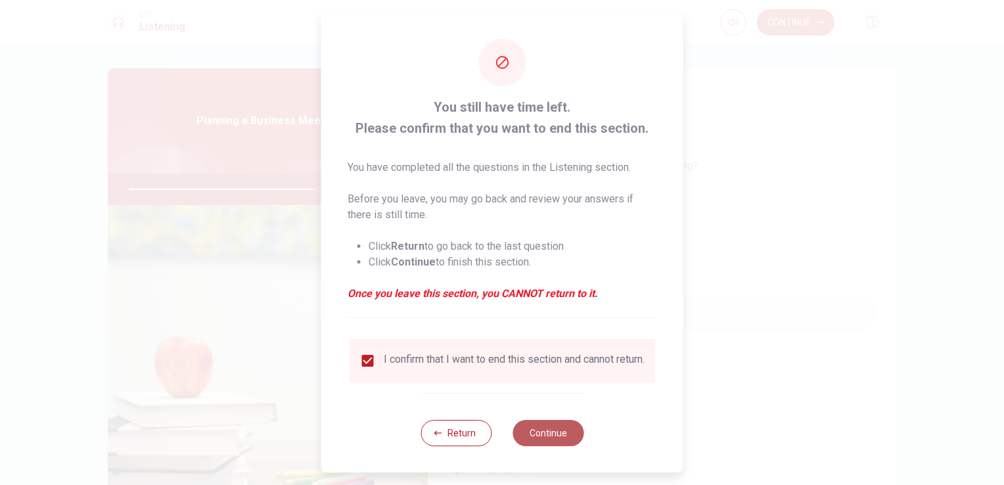
click at [538, 440] on button "Continue" at bounding box center [548, 433] width 71 height 26
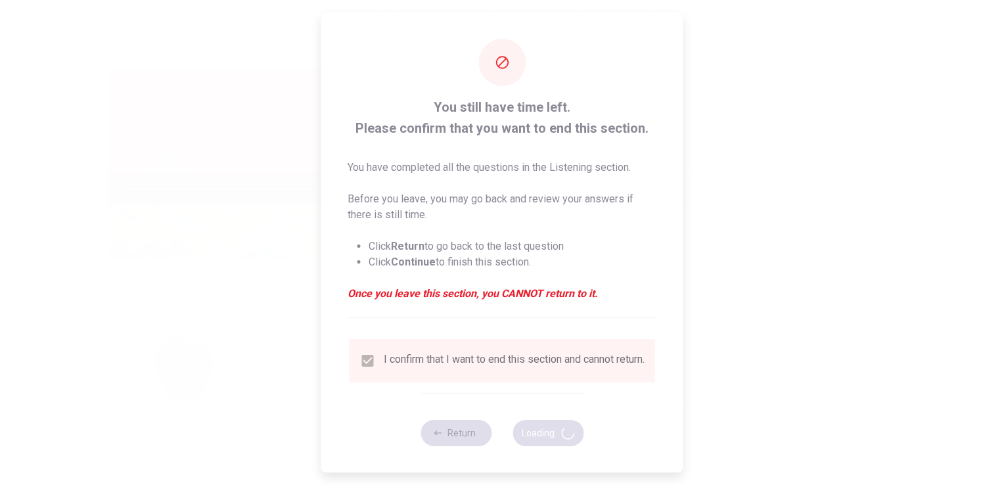
type input "80"
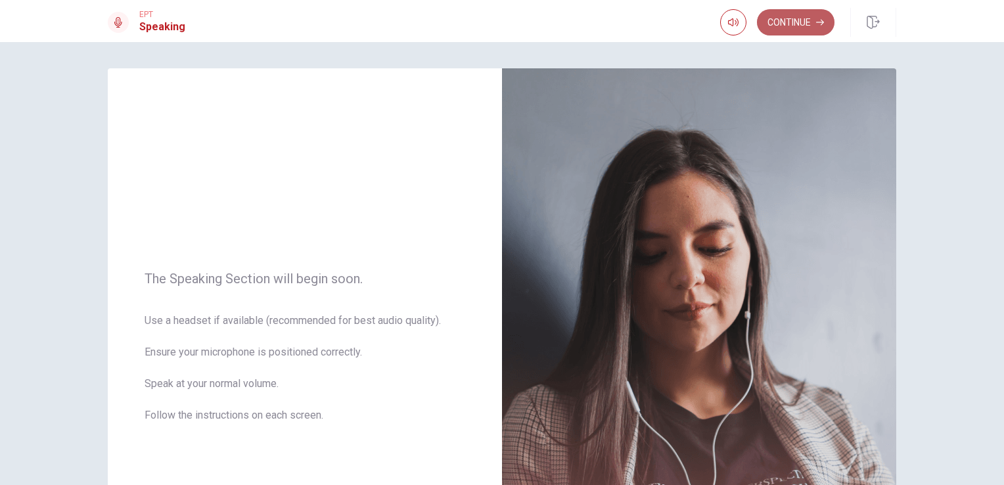
click at [793, 29] on button "Continue" at bounding box center [796, 22] width 78 height 26
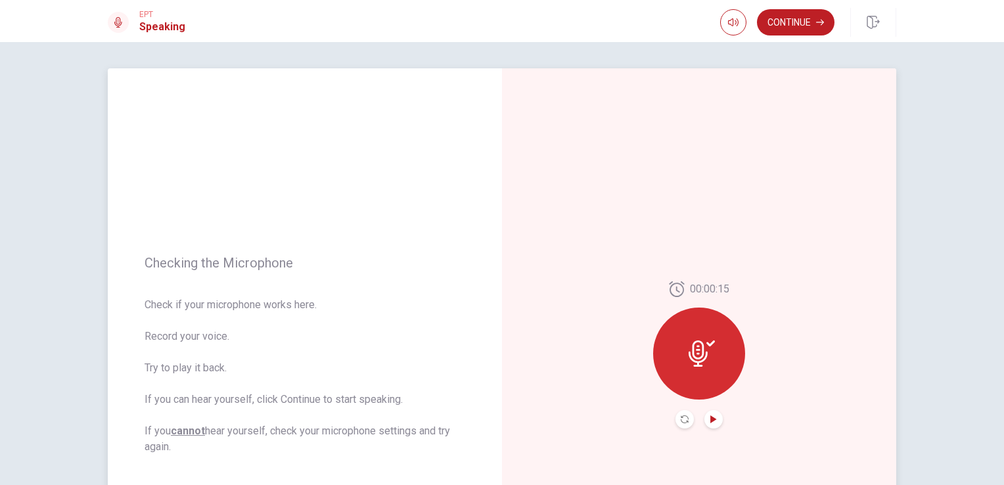
click at [714, 418] on icon "Play Audio" at bounding box center [714, 419] width 8 height 8
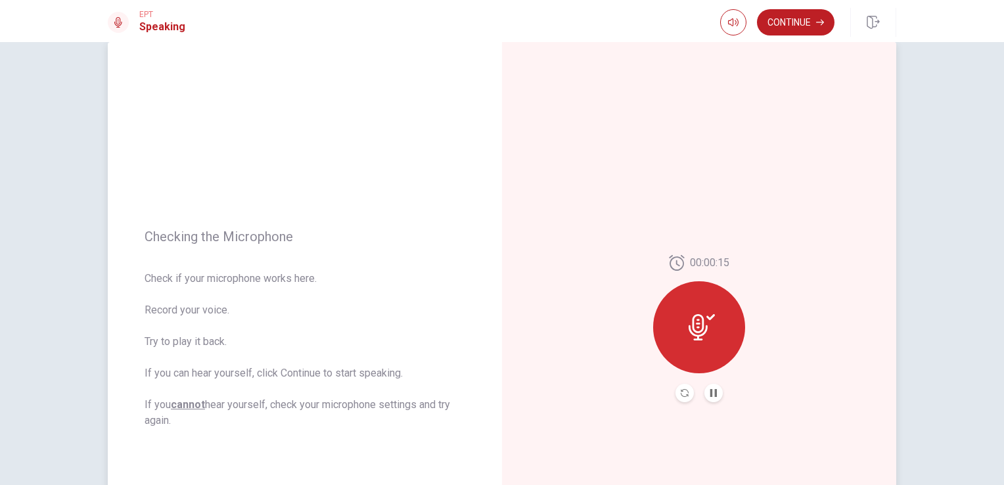
scroll to position [53, 0]
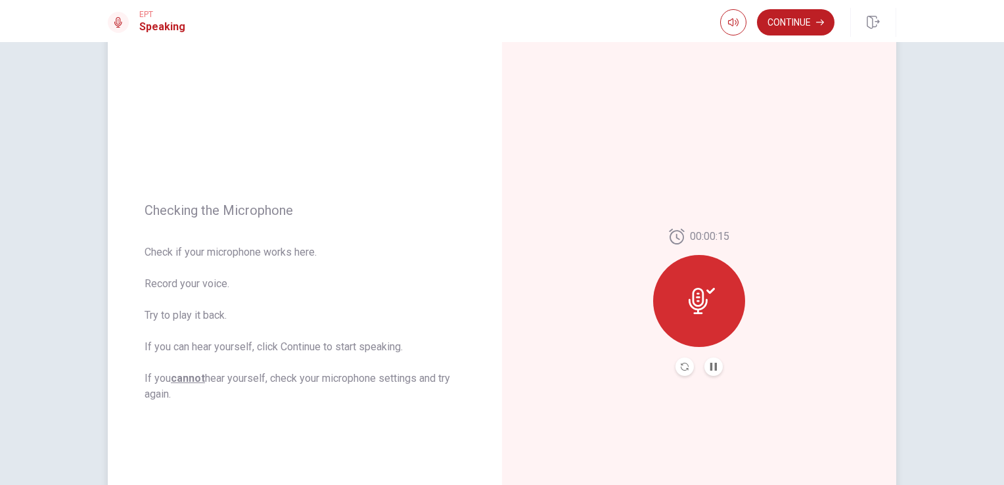
click at [689, 300] on icon at bounding box center [698, 301] width 19 height 26
click at [716, 369] on button "Play Audio" at bounding box center [713, 366] width 18 height 18
click at [699, 327] on div at bounding box center [699, 301] width 92 height 92
click at [681, 371] on button "Record Again" at bounding box center [685, 366] width 18 height 18
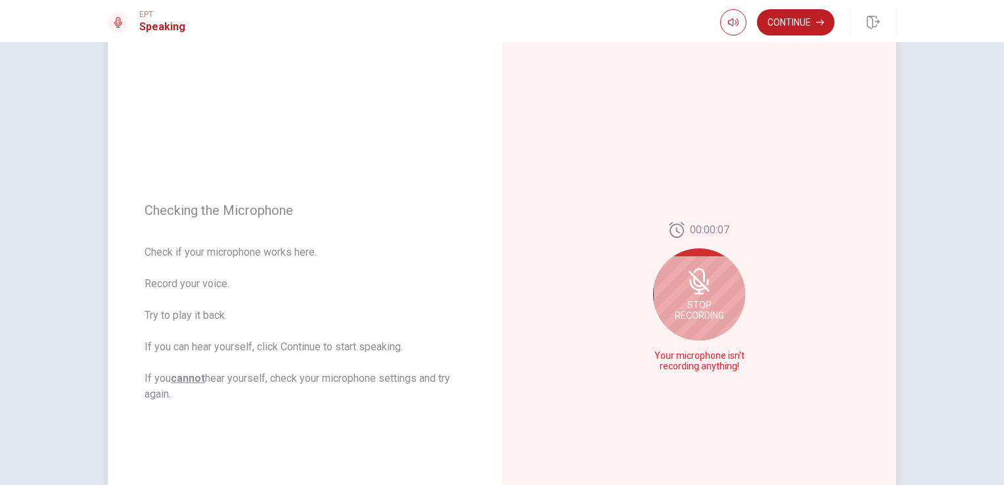
click at [678, 280] on div "Stop Recording" at bounding box center [699, 294] width 92 height 92
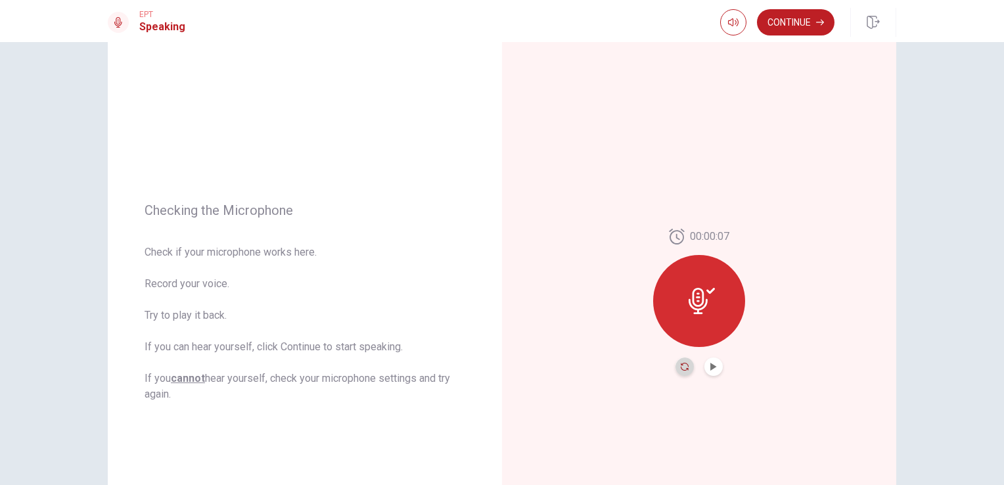
click at [681, 369] on icon "Record Again" at bounding box center [685, 367] width 8 height 8
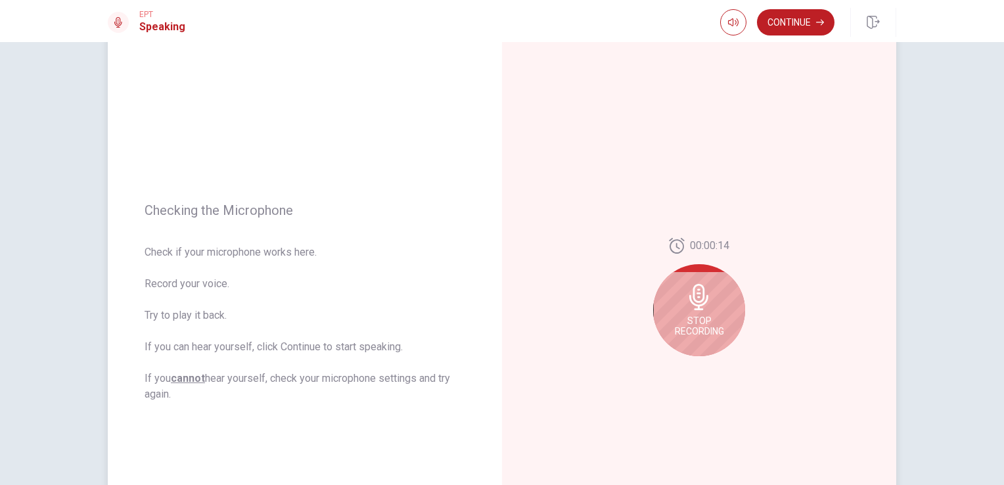
click at [697, 315] on span "Stop Recording" at bounding box center [699, 325] width 49 height 21
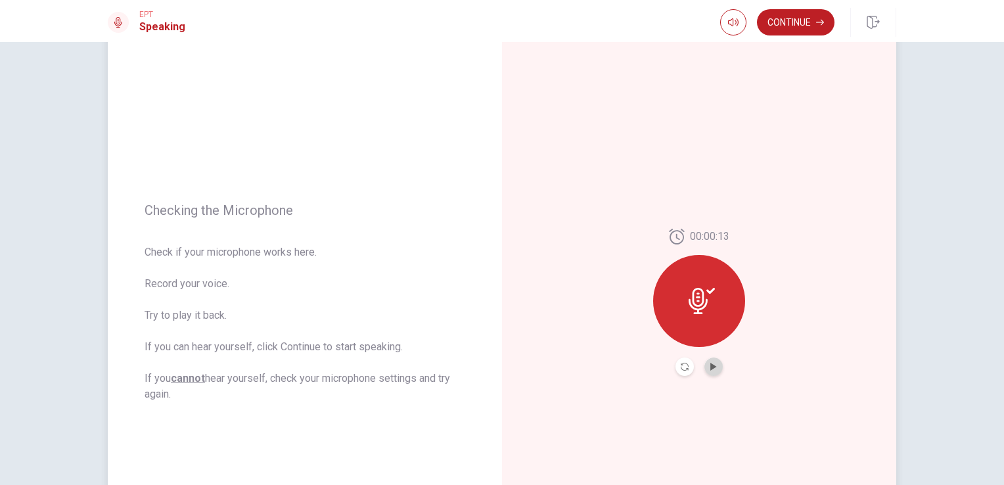
click at [712, 375] on button "Play Audio" at bounding box center [713, 366] width 18 height 18
click at [712, 375] on button "Pause Audio" at bounding box center [713, 366] width 18 height 18
click at [686, 367] on button "Record Again" at bounding box center [685, 366] width 18 height 18
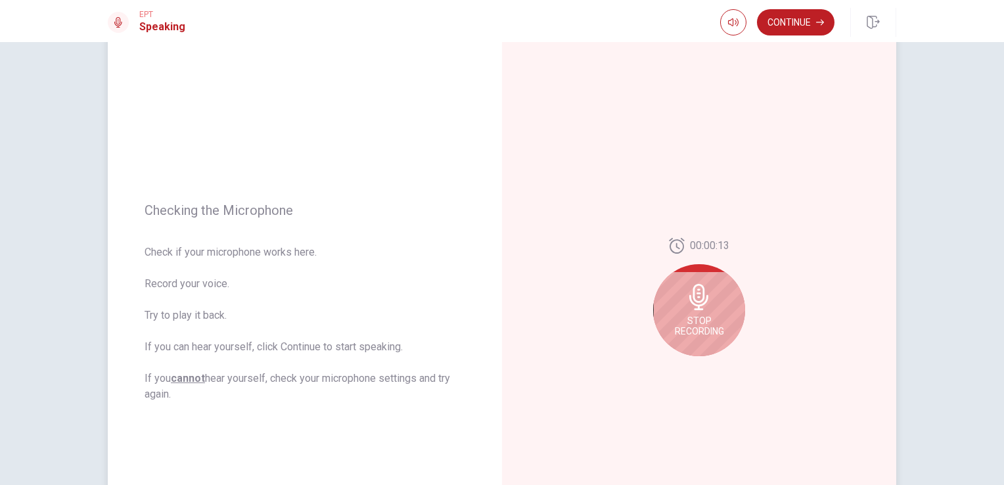
click at [697, 316] on span "Stop Recording" at bounding box center [699, 325] width 49 height 21
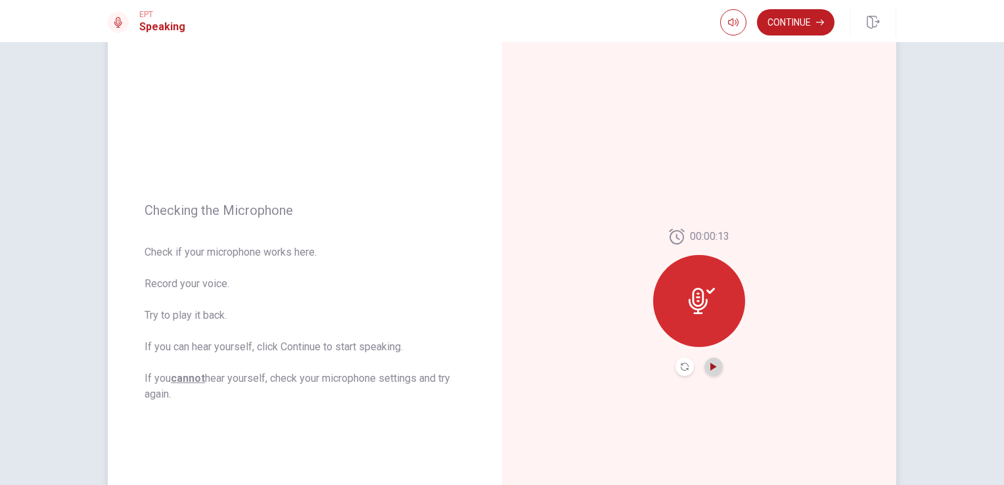
click at [710, 367] on icon "Play Audio" at bounding box center [713, 367] width 6 height 8
click at [681, 367] on icon "Record Again" at bounding box center [685, 367] width 8 height 8
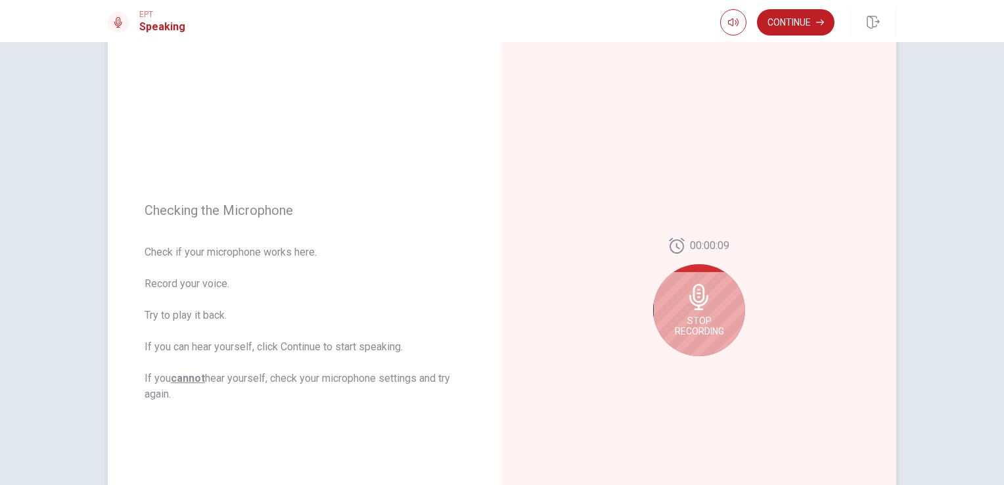
click at [696, 308] on icon at bounding box center [698, 297] width 19 height 26
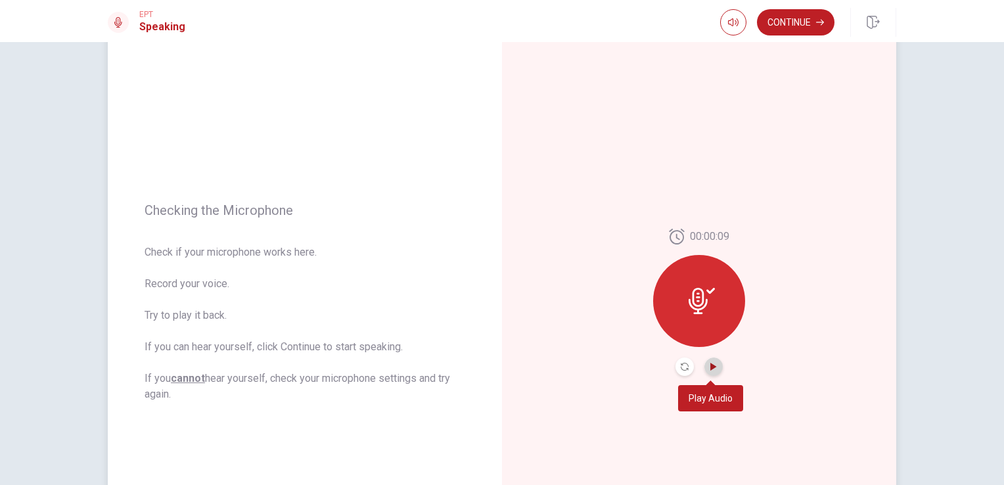
click at [714, 369] on icon "Play Audio" at bounding box center [714, 367] width 8 height 8
click at [806, 25] on button "Continue" at bounding box center [796, 22] width 78 height 26
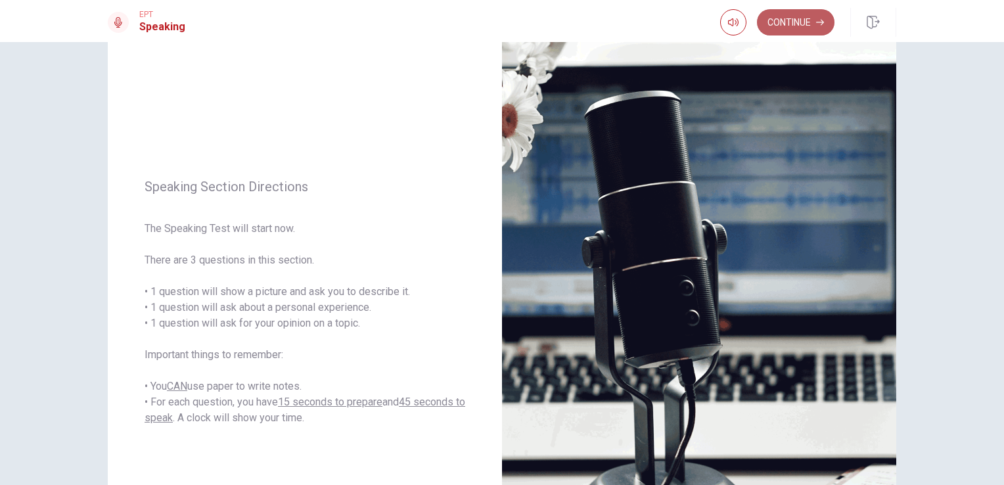
click at [806, 25] on button "Continue" at bounding box center [796, 22] width 78 height 26
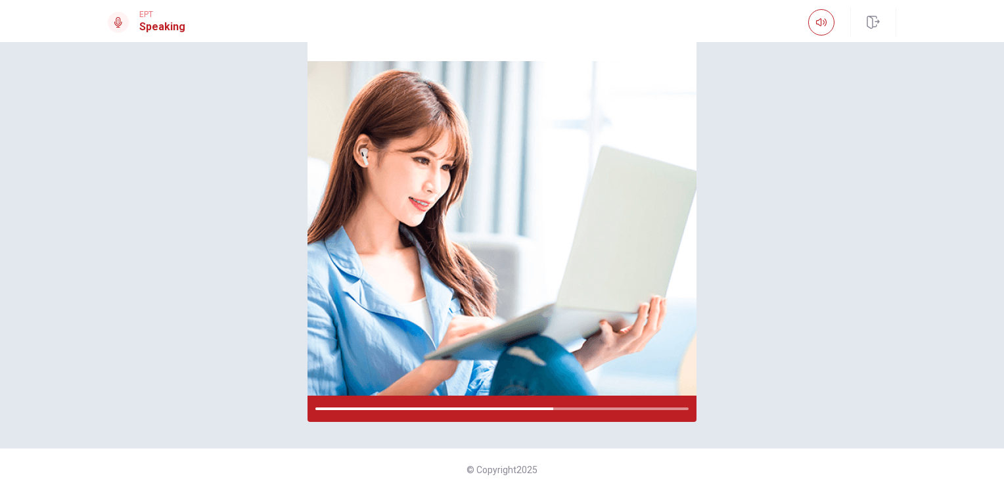
scroll to position [91, 0]
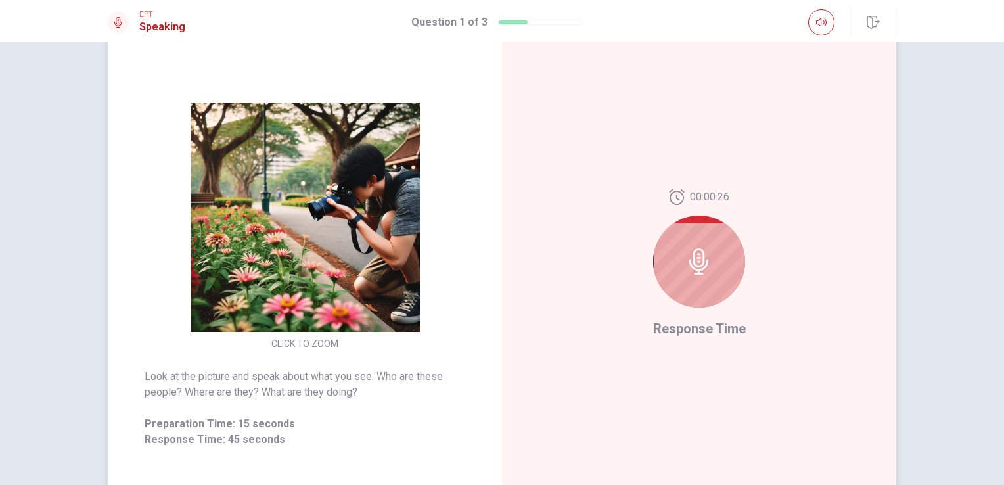
click at [705, 277] on div at bounding box center [699, 262] width 92 height 92
click at [699, 262] on icon at bounding box center [699, 261] width 26 height 26
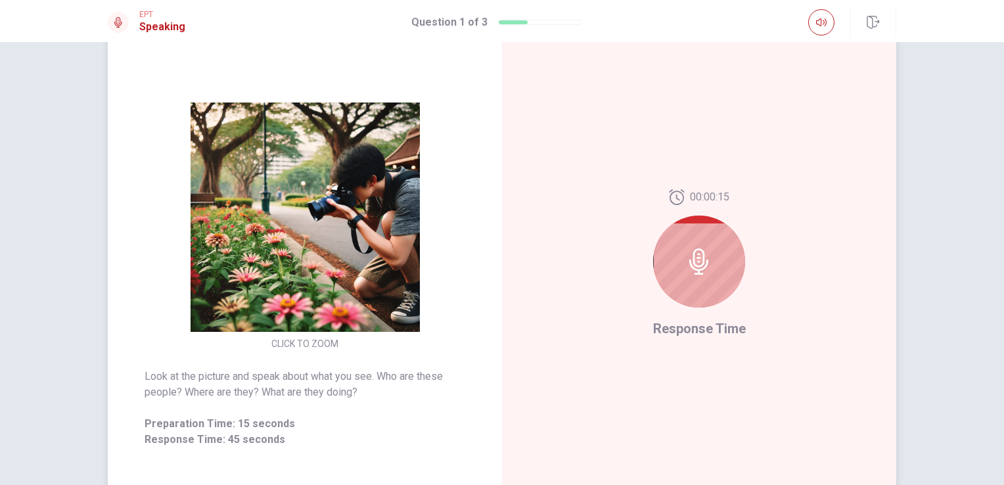
click at [699, 262] on icon at bounding box center [699, 261] width 26 height 26
click at [820, 17] on icon "button" at bounding box center [821, 22] width 11 height 11
click at [704, 218] on div at bounding box center [699, 262] width 92 height 92
click at [688, 237] on div at bounding box center [699, 262] width 92 height 92
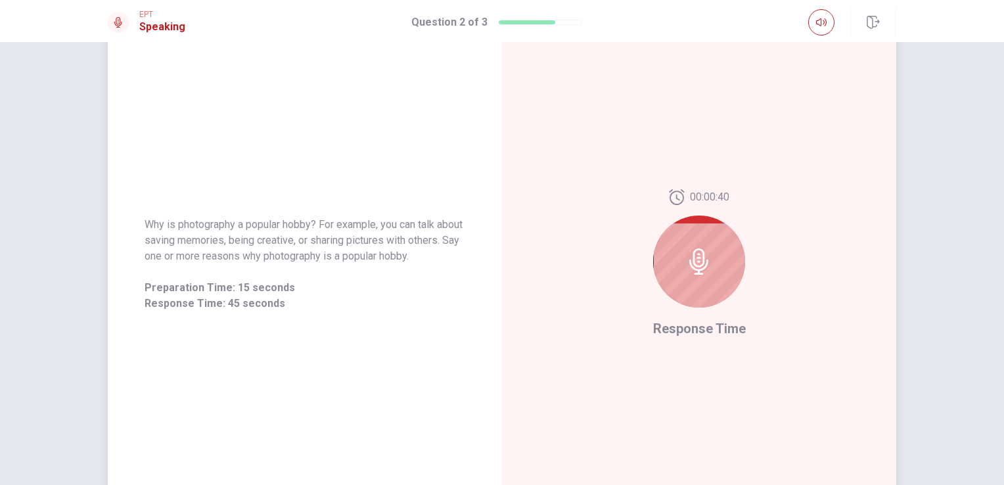
click at [688, 237] on div at bounding box center [699, 262] width 92 height 92
click at [698, 254] on icon at bounding box center [699, 261] width 26 height 26
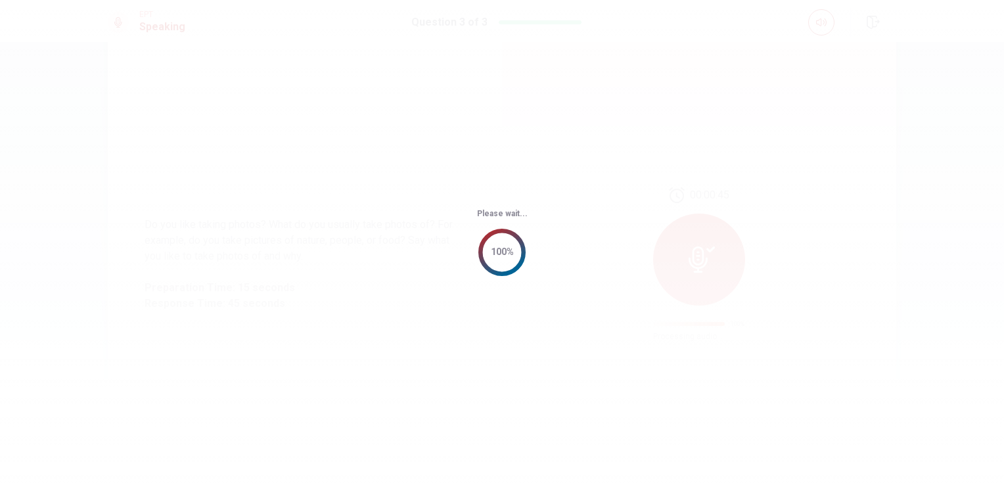
scroll to position [0, 0]
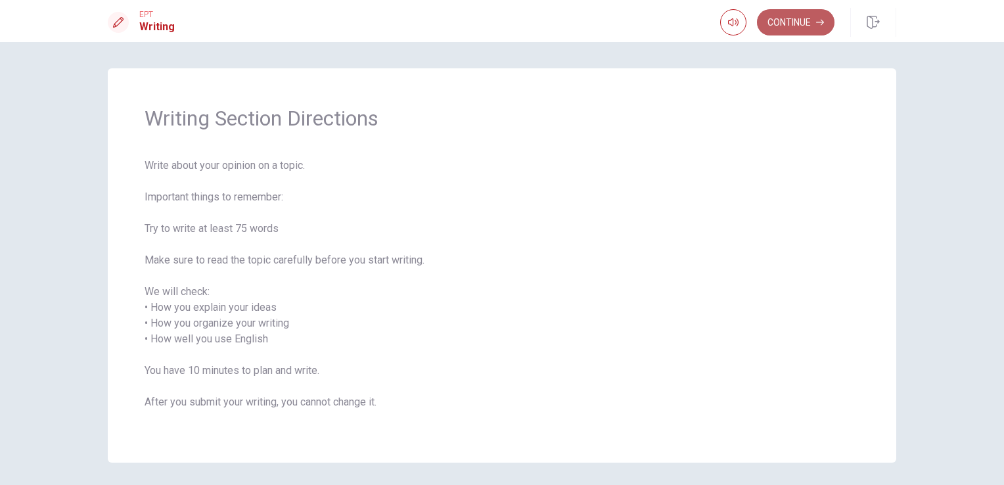
click at [807, 18] on button "Continue" at bounding box center [796, 22] width 78 height 26
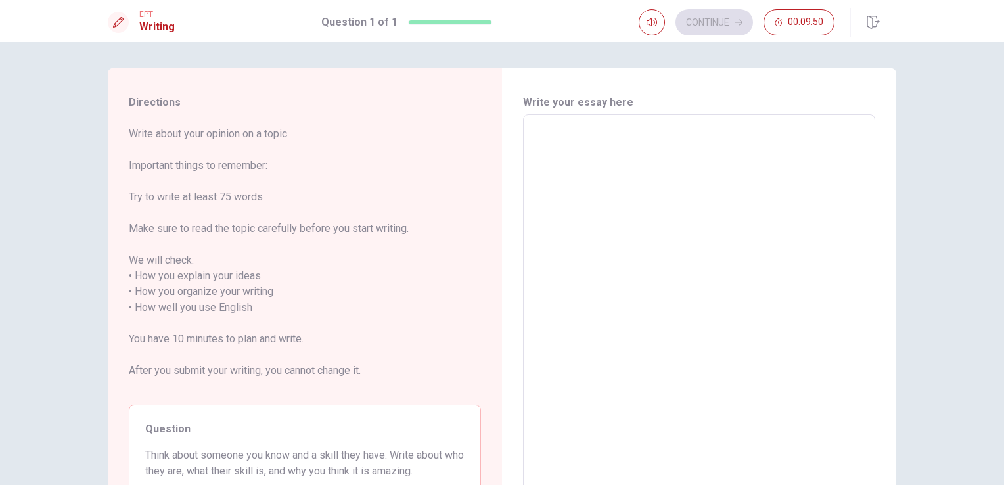
scroll to position [131, 0]
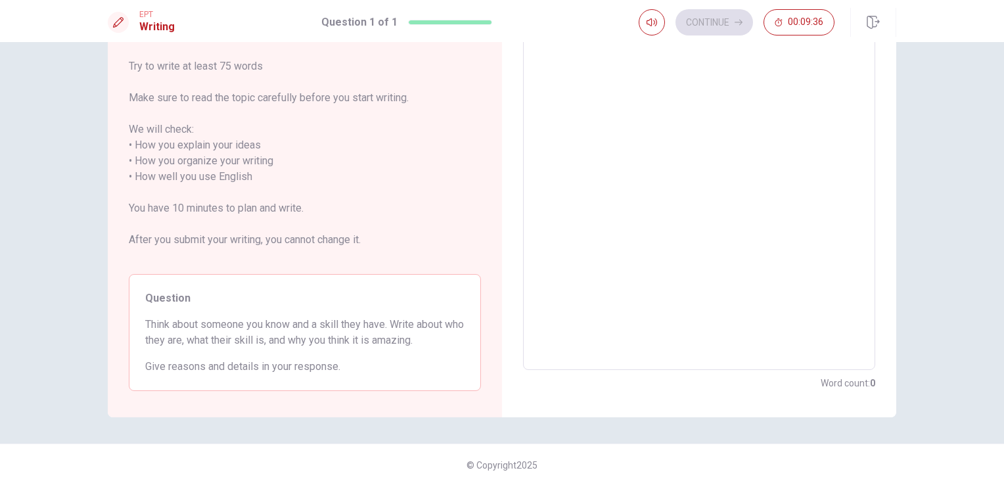
click at [547, 187] on textarea at bounding box center [699, 177] width 334 height 365
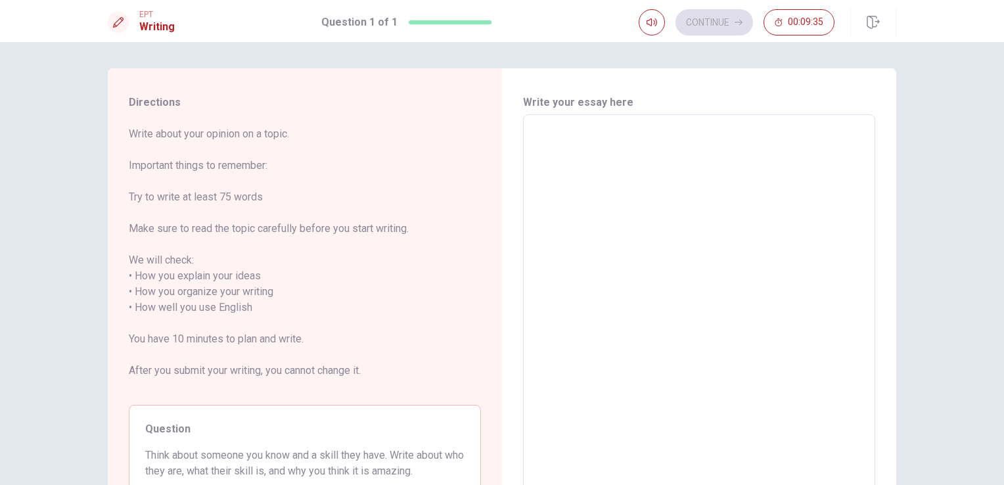
scroll to position [0, 0]
click at [547, 187] on textarea at bounding box center [699, 308] width 334 height 365
type textarea "i"
type textarea "x"
type textarea "i"
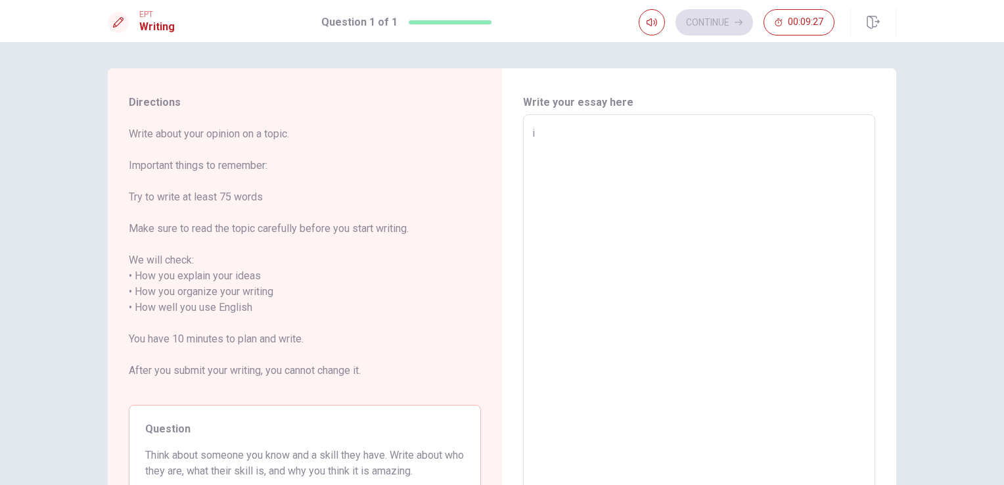
type textarea "x"
type textarea "i k"
type textarea "x"
type textarea "i"
type textarea "x"
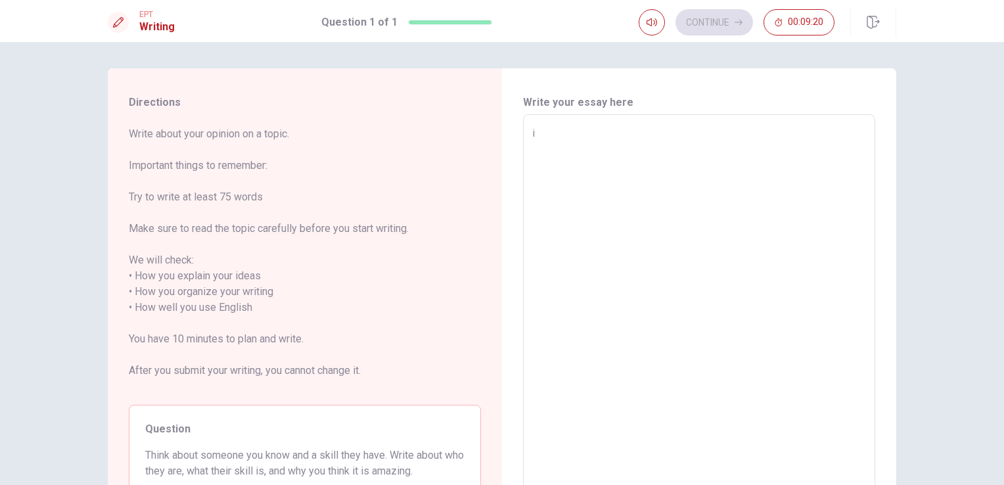
type textarea "i"
type textarea "x"
type textarea "y"
type textarea "x"
type textarea "ye"
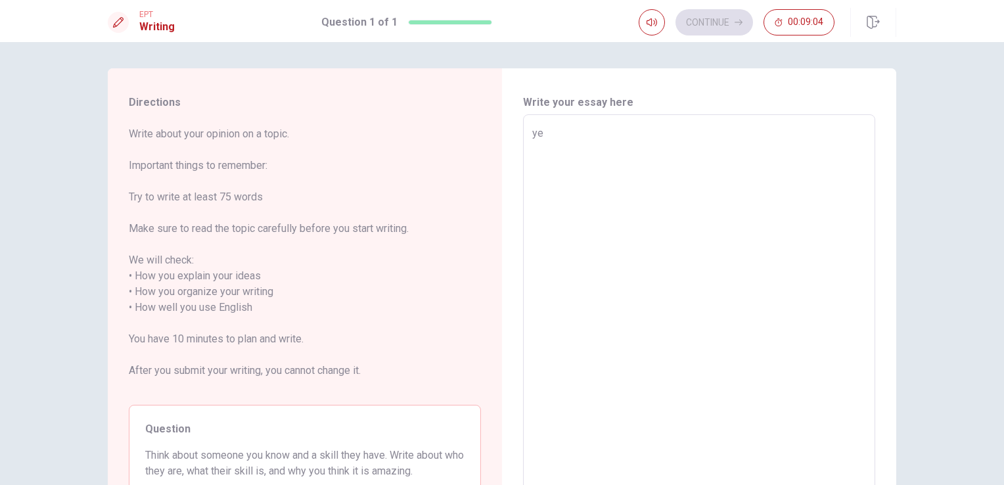
type textarea "x"
type textarea "yes"
type textarea "x"
type textarea "yes"
type textarea "x"
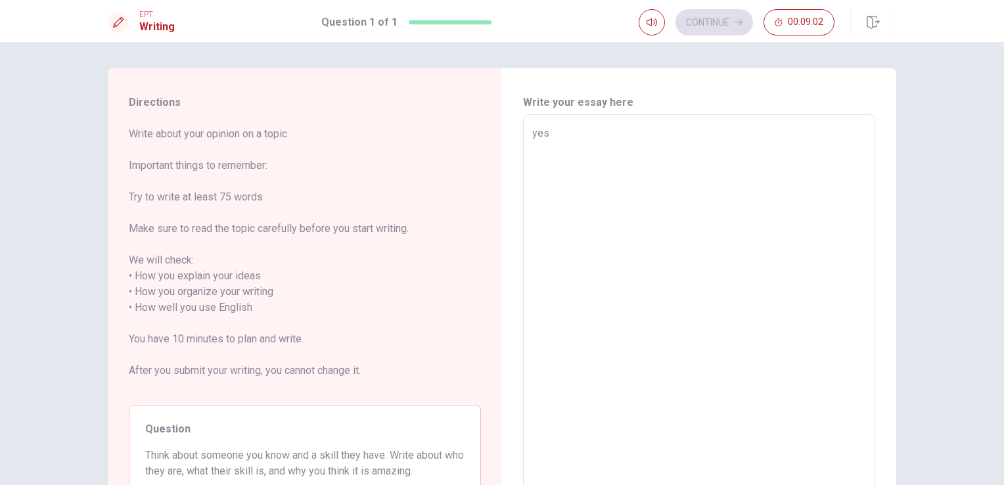
type textarea "yes i"
type textarea "x"
type textarea "yes i"
type textarea "x"
type textarea "yes i l"
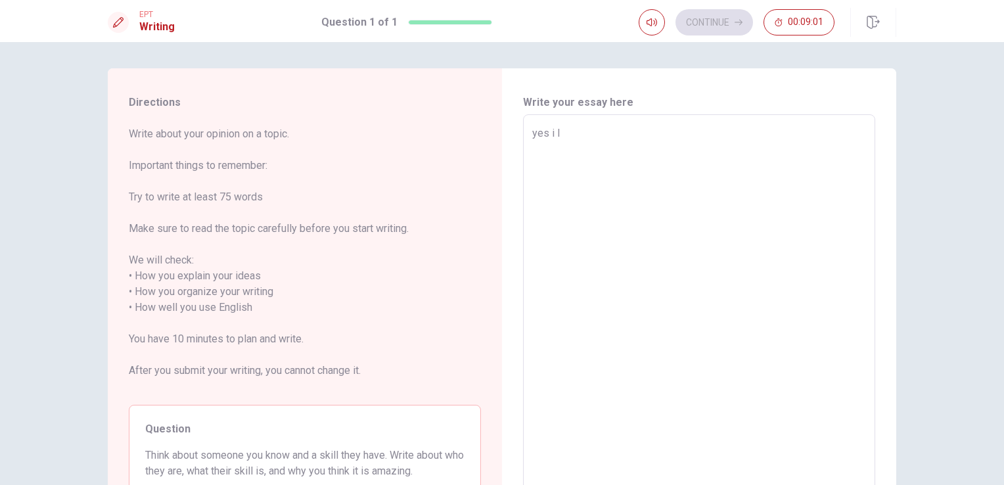
type textarea "x"
type textarea "yes i li"
type textarea "x"
type textarea "yes i lik"
type textarea "x"
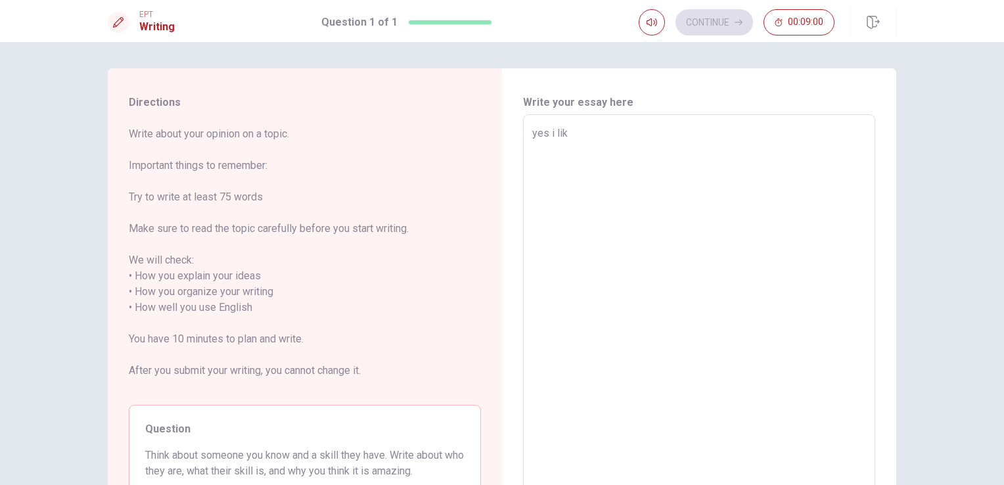
type textarea "yes i like"
type textarea "x"
type textarea "yes i lik"
type textarea "x"
type textarea "yes i li"
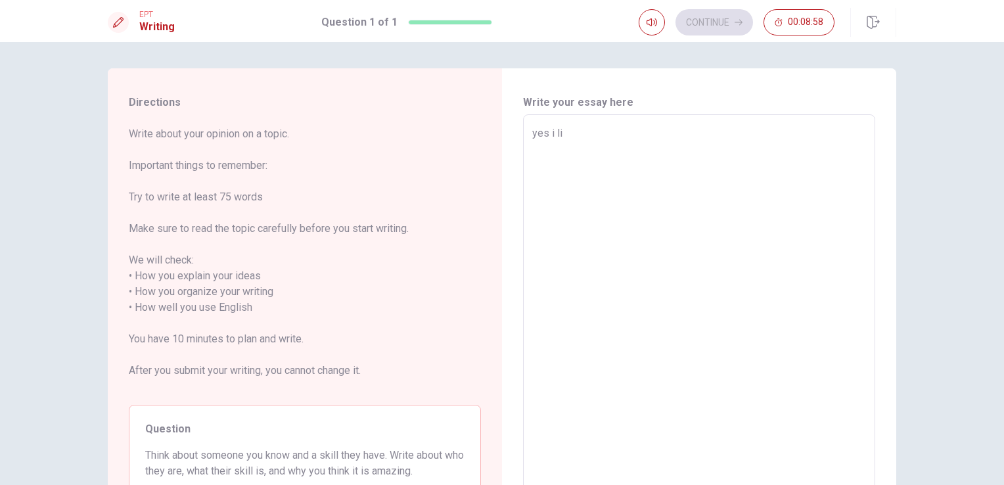
type textarea "x"
type textarea "yes i l"
type textarea "x"
type textarea "yes i"
type textarea "x"
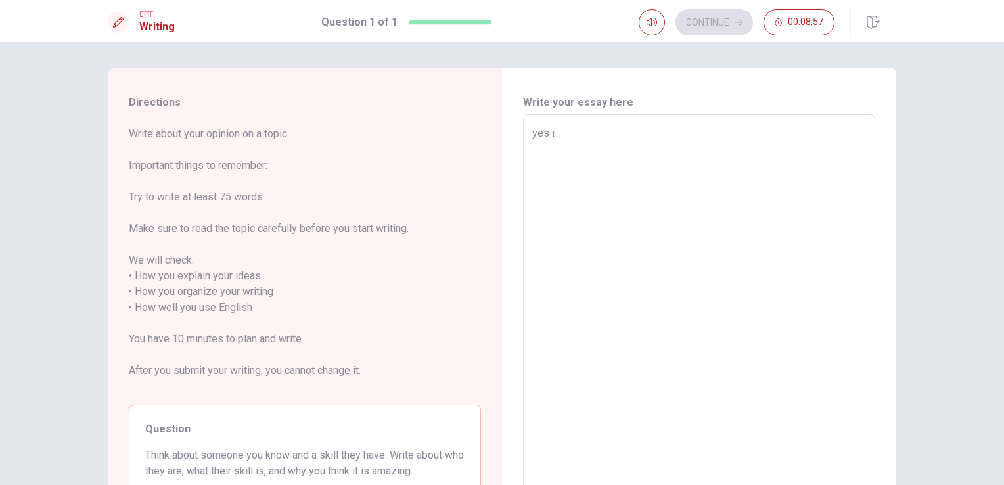
type textarea "yes i k"
type textarea "x"
type textarea "yes i kn"
type textarea "x"
type textarea "yes i kno"
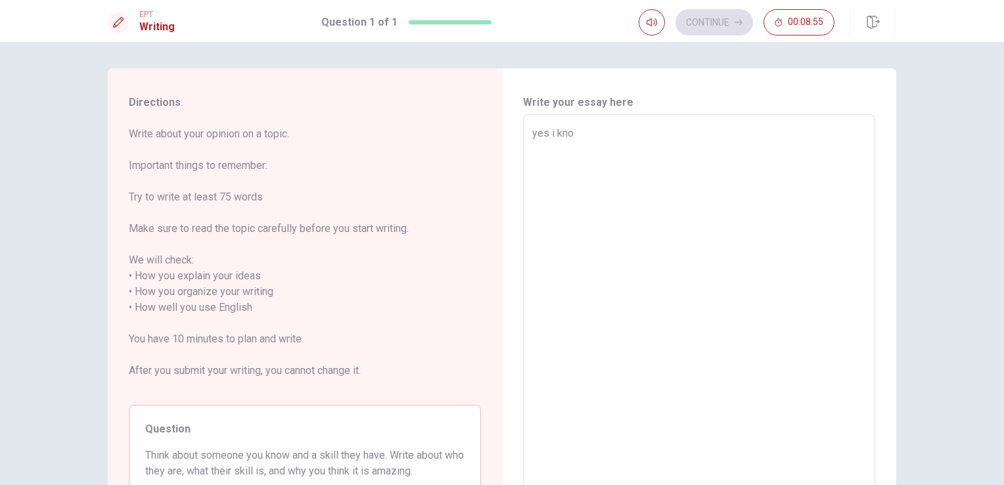
type textarea "x"
type textarea "yes i know"
type textarea "x"
type textarea "yes i know"
type textarea "x"
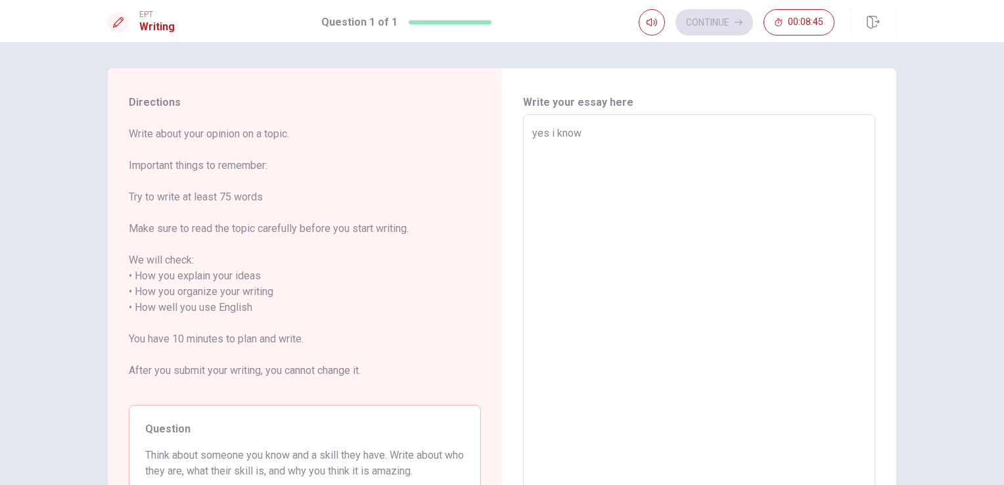
type textarea "yes i know l"
type textarea "x"
type textarea "yes i know lt"
type textarea "x"
type textarea "yes i know l"
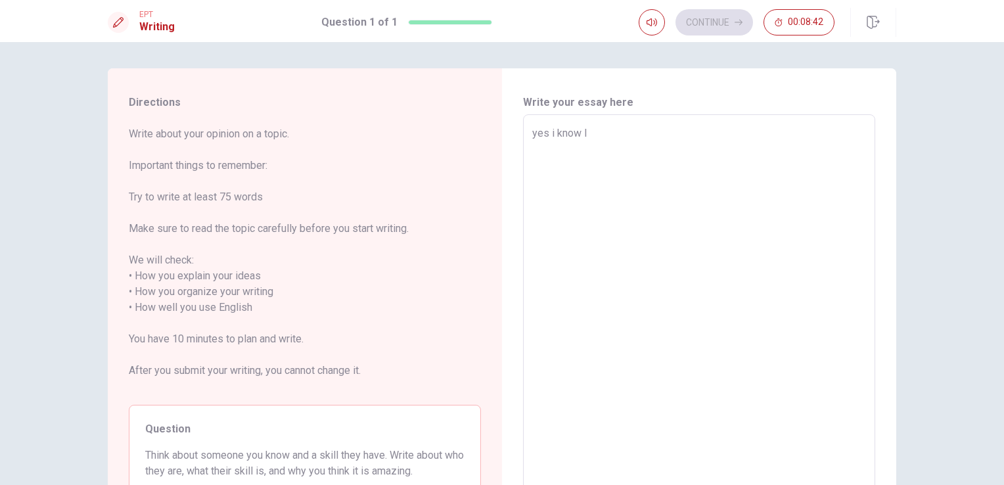
type textarea "x"
type textarea "yes i know lo"
type textarea "x"
type textarea "yes i know lot"
type textarea "x"
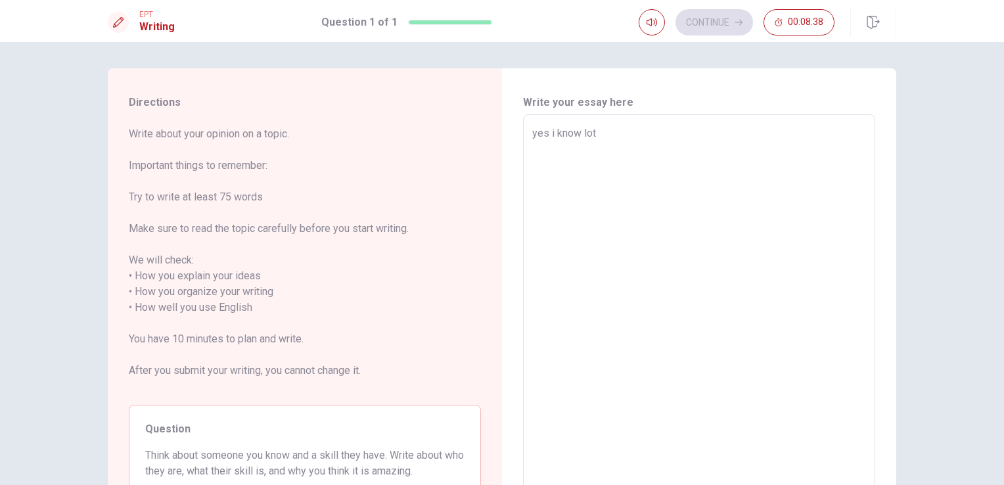
type textarea "yes i know lots"
type textarea "x"
type textarea "yes i know lots"
type textarea "x"
type textarea "yes i know lots o"
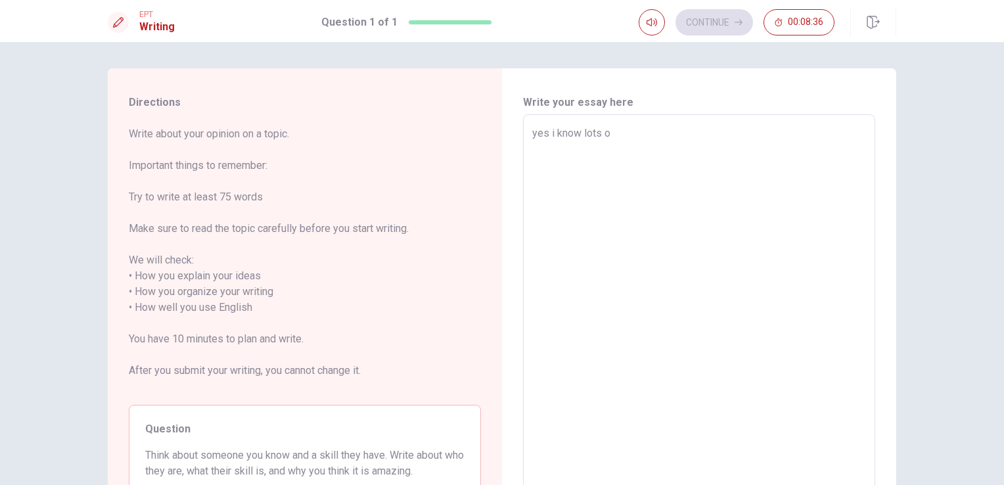
type textarea "x"
type textarea "yes i know lots of"
type textarea "x"
type textarea "yes i know lots of"
type textarea "x"
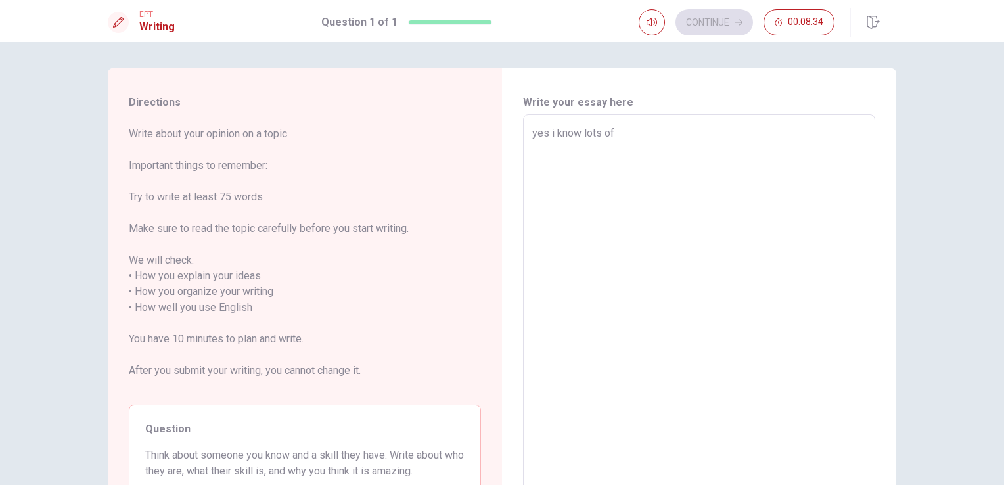
type textarea "yes i know lots of p"
type textarea "x"
type textarea "yes i know lots of pe"
type textarea "x"
type textarea "yes i know lots of peo"
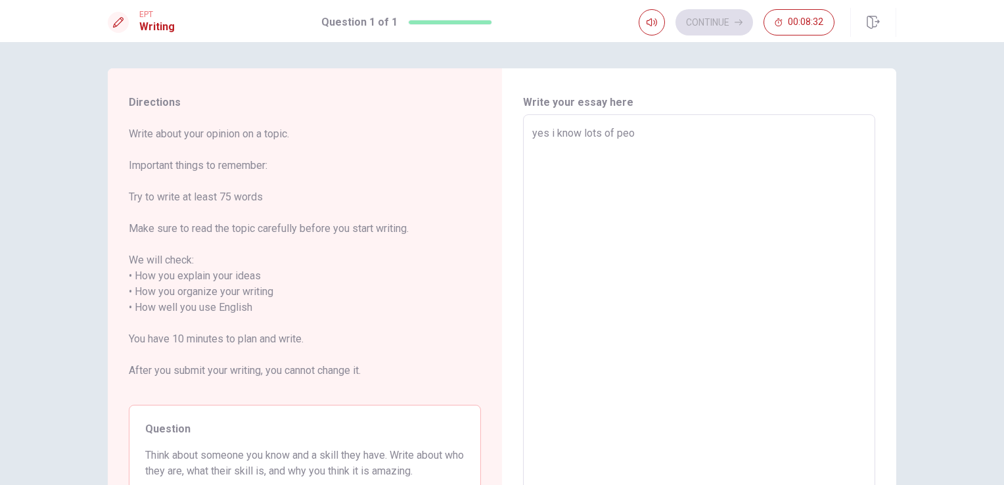
type textarea "x"
type textarea "yes i know lots of peop"
type textarea "x"
type textarea "yes i know lots of peopl"
type textarea "x"
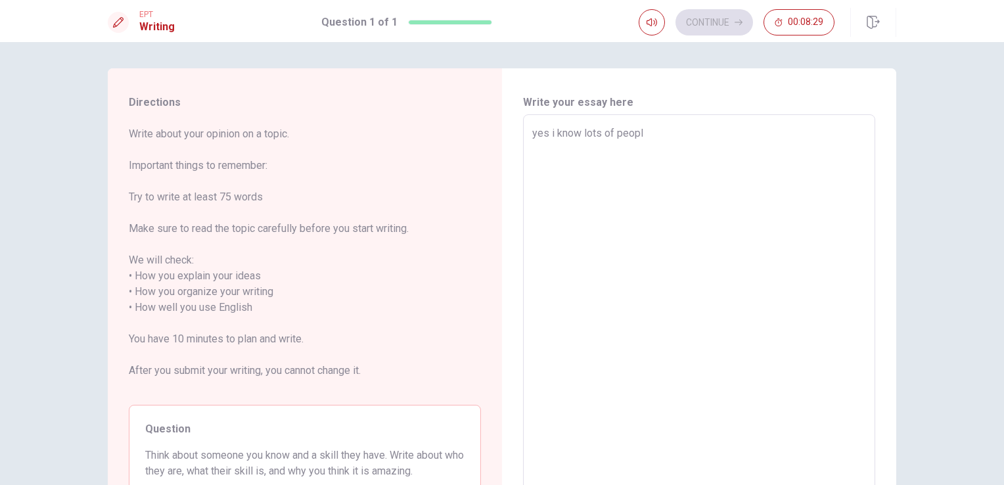
type textarea "yes i know lots of people"
type textarea "x"
type textarea "yes i know lots of people"
type textarea "x"
type textarea "yes i know lots of people i"
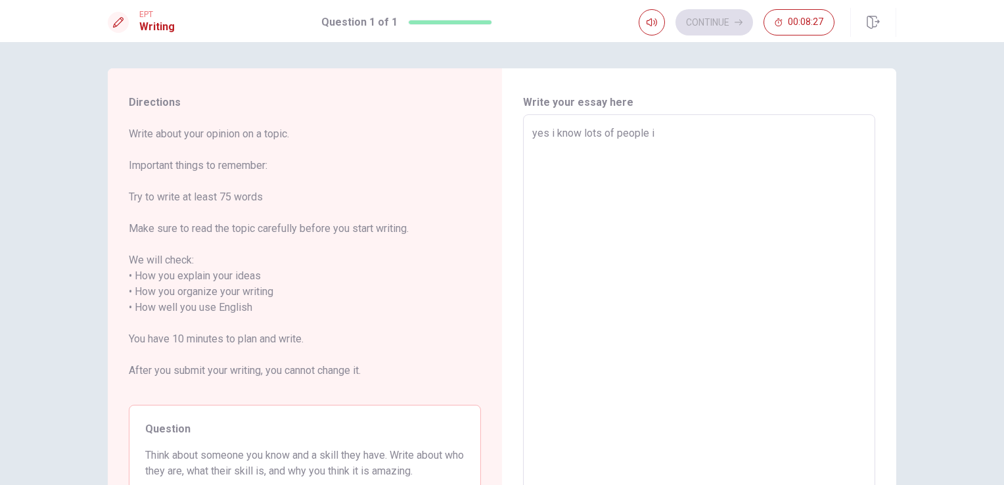
type textarea "x"
type textarea "yes i know lots of people in"
type textarea "x"
type textarea "yes i know lots of people in"
type textarea "x"
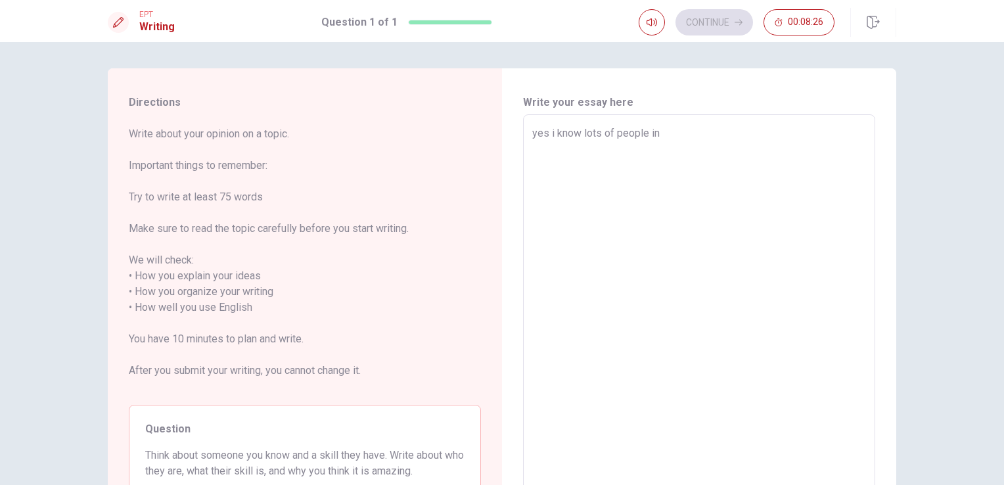
type textarea "yes i know lots of people in m"
type textarea "x"
type textarea "yes i know lots of people in my"
type textarea "x"
type textarea "yes i know lots of people in my"
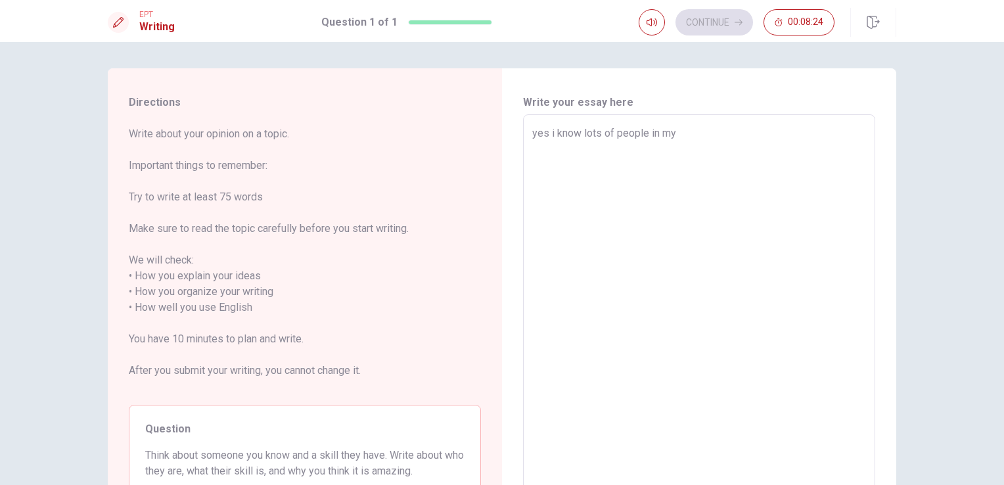
type textarea "x"
type textarea "yes i know lots of people in my l"
type textarea "x"
type textarea "yes i know lots of people in my li"
type textarea "x"
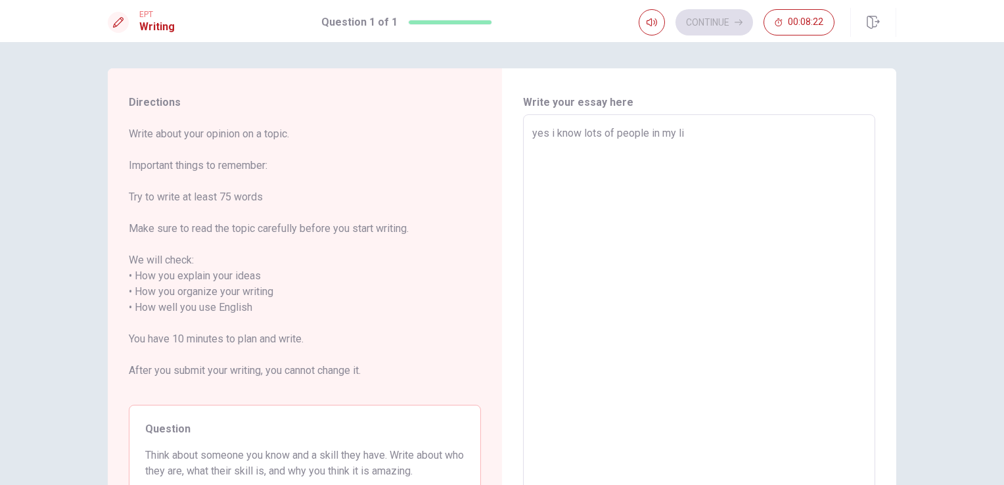
type textarea "yes i know lots of people in my lif"
type textarea "x"
type textarea "yes i know lots of people in my life"
type textarea "x"
type textarea "yes i know lots of people in my life"
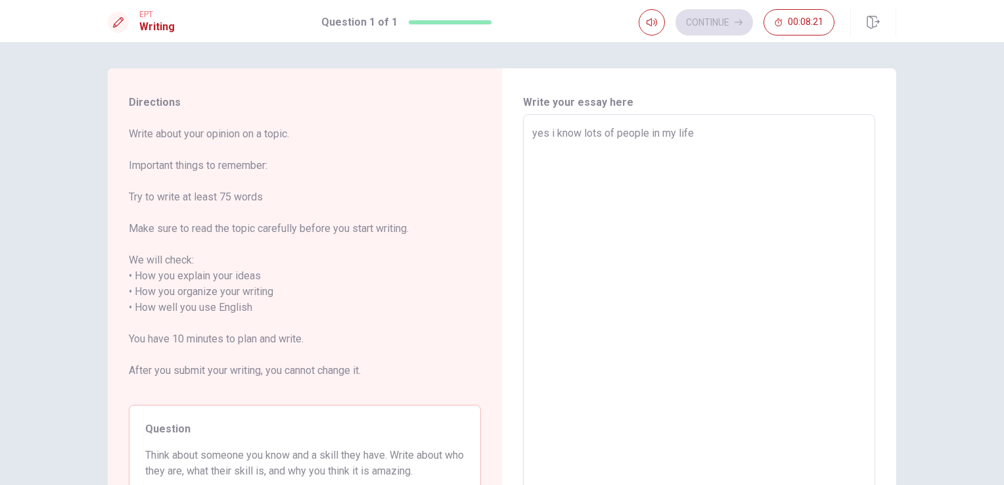
type textarea "x"
type textarea "yes i know lots of people in my life h"
type textarea "x"
type textarea "yes i know lots of people in my life ho"
type textarea "x"
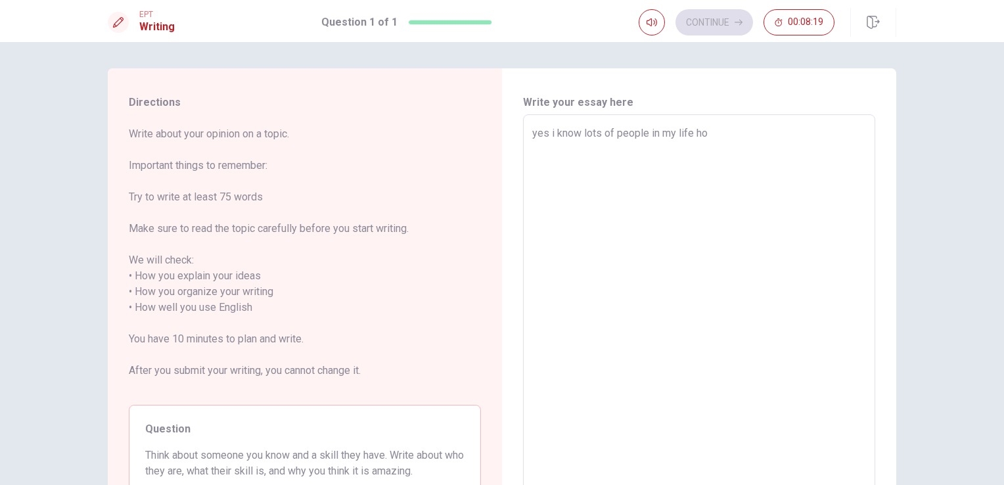
type textarea "yes i know lots of people in my life hoe"
type textarea "x"
type textarea "yes i know lots of people in my life ho"
type textarea "x"
type textarea "yes i know lots of people in my life h"
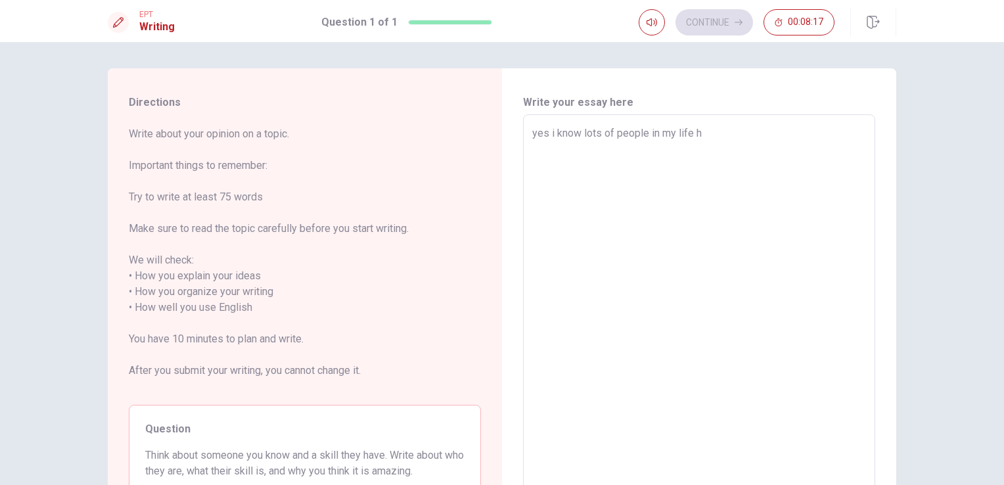
type textarea "x"
type textarea "yes i know lots of people in my life"
type textarea "x"
type textarea "yes i know lots of people in my life w"
type textarea "x"
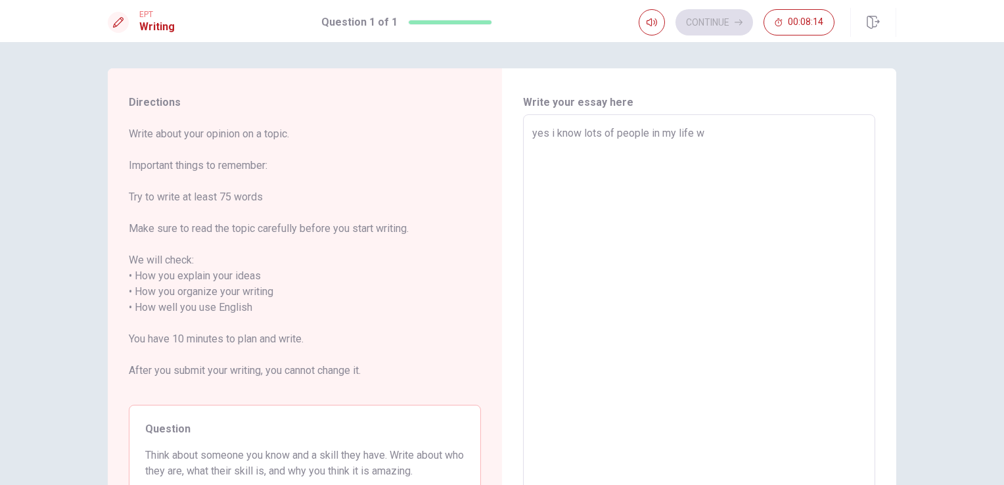
type textarea "yes i know lots of people in my life wh"
type textarea "x"
type textarea "yes i know lots of people in my life who"
type textarea "x"
type textarea "yes i know lots of people in my life who"
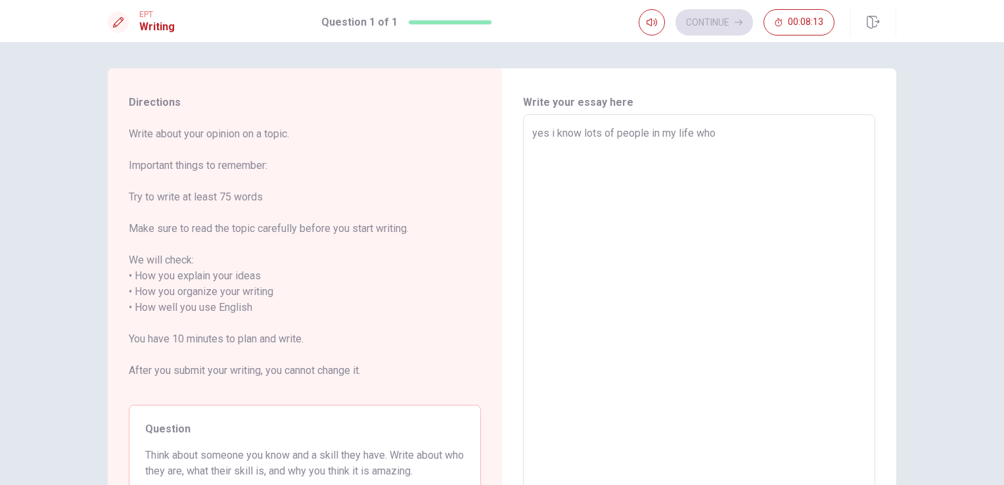
type textarea "x"
type textarea "yes i know lots of people in my life who h"
type textarea "x"
type textarea "yes i know lots of people in my life who hs"
type textarea "x"
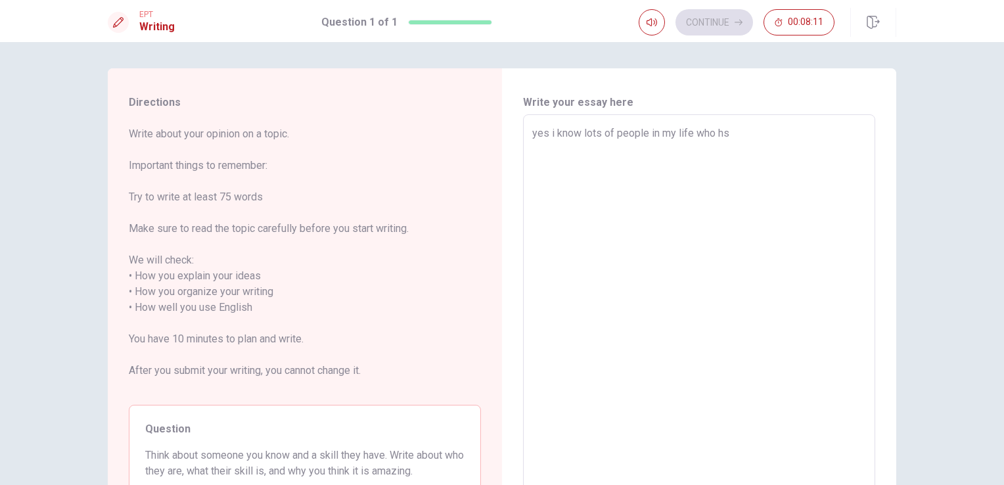
type textarea "yes i know lots of people in my life who h"
type textarea "x"
type textarea "yes i know lots of people in my life who ha"
type textarea "x"
type textarea "yes i know lots of people in my life who has"
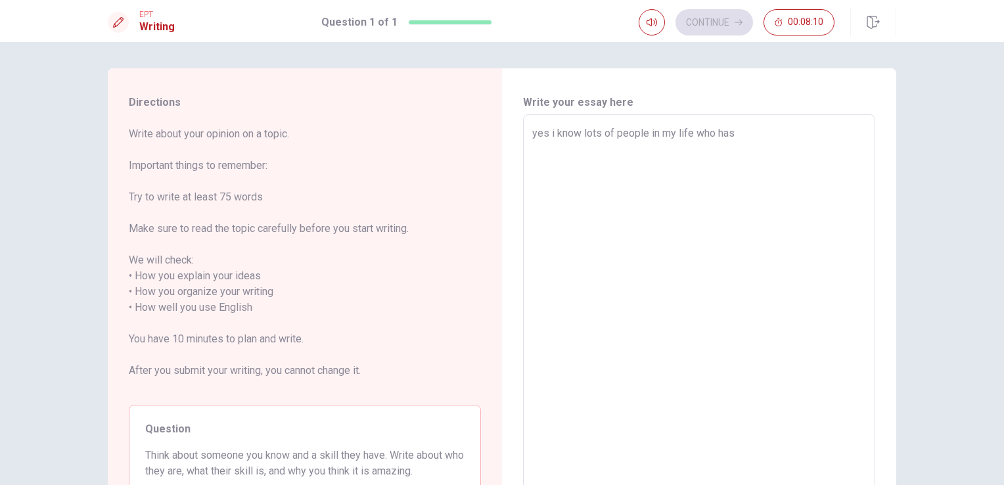
type textarea "x"
type textarea "yes i know lots of people in my life who has"
type textarea "x"
type textarea "yes i know lots of people in my life who has s"
type textarea "x"
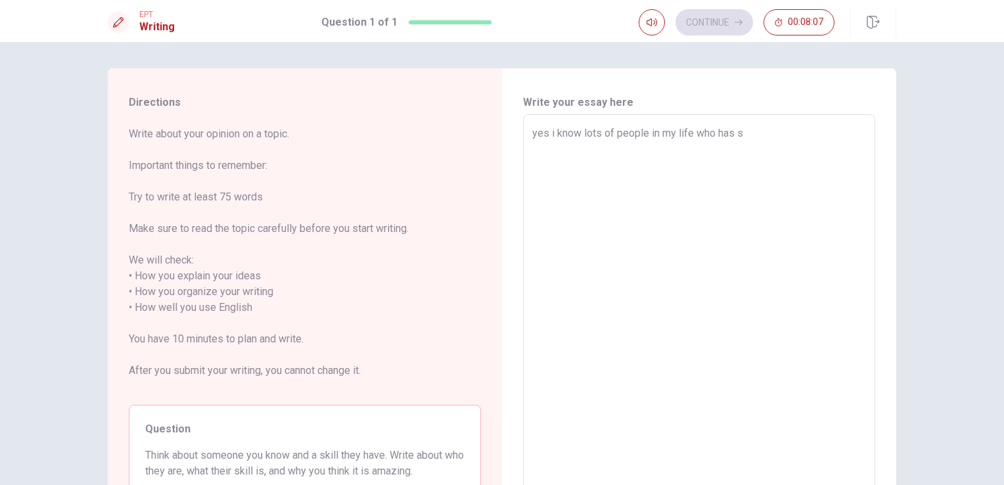
type textarea "yes i know lots of people in my life who has sk"
type textarea "x"
type textarea "yes i know lots of people in my life who has ski"
type textarea "x"
type textarea "yes i know lots of people in my life who has skil"
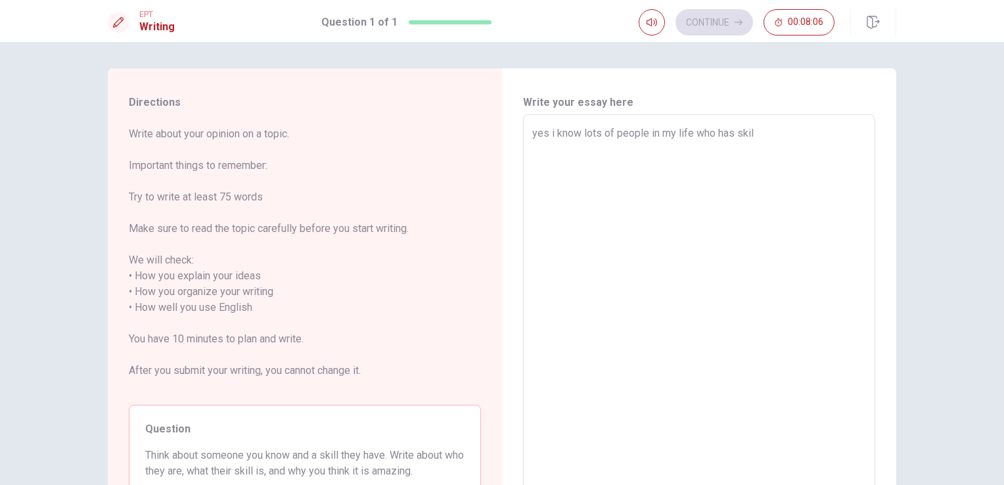
type textarea "x"
type textarea "yes i know lots of people in my life who has skils"
type textarea "x"
type textarea "yes i know lots of people in my life who has skils"
type textarea "x"
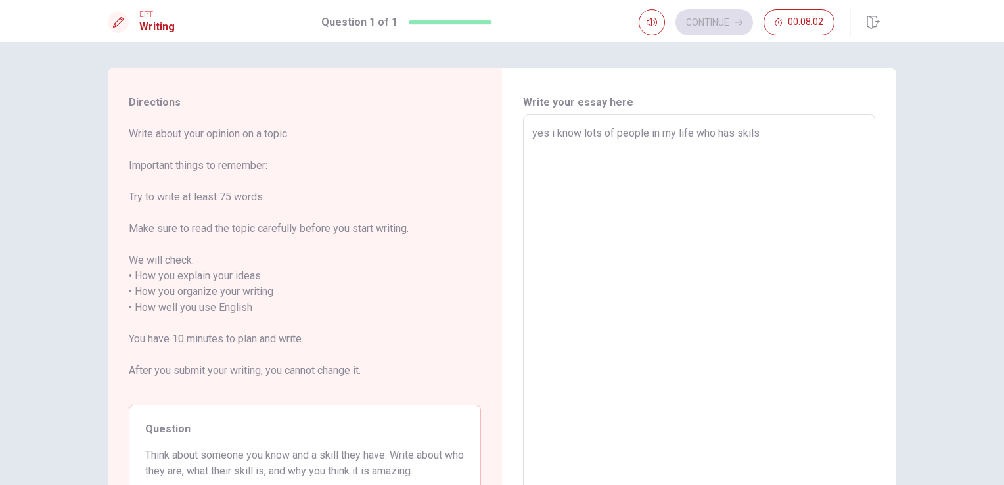
type textarea "yes i know lots of people in my life who has skils f"
type textarea "x"
type textarea "yes i know lots of people in my life who has skils fo"
type textarea "x"
type textarea "yes i know lots of people in my life who has skils for"
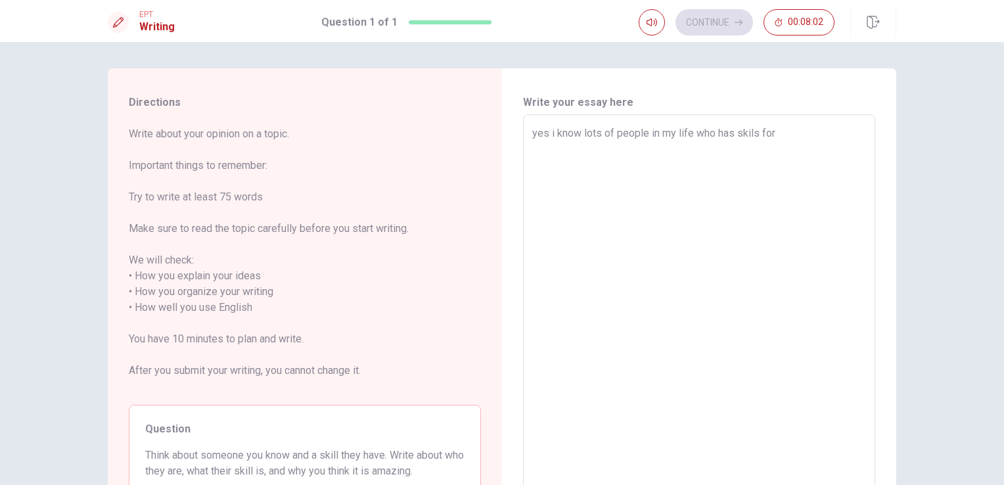
type textarea "x"
type textarea "yes i know lots of people in my life who has skils for"
type textarea "x"
type textarea "yes i know lots of people in my life who has skils for e"
type textarea "x"
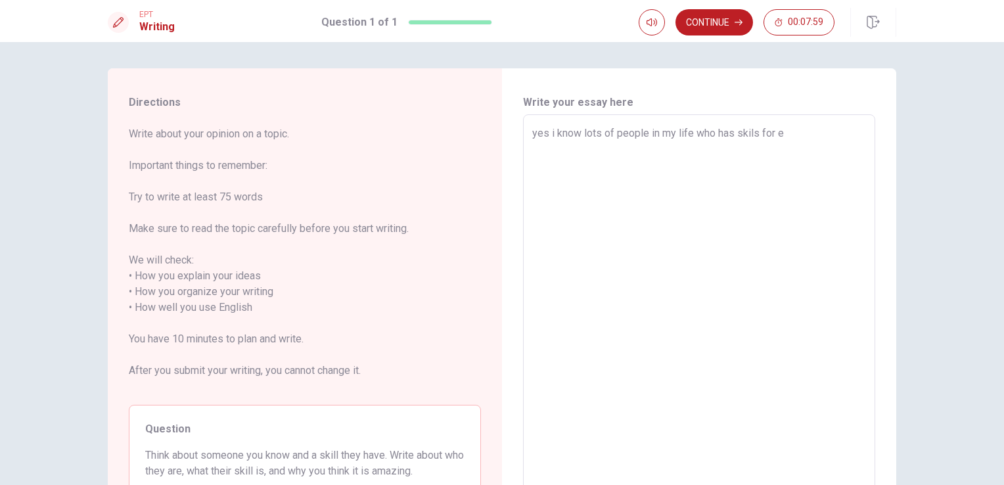
type textarea "yes i know lots of people in my life who has skils for ex"
type textarea "x"
type textarea "yes i know lots of people in my life who has skils for exa"
type textarea "x"
type textarea "yes i know lots of people in my life who has skils for exam"
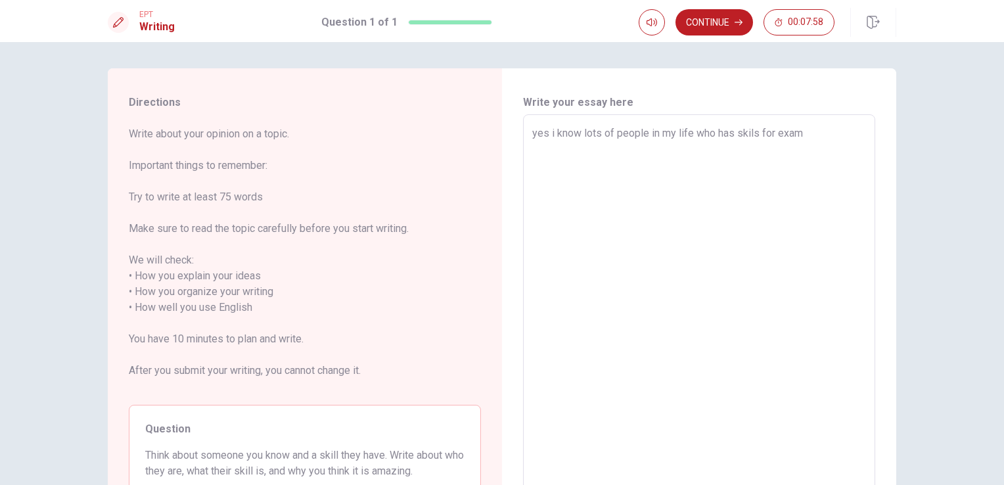
type textarea "x"
type textarea "yes i know lots of people in my life who has skils for examp"
type textarea "x"
type textarea "yes i know lots of people in my life who has skils for exampl"
type textarea "x"
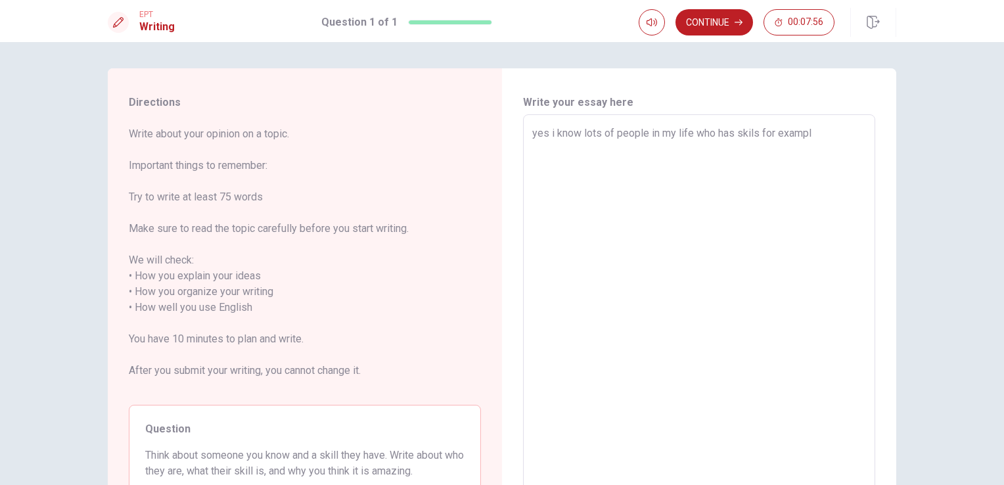
type textarea "yes i know lots of people in my life who has skils for example"
type textarea "x"
type textarea "yes i know lots of people in my life who has skils for example"
type textarea "x"
type textarea "yes i know lots of people in my life who has skils for example m"
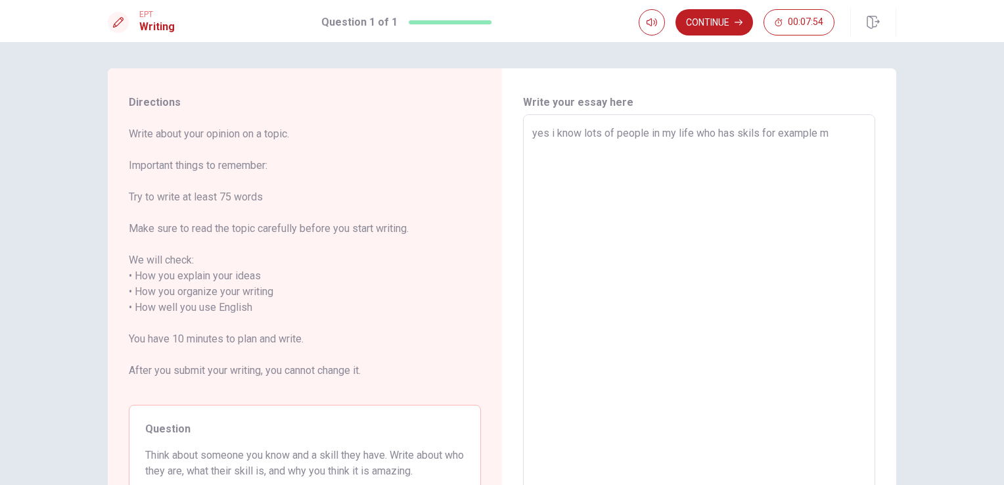
type textarea "x"
type textarea "yes i know lots of people in my life who has skils for example my"
type textarea "x"
type textarea "yes i know lots of people in my life who has skils for example my"
type textarea "x"
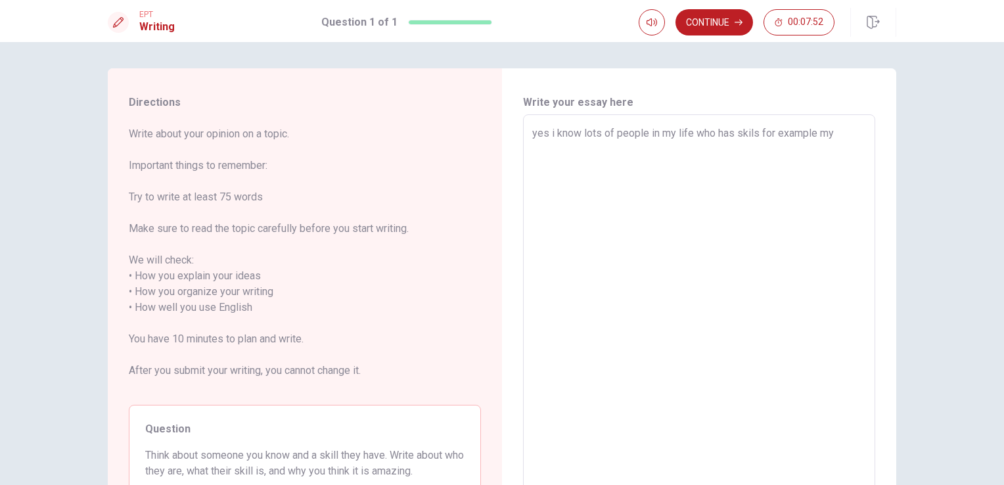
type textarea "yes i know lots of people in my life who has skils for example my u"
type textarea "x"
type textarea "yes i know lots of people in my life who has skils for example my un"
type textarea "x"
type textarea "yes i know lots of people in my life who has skils for example my unl"
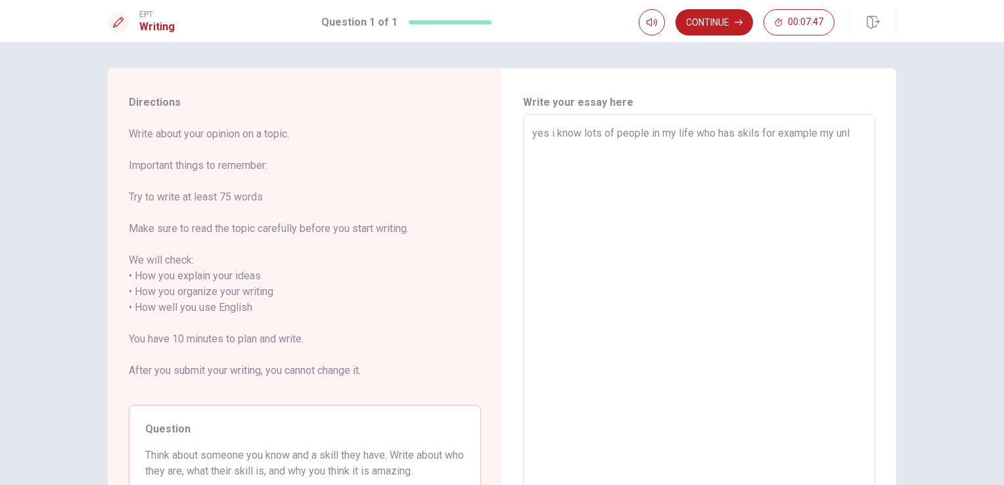
type textarea "x"
type textarea "yes i know lots of people in my life who has skils for example my unlc"
type textarea "x"
type textarea "yes i know lots of people in my life who has skils for example my unlce"
type textarea "x"
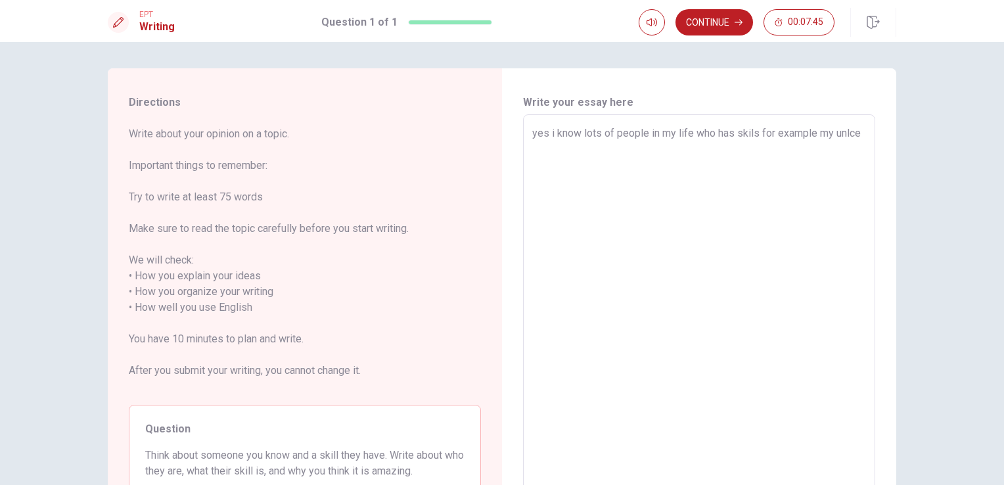
type textarea "yes i know lots of people in my life who has skils for example my unlce"
type textarea "x"
type textarea "yes i know lots of people in my life who has skils for example my unlce"
type textarea "x"
type textarea "yes i know lots of people in my life who has skils for example my unlce"
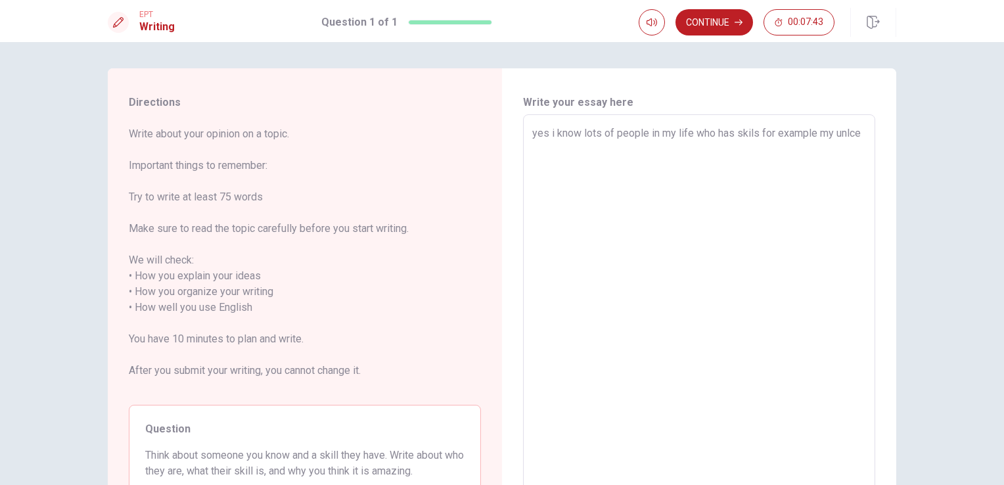
type textarea "x"
click at [536, 175] on textarea "yes i know lots of people in my life who has skils for example my uncle [PERSON…" at bounding box center [699, 308] width 334 height 365
click at [837, 151] on textarea "yes i know lots of people in my life who has skils for example my uncle [PERSON…" at bounding box center [699, 308] width 334 height 365
click at [808, 177] on textarea "yes i know lots of people in my life who has skils for example my uncle [PERSON…" at bounding box center [699, 308] width 334 height 365
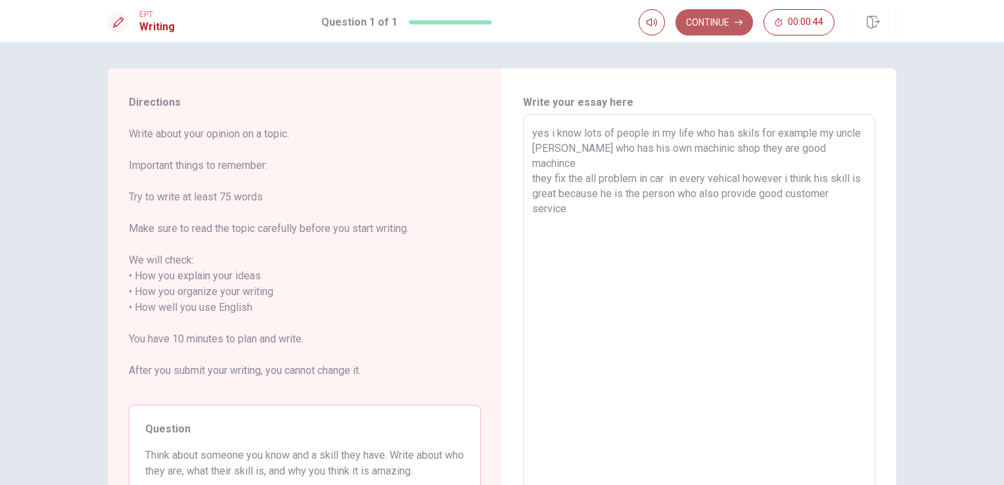
click at [726, 22] on button "Continue" at bounding box center [715, 22] width 78 height 26
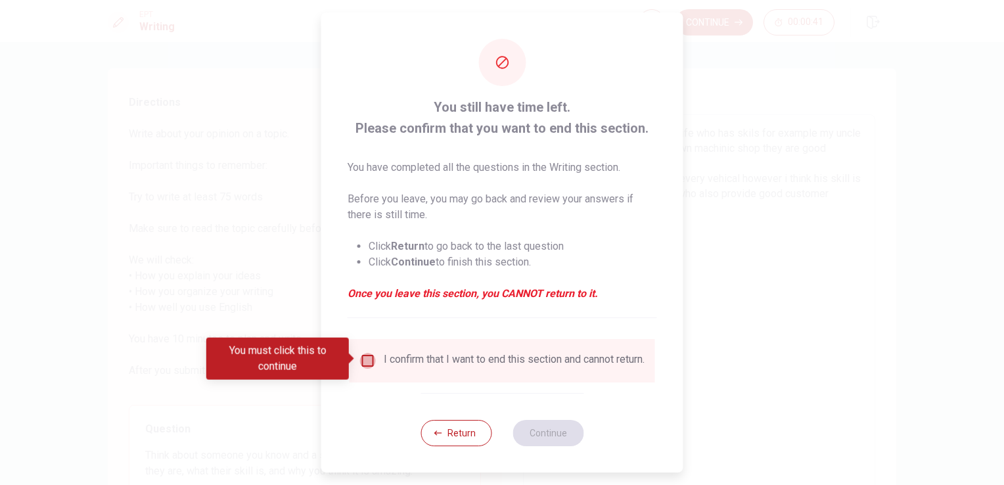
click at [365, 353] on input "You must click this to continue" at bounding box center [368, 361] width 16 height 16
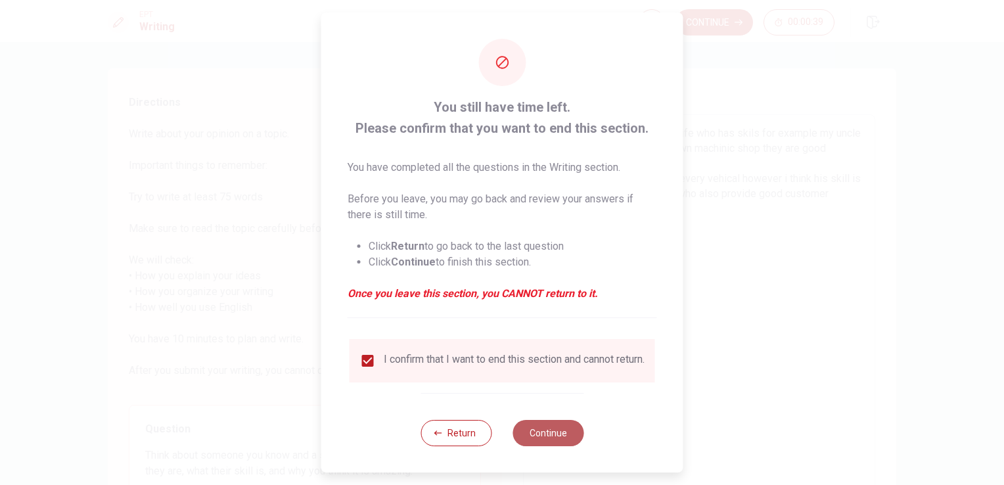
click at [544, 440] on button "Continue" at bounding box center [548, 433] width 71 height 26
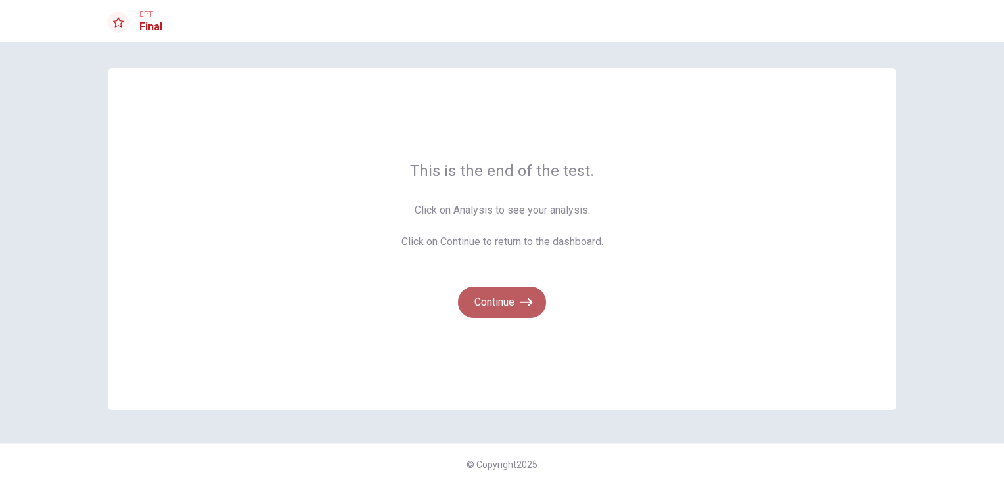
click at [518, 300] on button "Continue" at bounding box center [502, 303] width 88 height 32
